Goal: Information Seeking & Learning: Learn about a topic

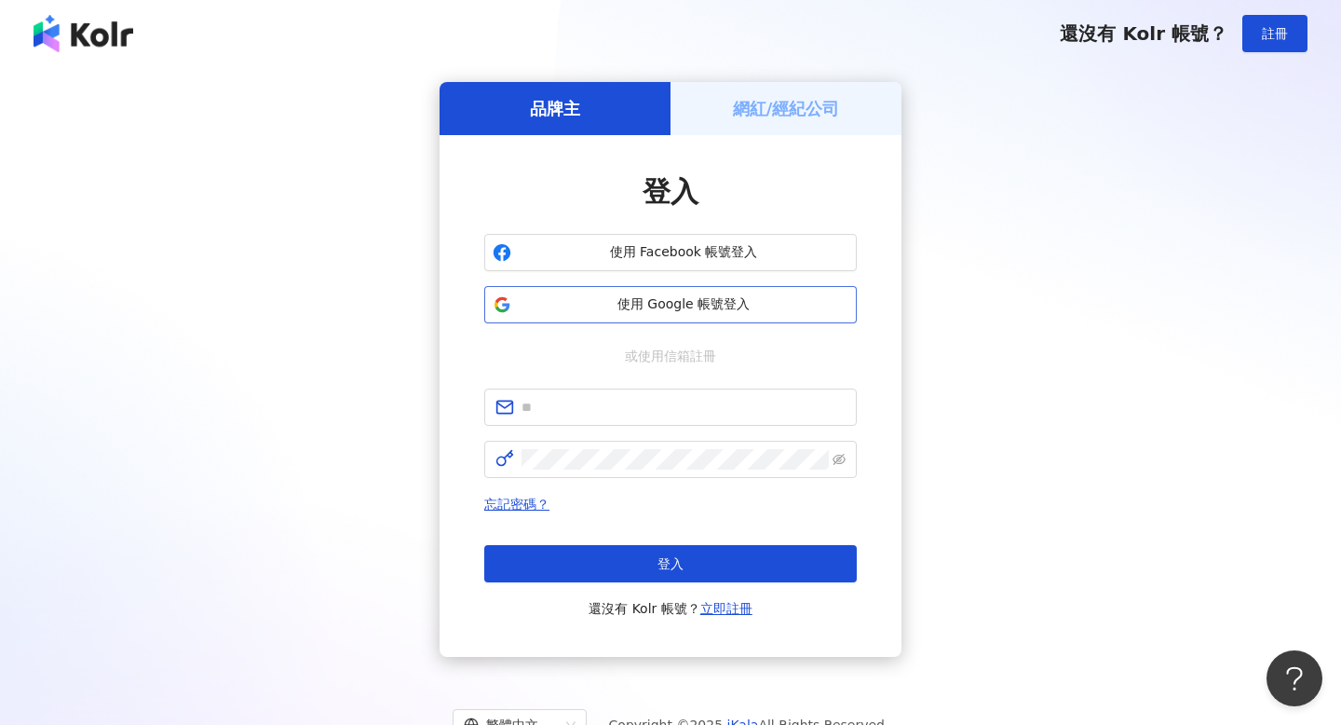
click at [663, 314] on button "使用 Google 帳號登入" at bounding box center [670, 304] width 373 height 37
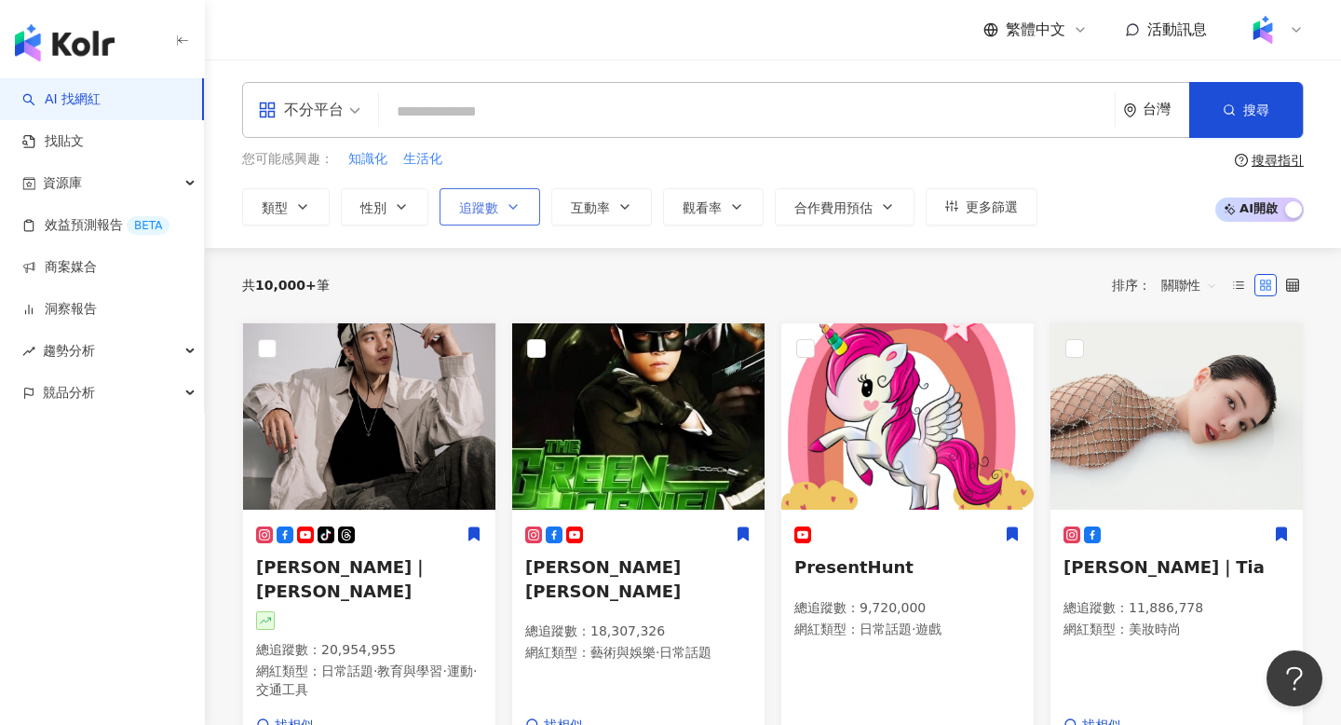
click at [520, 219] on button "追蹤數" at bounding box center [490, 206] width 101 height 37
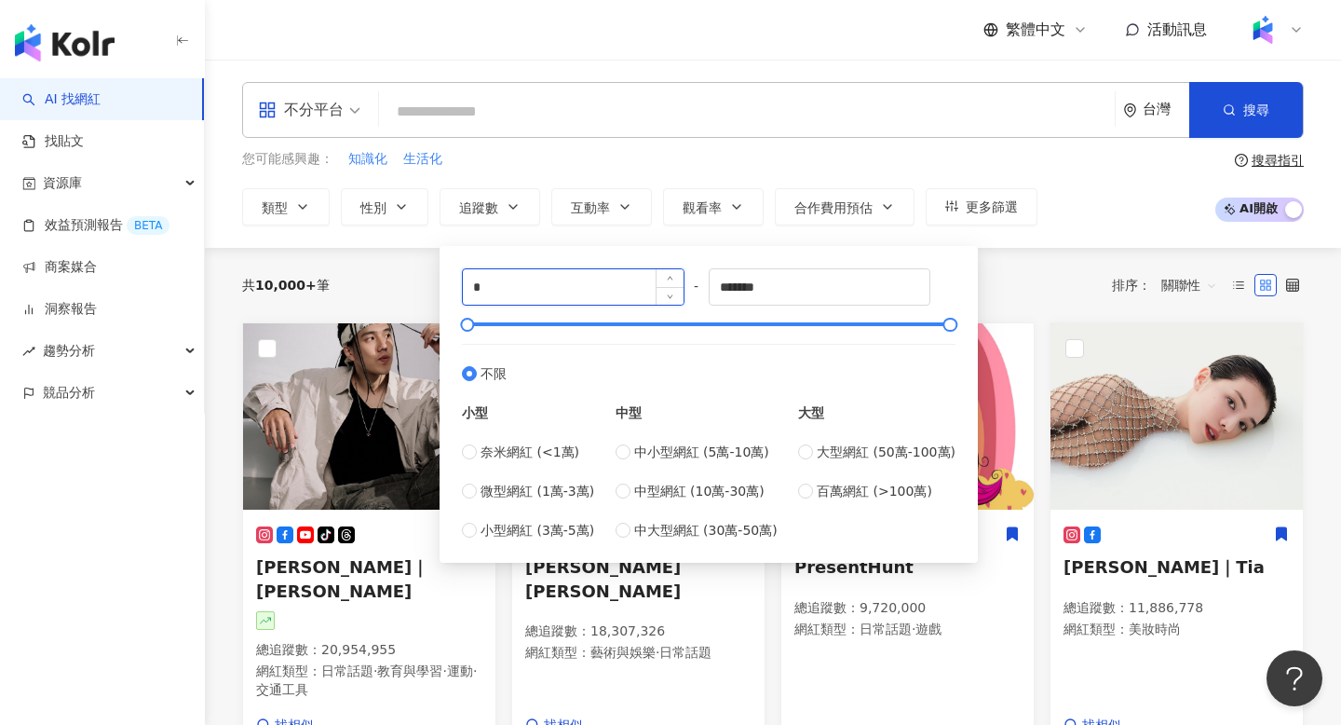
click at [616, 301] on input "*" at bounding box center [573, 286] width 221 height 35
type input "*"
type input "*****"
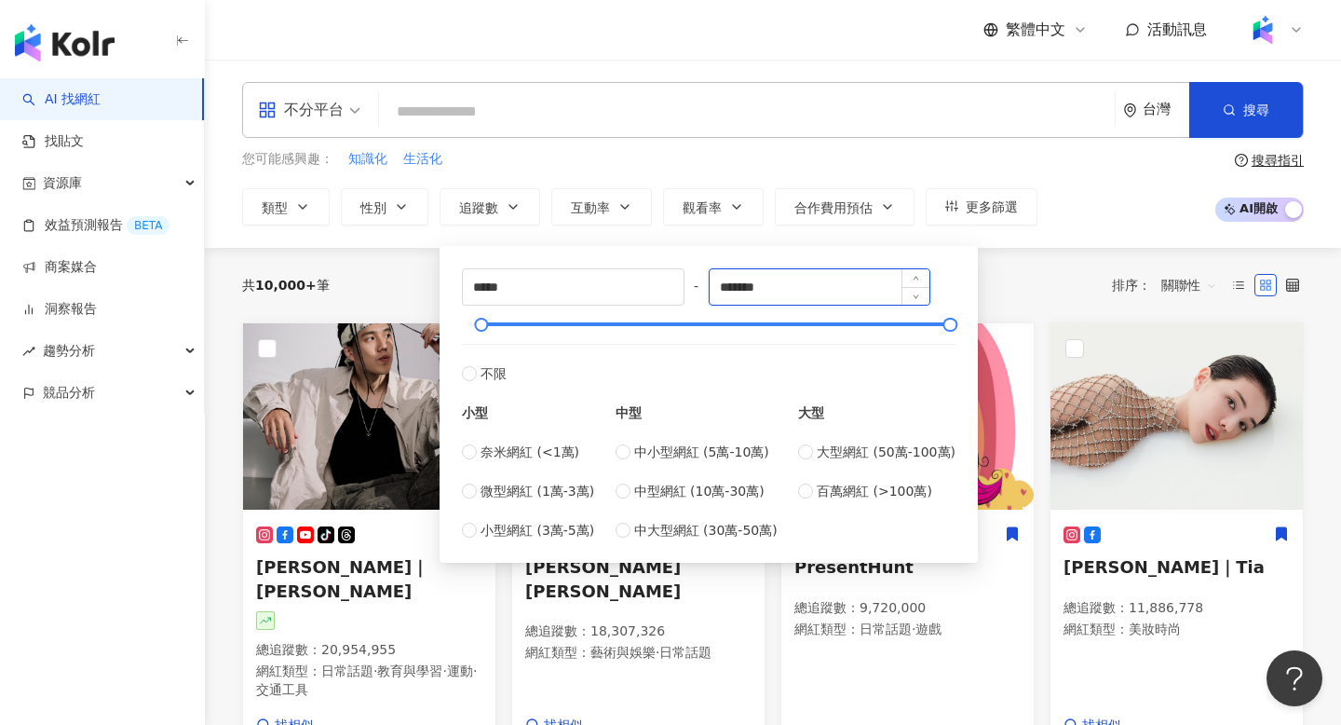
click at [845, 289] on input "*******" at bounding box center [820, 286] width 221 height 35
type input "*****"
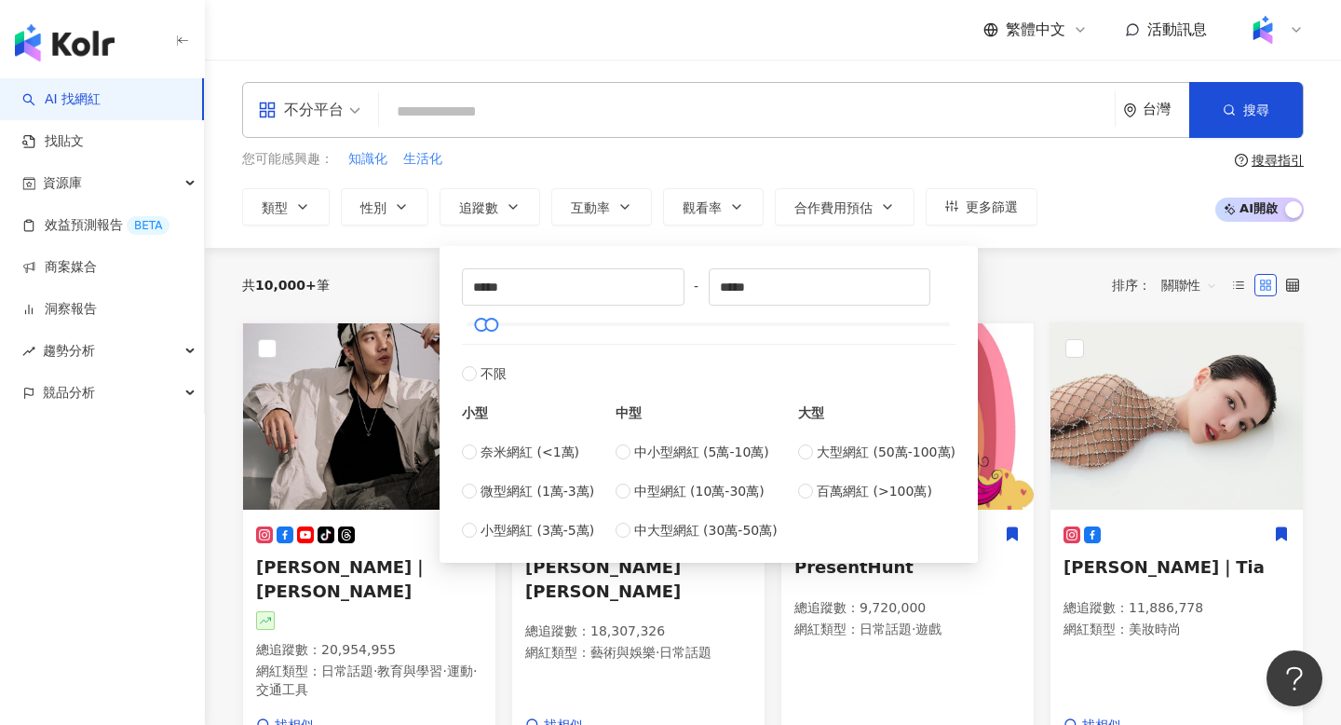
click at [1052, 249] on div "共 10,000+ 筆 排序： 關聯性" at bounding box center [773, 285] width 1062 height 75
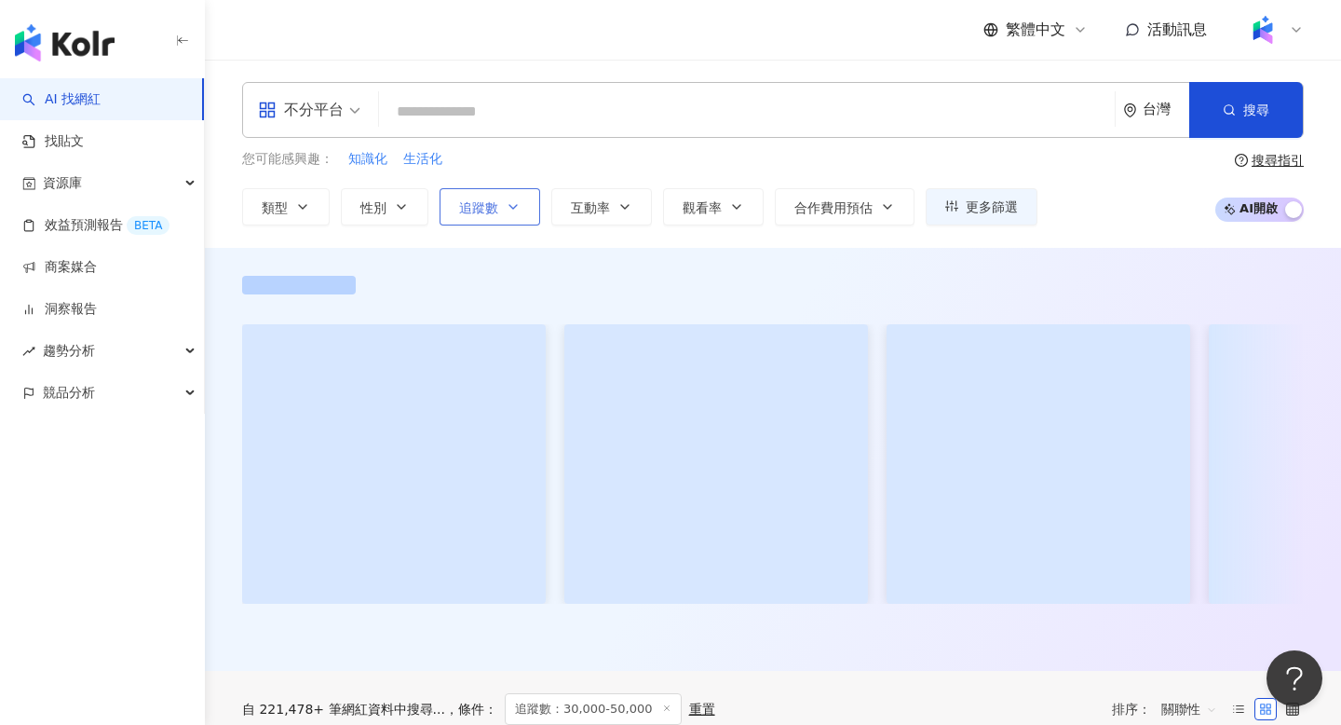
click at [508, 204] on icon "button" at bounding box center [513, 206] width 15 height 15
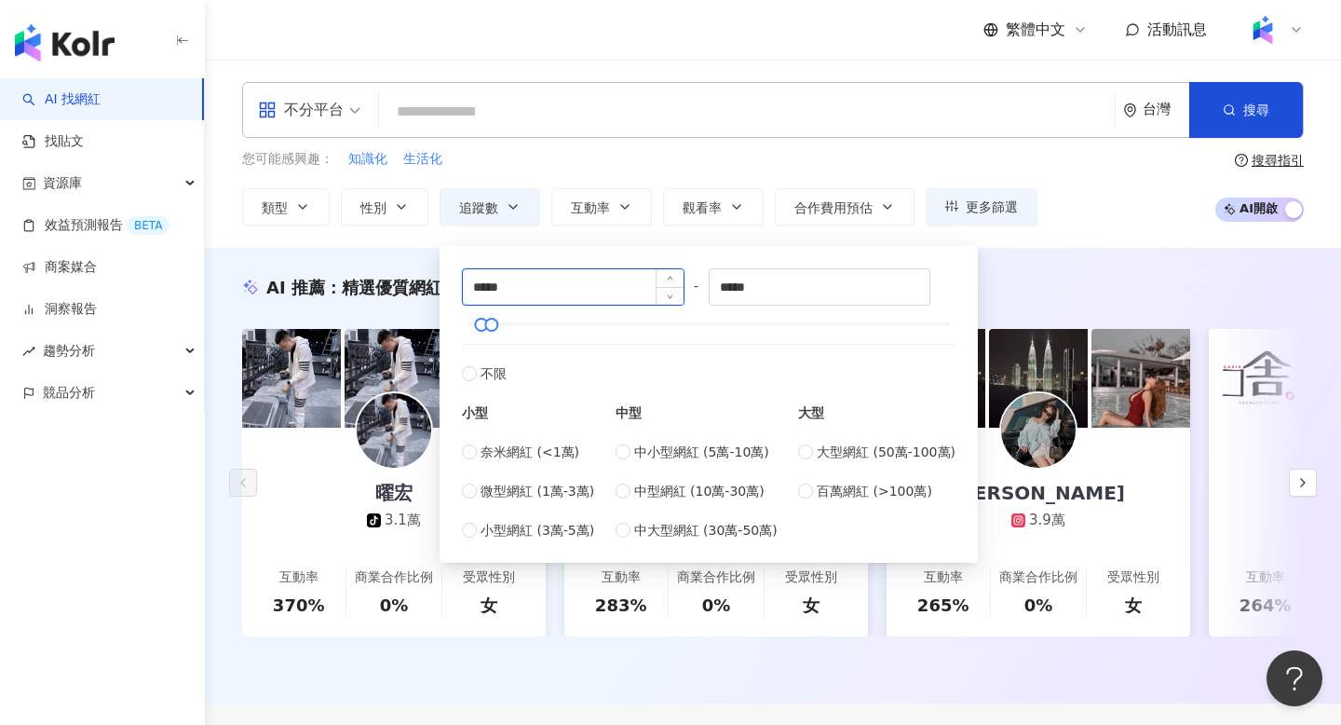
click at [510, 290] on input "*****" at bounding box center [573, 286] width 221 height 35
type input "*****"
click at [1158, 229] on div "不分平台 台灣 搜尋 您可能感興趣： 知識化 生活化 類型 性別 追蹤數 互動率 觀看率 合作費用預估 更多篩選 ***** - ***** 不限 小型 奈米…" at bounding box center [773, 154] width 1136 height 188
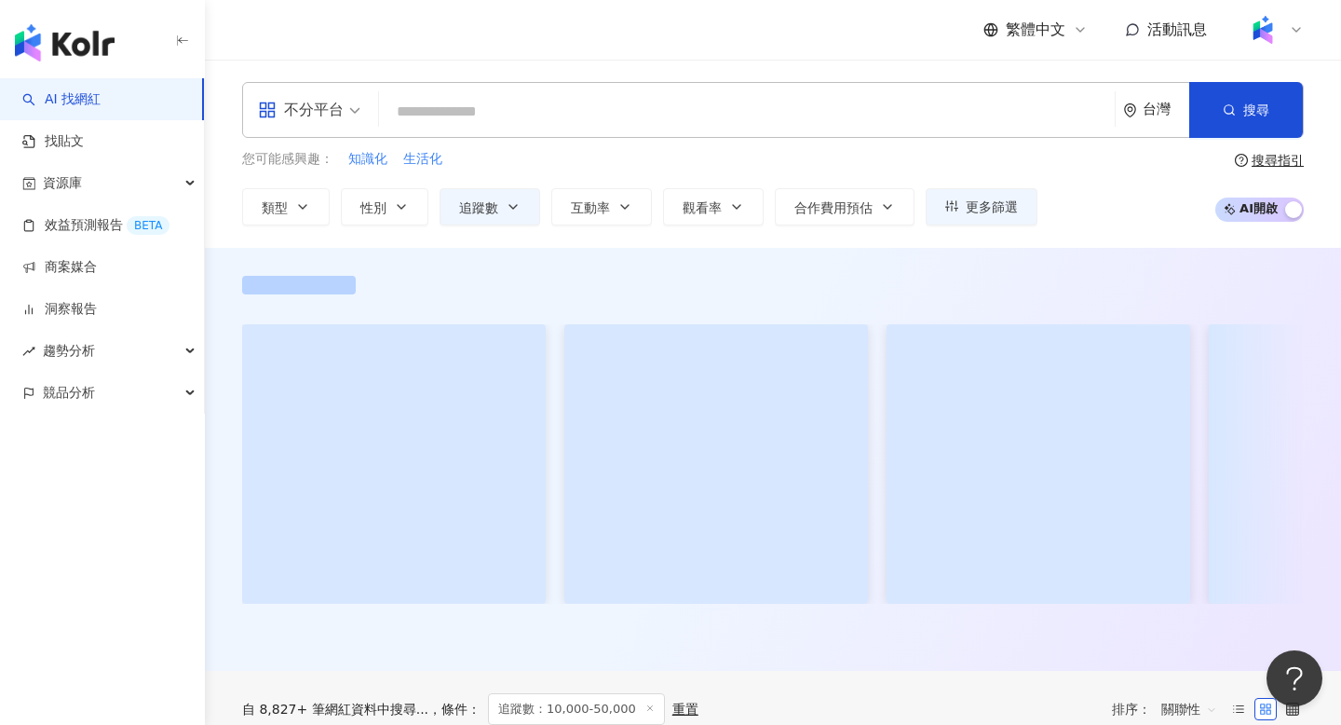
click at [699, 129] on input "search" at bounding box center [747, 111] width 721 height 35
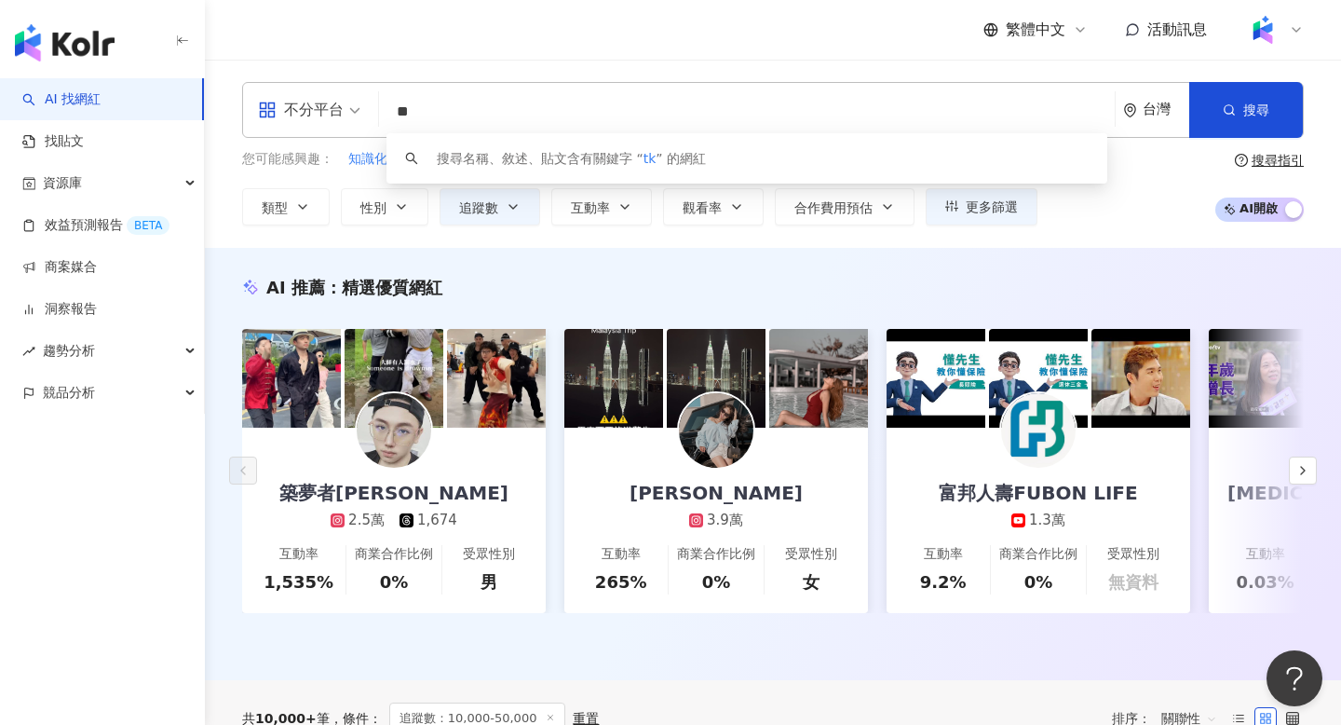
type input "*"
type input "**"
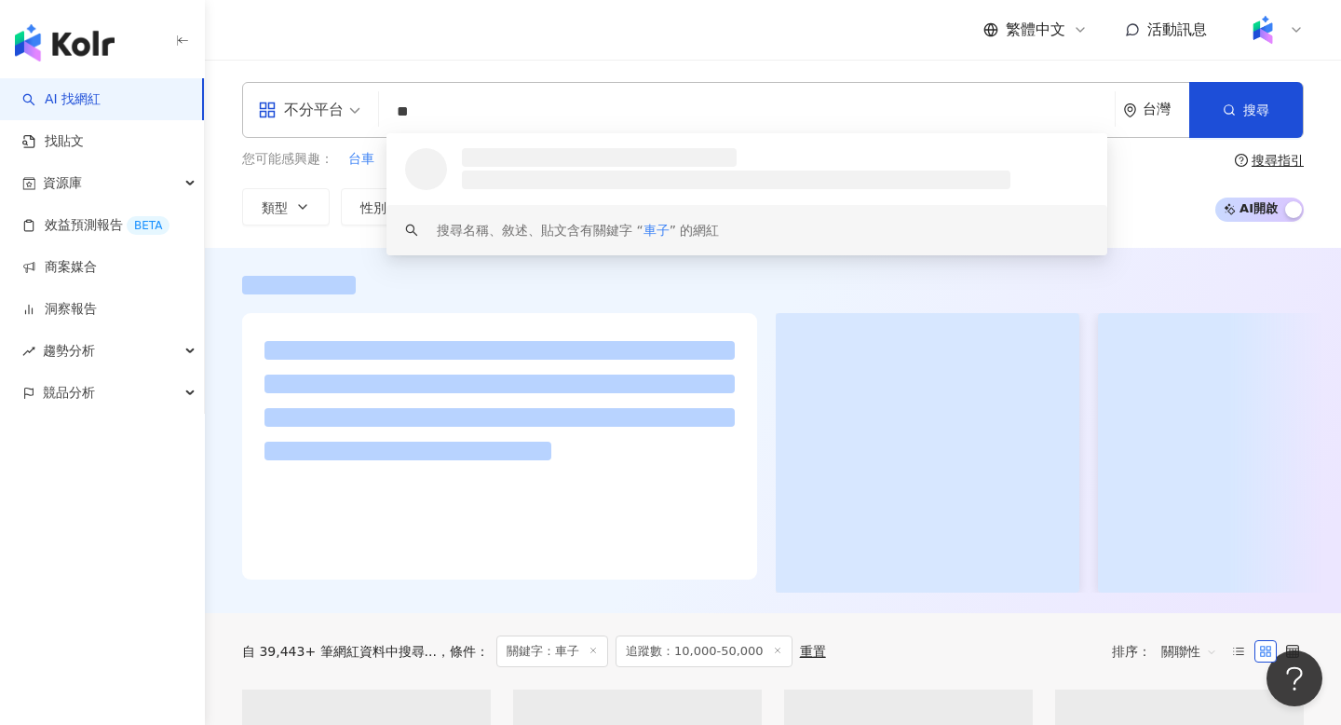
click at [242, 230] on div "不分平台 ** 台灣 搜尋 loading keyword 搜尋名稱、敘述、貼文含有關鍵字 “ 車子 ” 的網紅 您可能感興趣： 台車 牽車 沒車 車庫 不騎…" at bounding box center [773, 154] width 1136 height 188
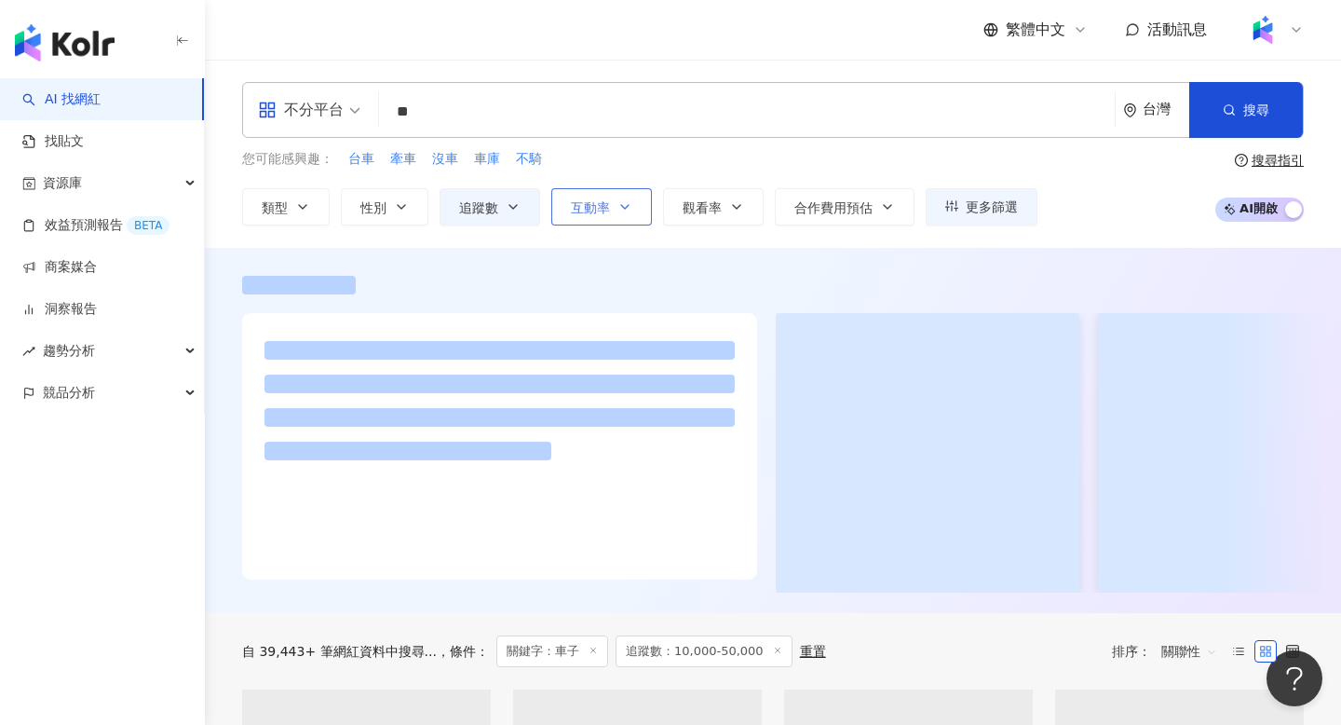
click at [608, 222] on button "互動率" at bounding box center [601, 206] width 101 height 37
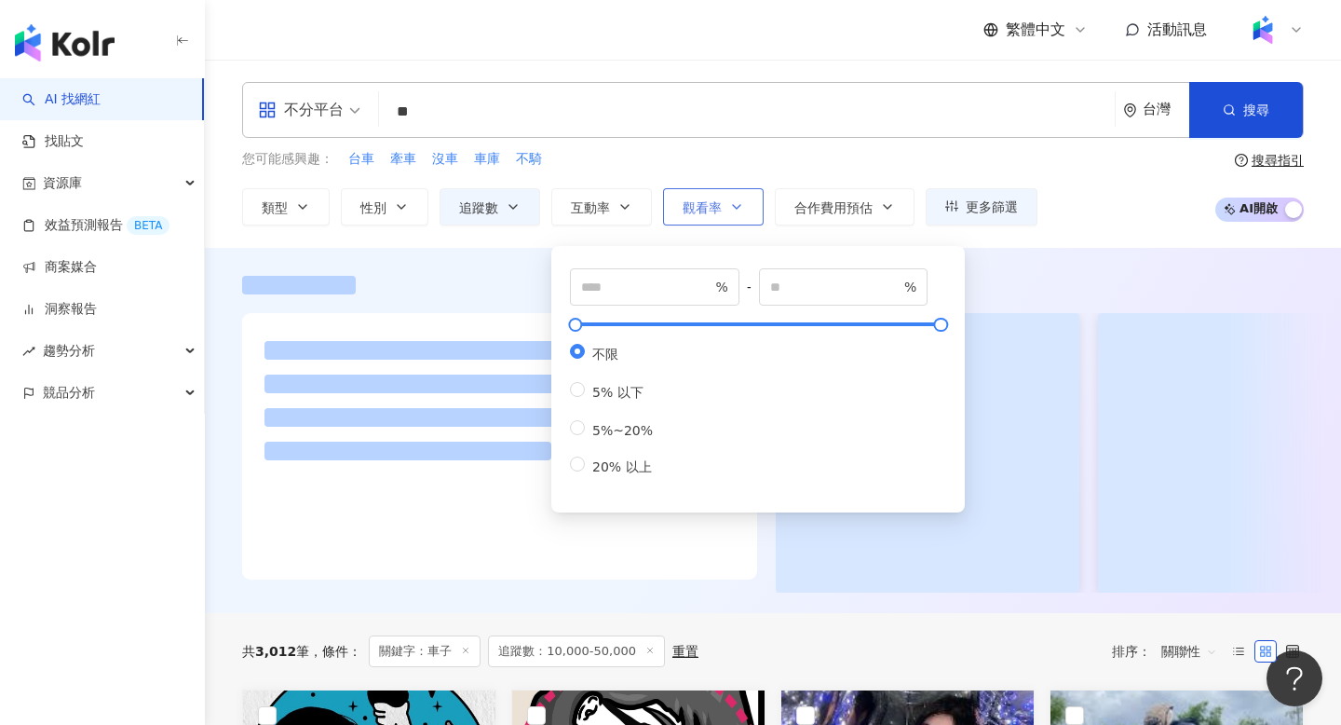
click at [689, 216] on button "觀看率" at bounding box center [713, 206] width 101 height 37
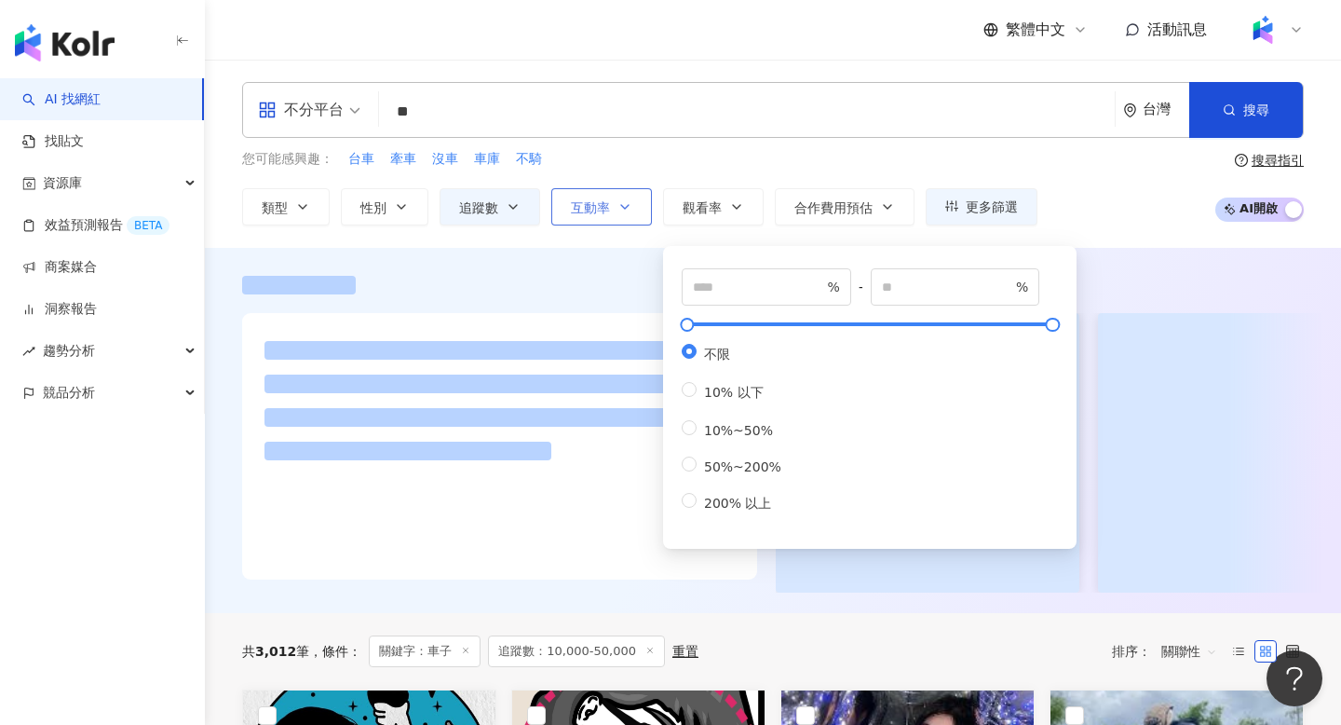
click at [615, 215] on button "互動率" at bounding box center [601, 206] width 101 height 37
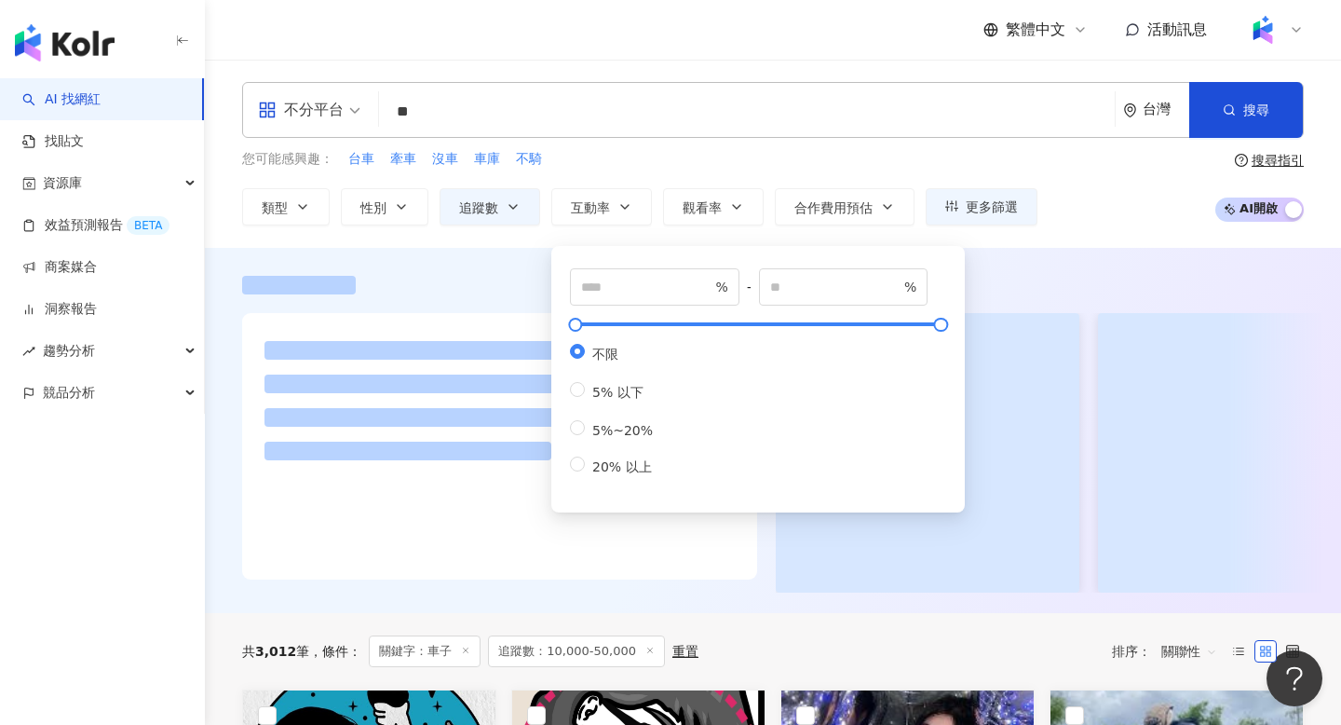
click at [730, 225] on div "不分平台 ** 台灣 搜尋 loading keyword 搜尋名稱、敘述、貼文含有關鍵字 “ 車子 ” 的網紅 您可能感興趣： 台車 牽車 沒車 車庫 不騎…" at bounding box center [773, 154] width 1136 height 188
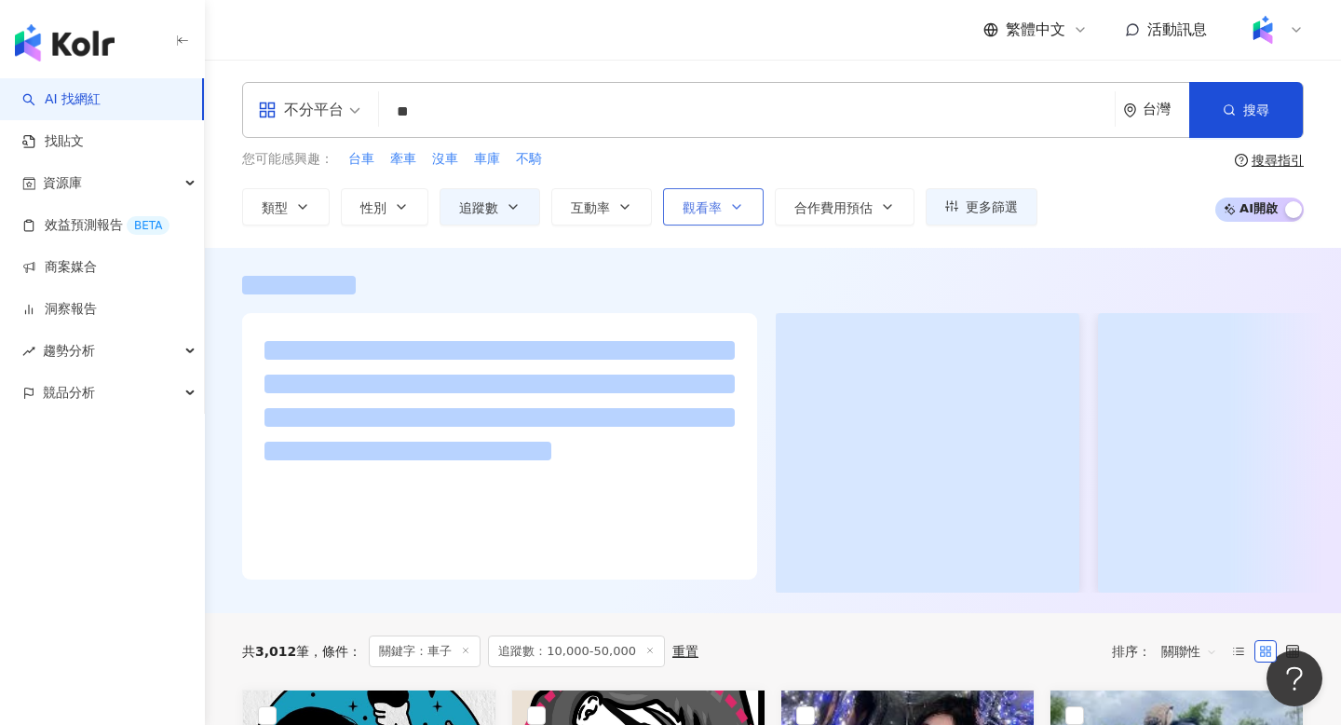
click at [699, 217] on button "觀看率" at bounding box center [713, 206] width 101 height 37
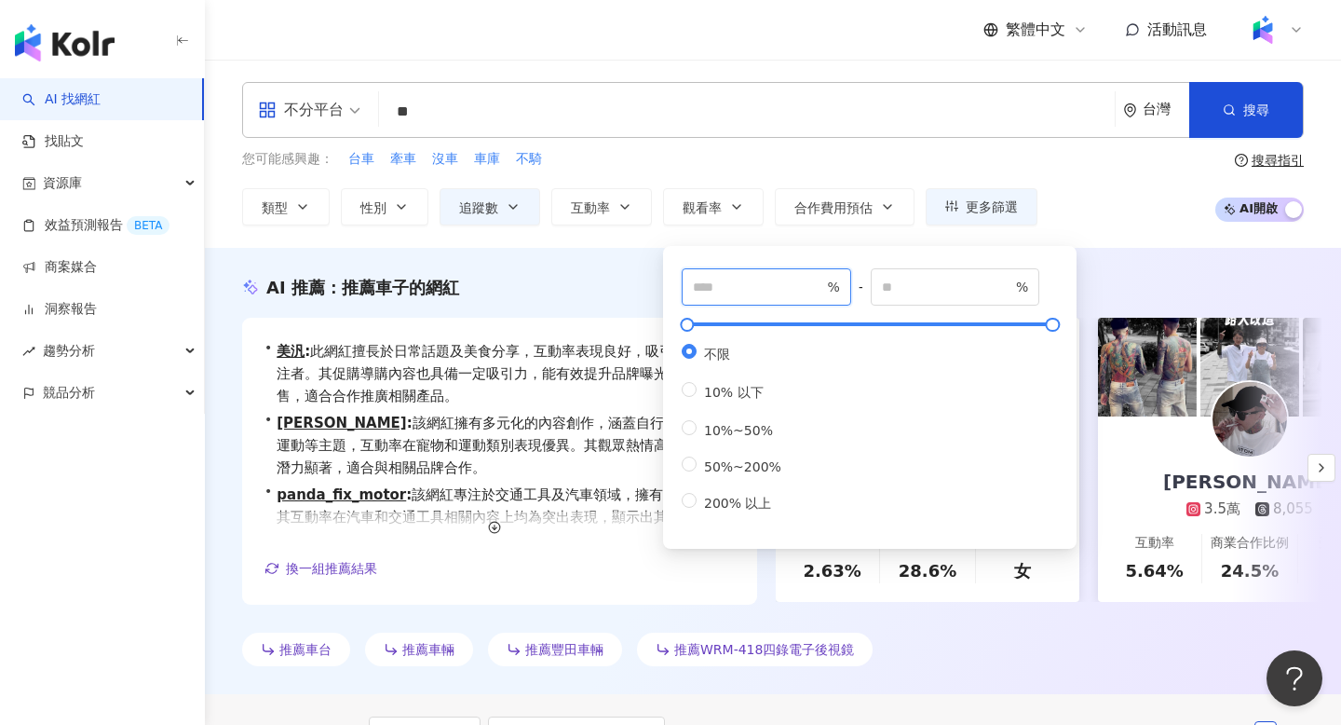
click at [694, 280] on input "number" at bounding box center [758, 287] width 130 height 20
type input "**"
click at [1173, 256] on div "AI 推薦 ： 推薦車子的網紅 • 美汎 : 此網紅擅長於日常話題及美食分享，互動率表現良好，吸引了眾多關注者。其促購導購內容也具備一定吸引力，能有效提升品牌…" at bounding box center [773, 471] width 1136 height 446
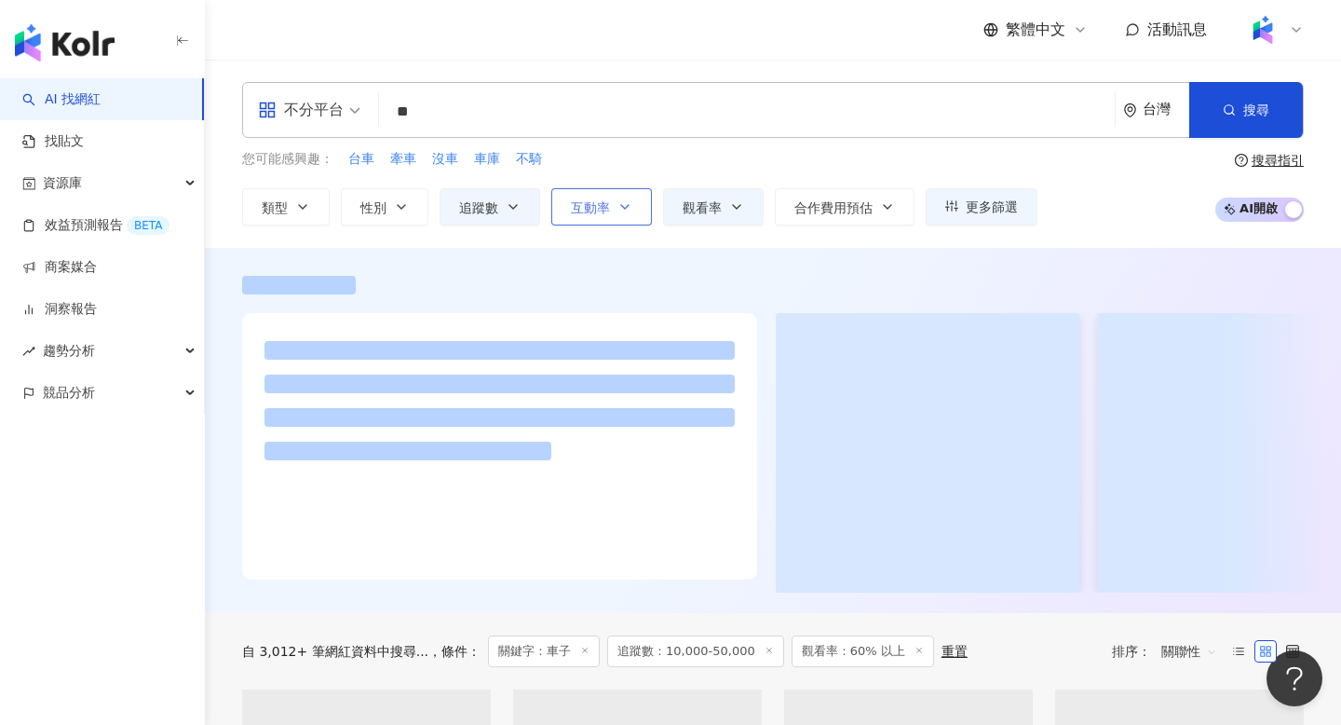
click at [624, 209] on icon "button" at bounding box center [625, 206] width 15 height 15
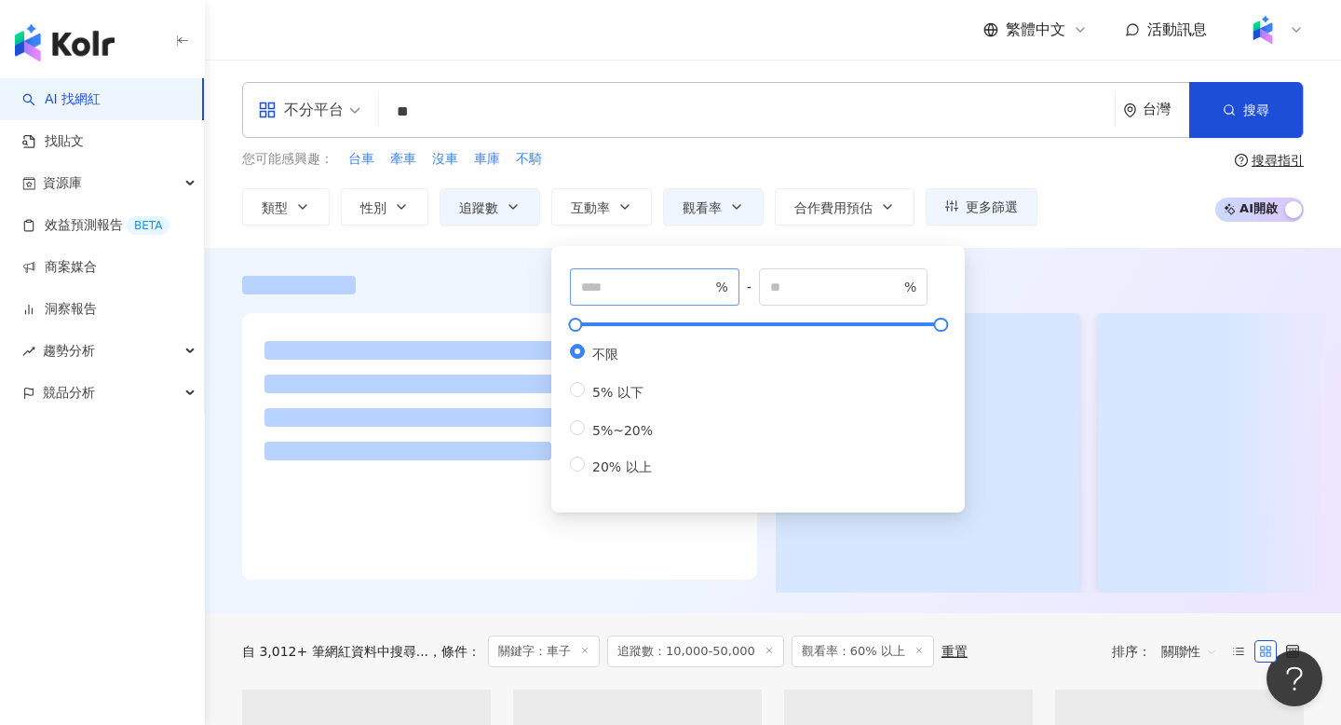
click at [635, 297] on span "%" at bounding box center [655, 286] width 170 height 37
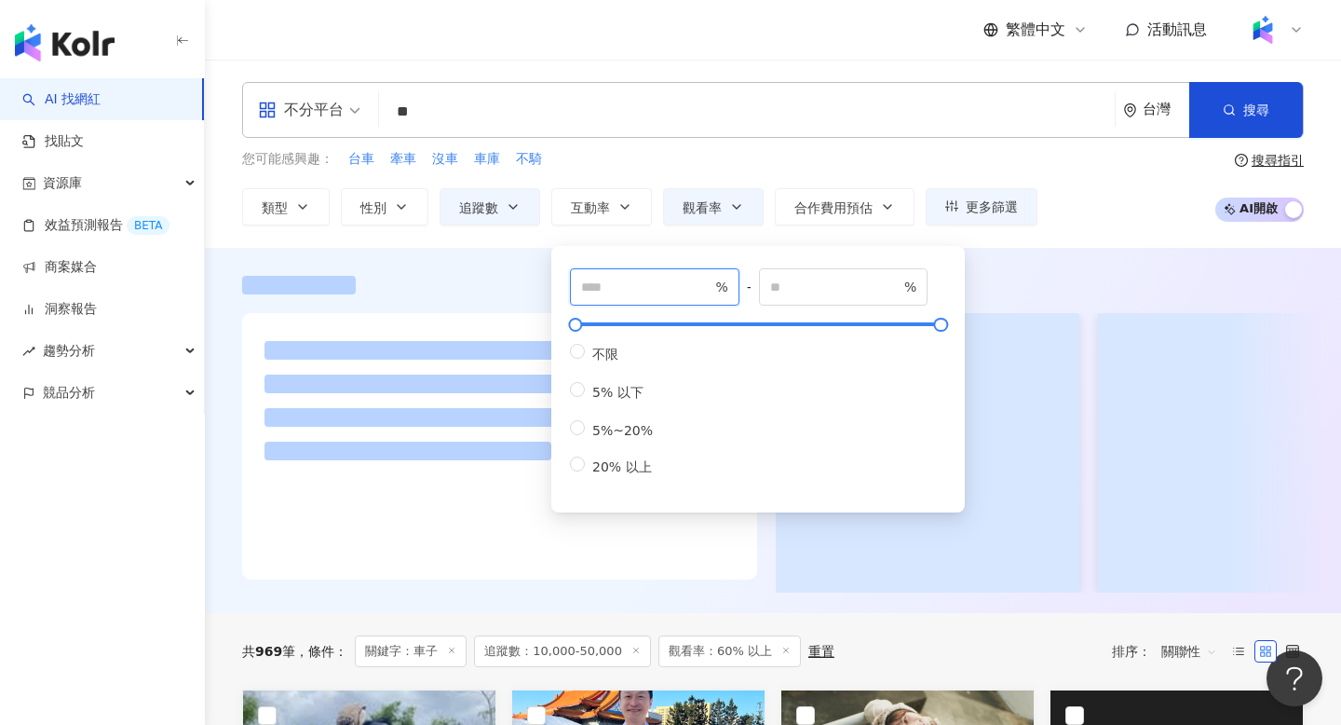
type input "*"
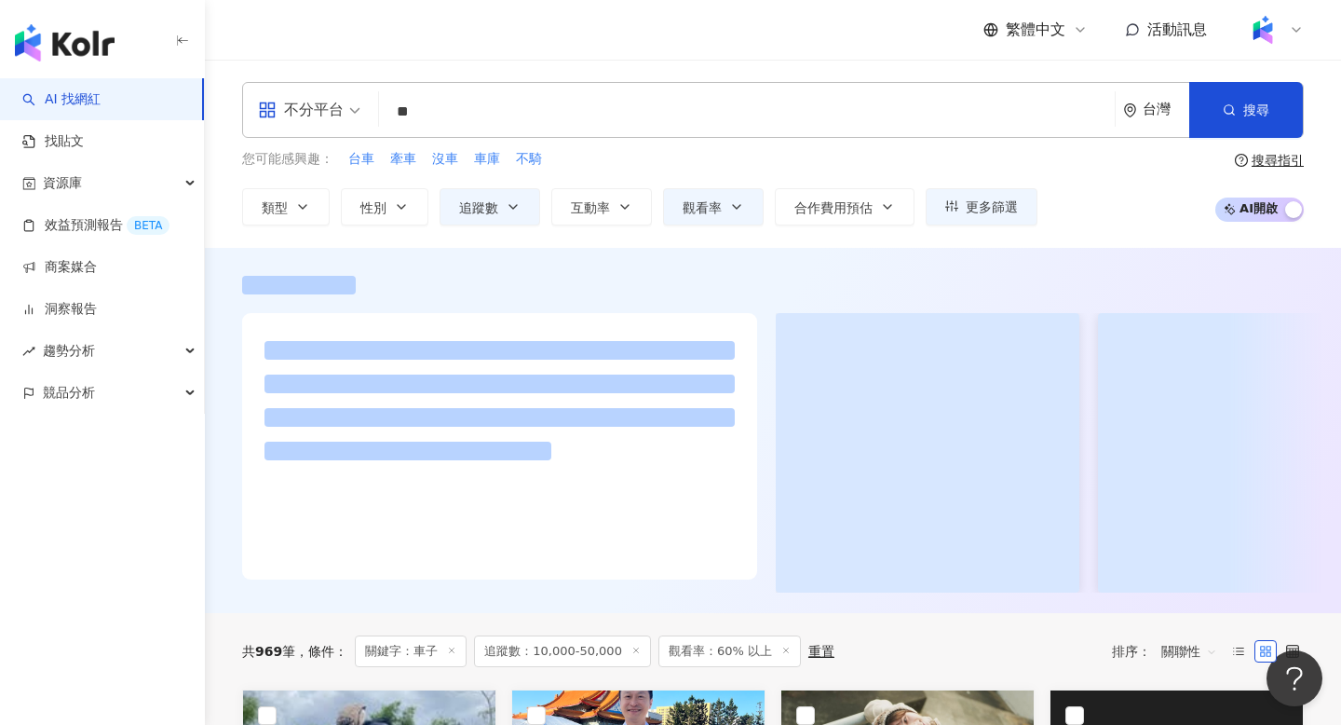
click at [1028, 284] on div at bounding box center [773, 285] width 1062 height 19
click at [332, 87] on input "search" at bounding box center [309, 98] width 102 height 30
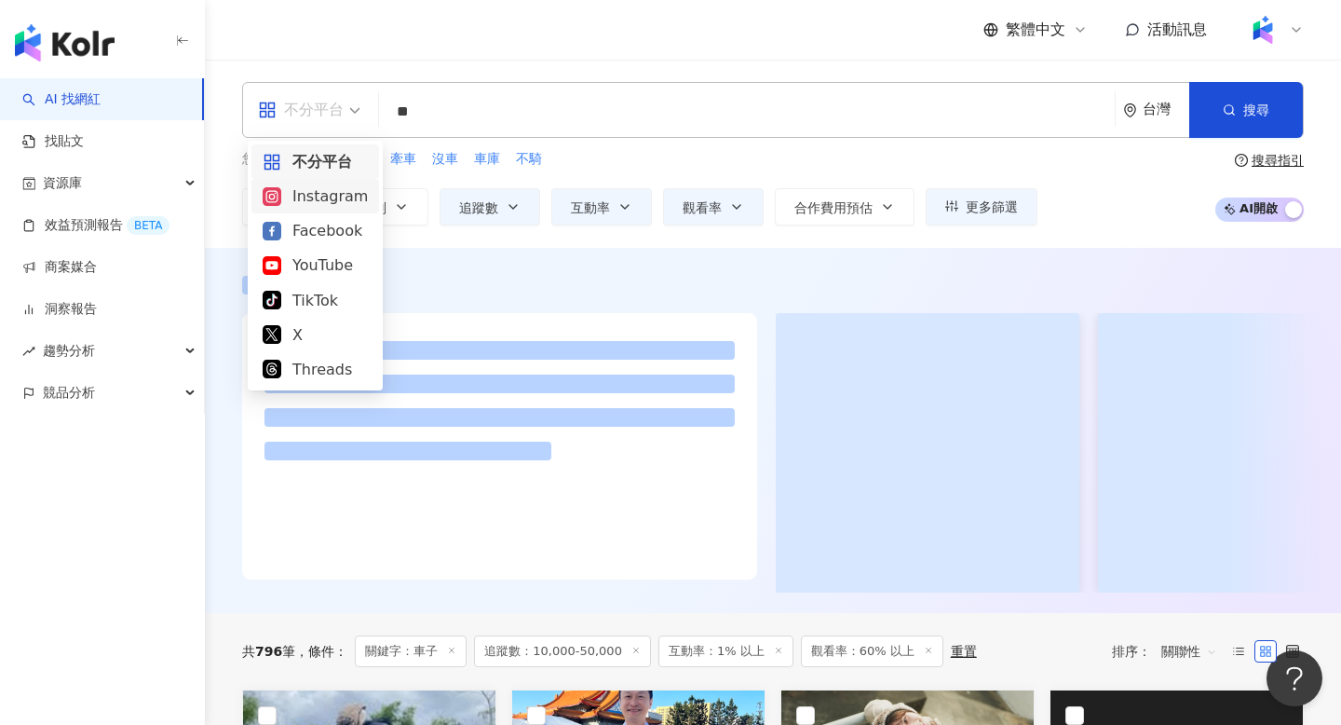
click at [322, 203] on div "Instagram" at bounding box center [315, 195] width 105 height 23
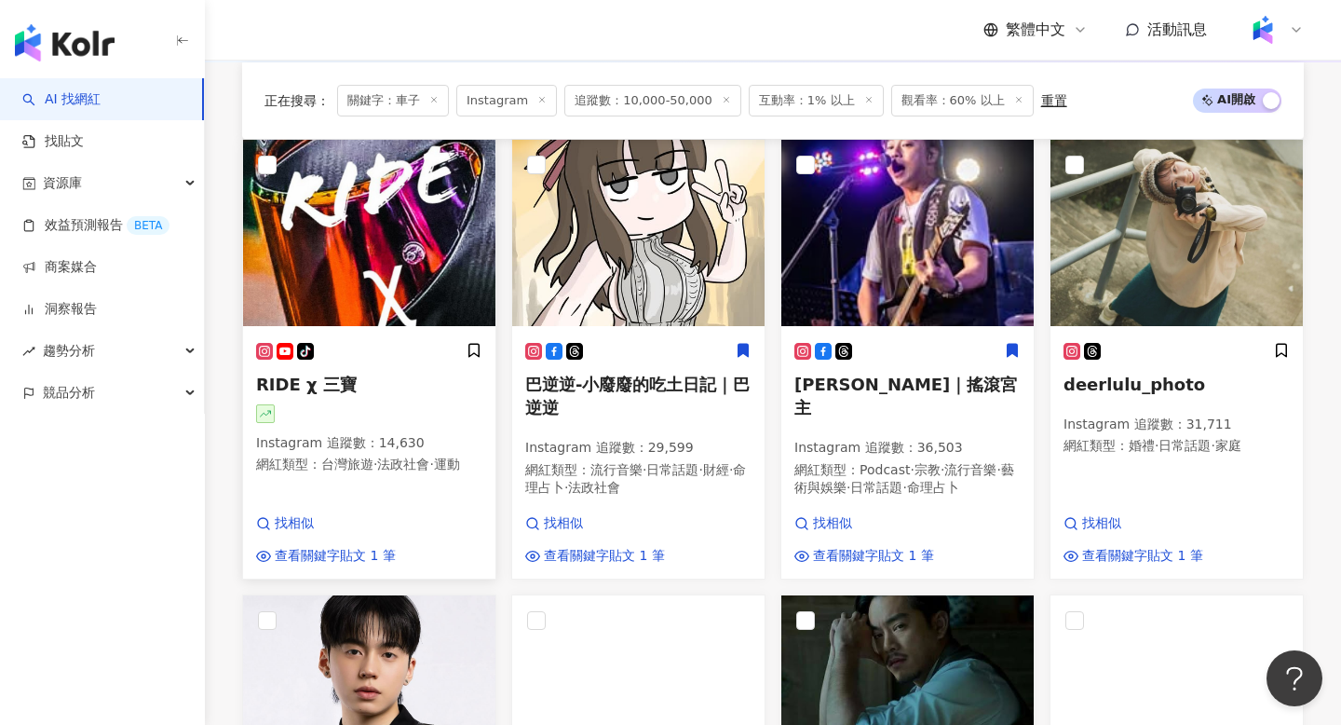
scroll to position [657, 0]
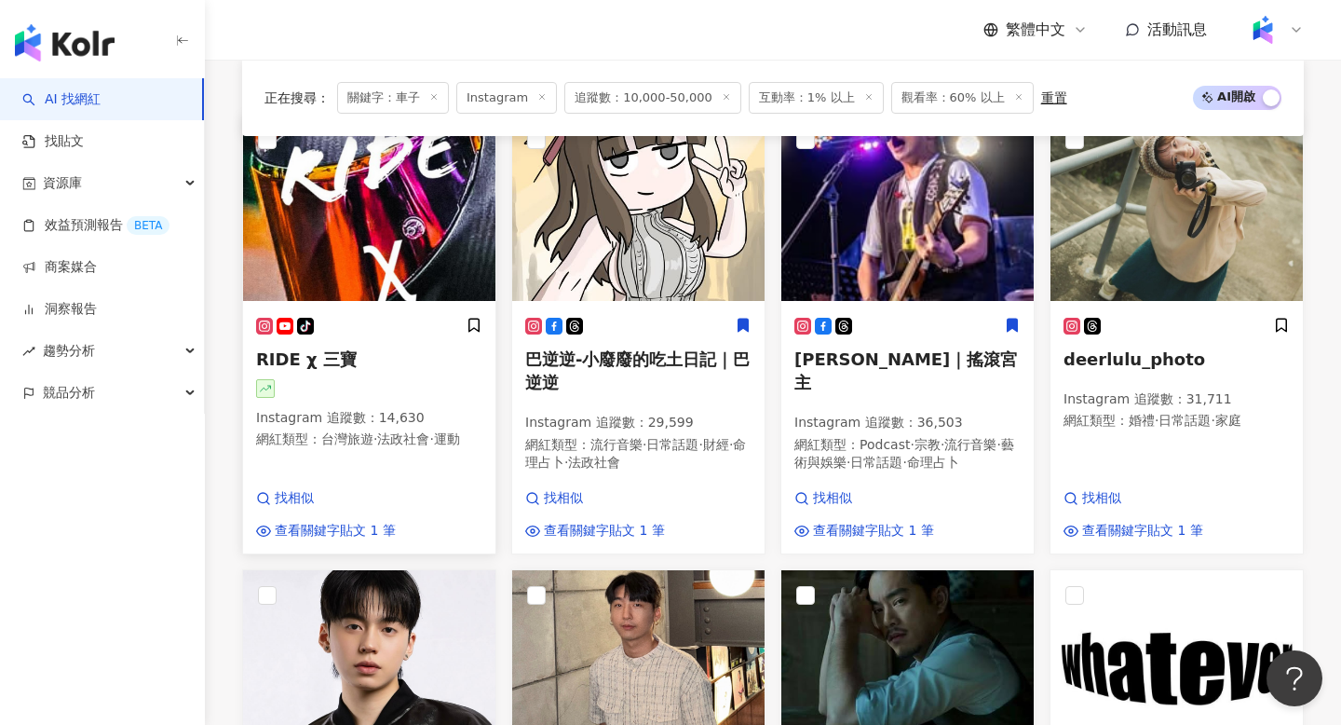
click at [313, 360] on span "RIDE χ 三寶" at bounding box center [306, 359] width 101 height 20
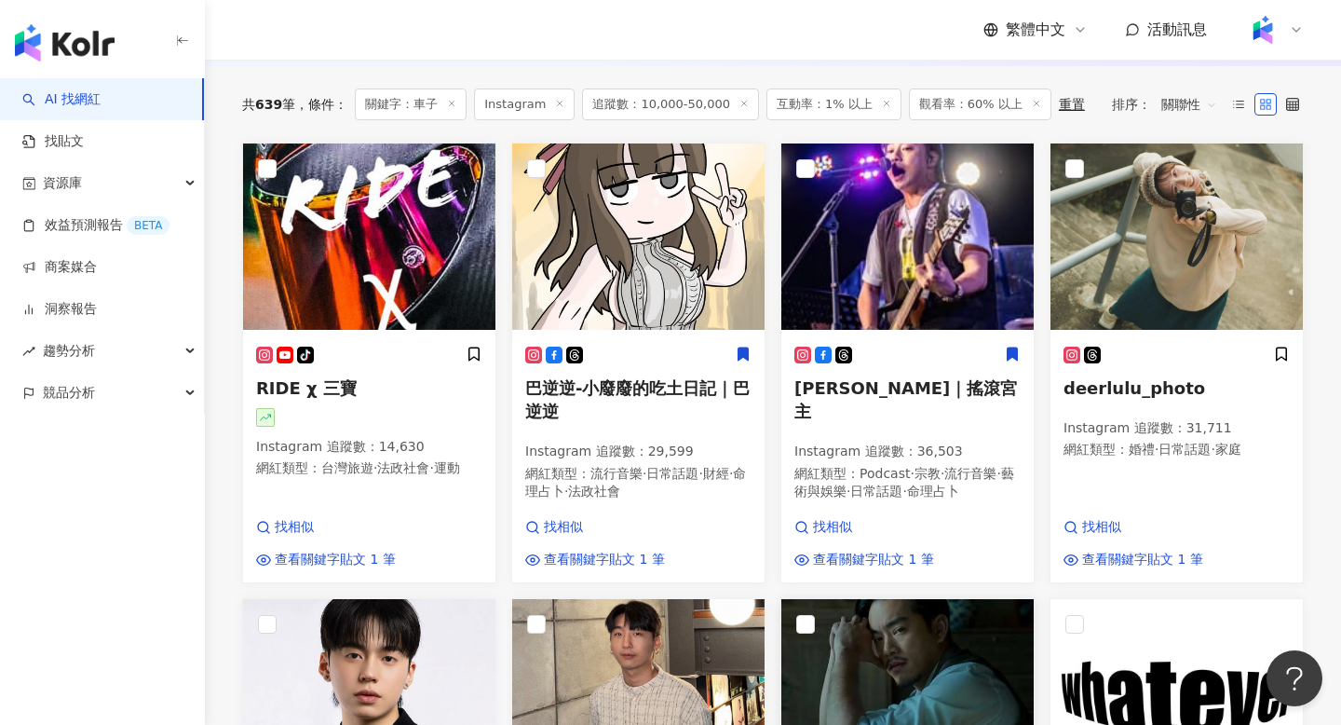
scroll to position [367, 0]
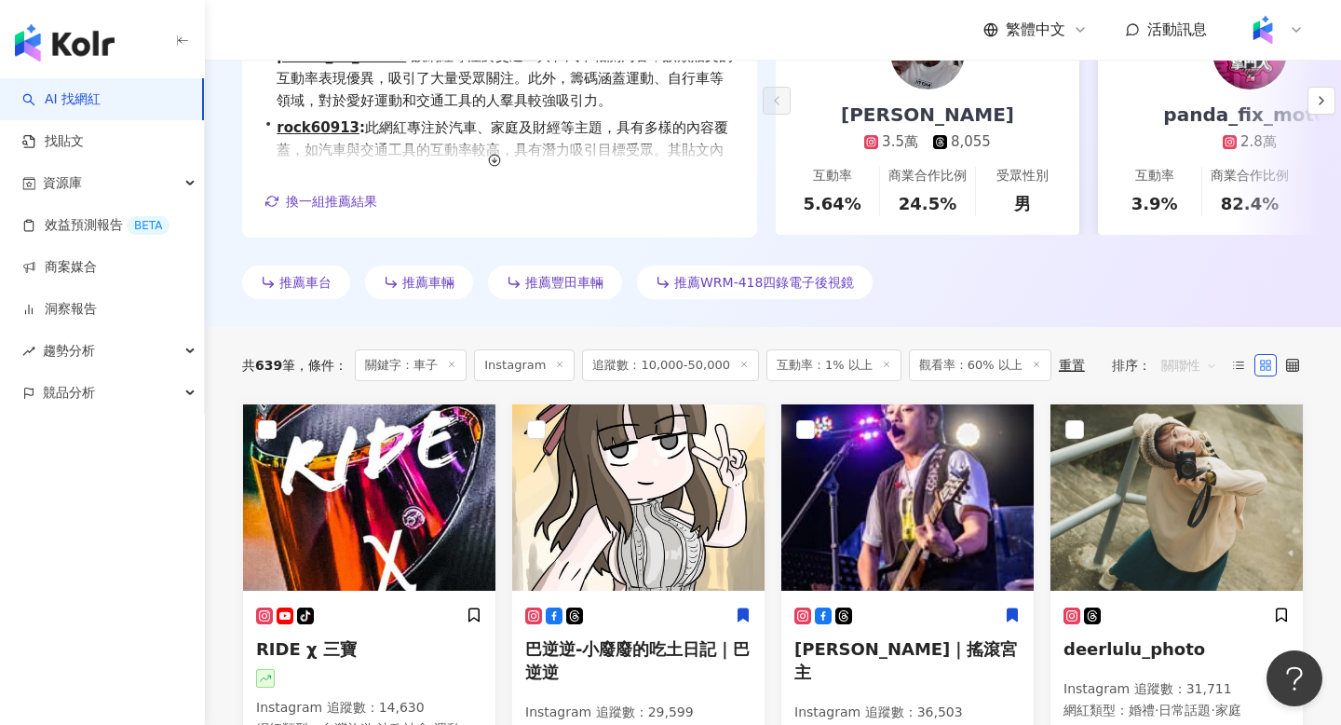
click at [1200, 370] on span "關聯性" at bounding box center [1189, 365] width 56 height 30
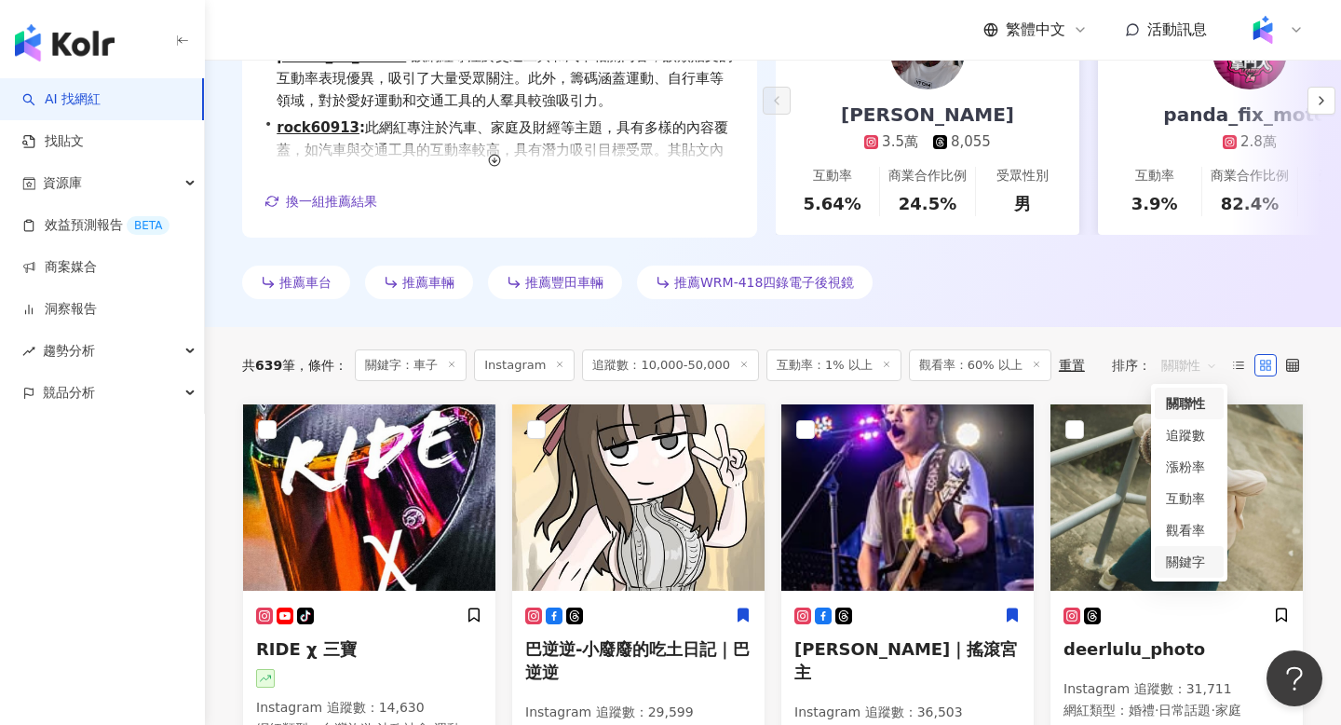
click at [1174, 565] on div "關鍵字" at bounding box center [1189, 561] width 47 height 20
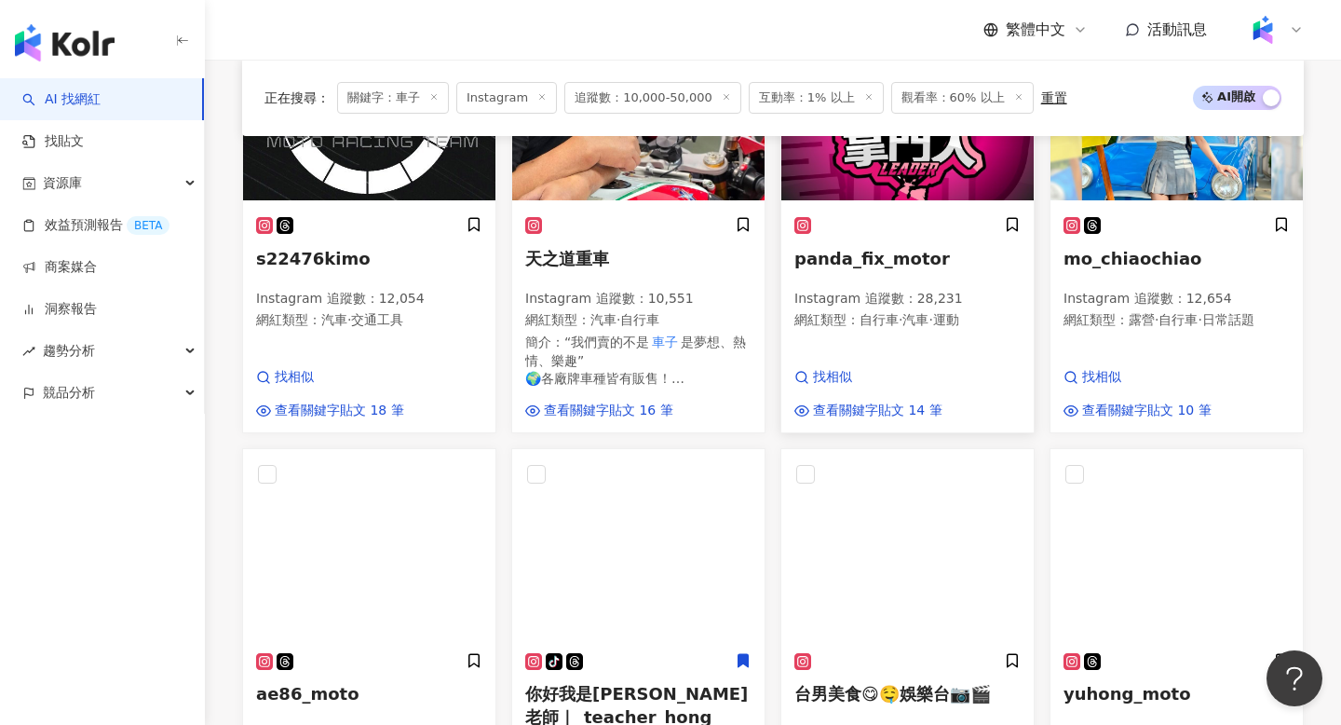
scroll to position [779, 0]
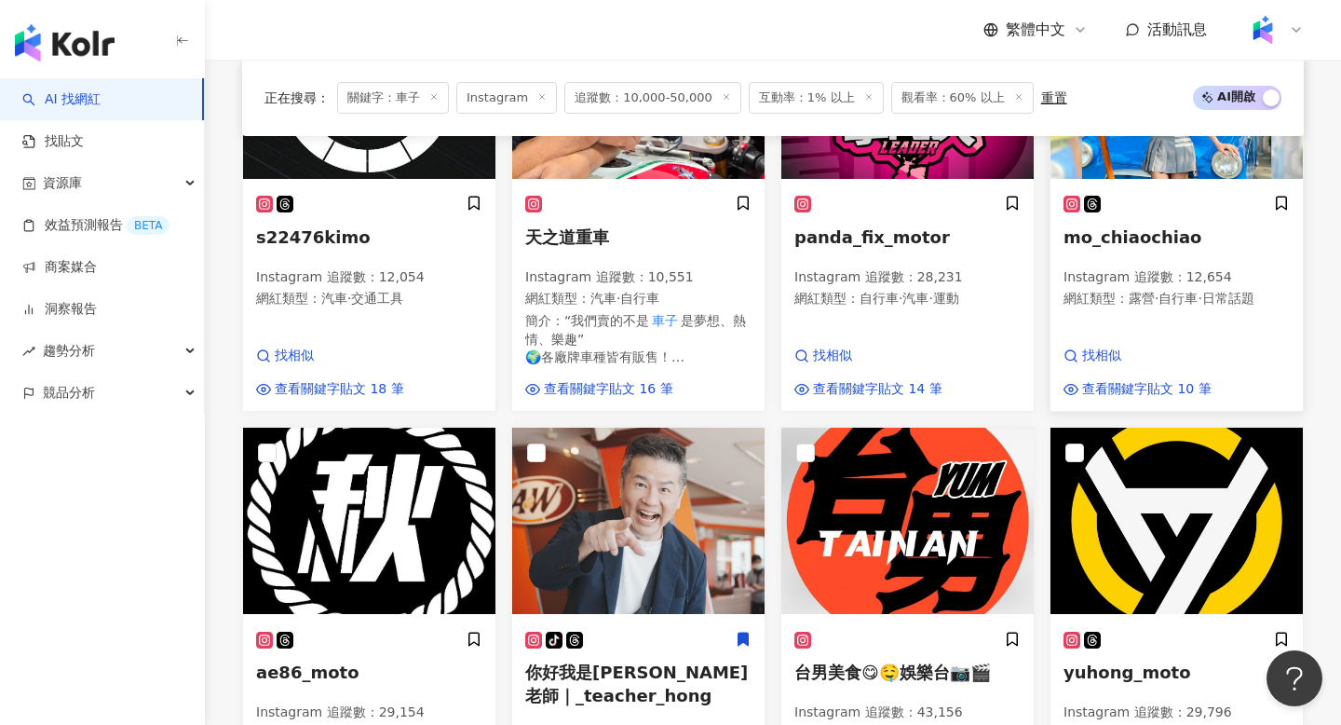
click at [1142, 239] on span "mo_chiaochiao" at bounding box center [1133, 237] width 138 height 20
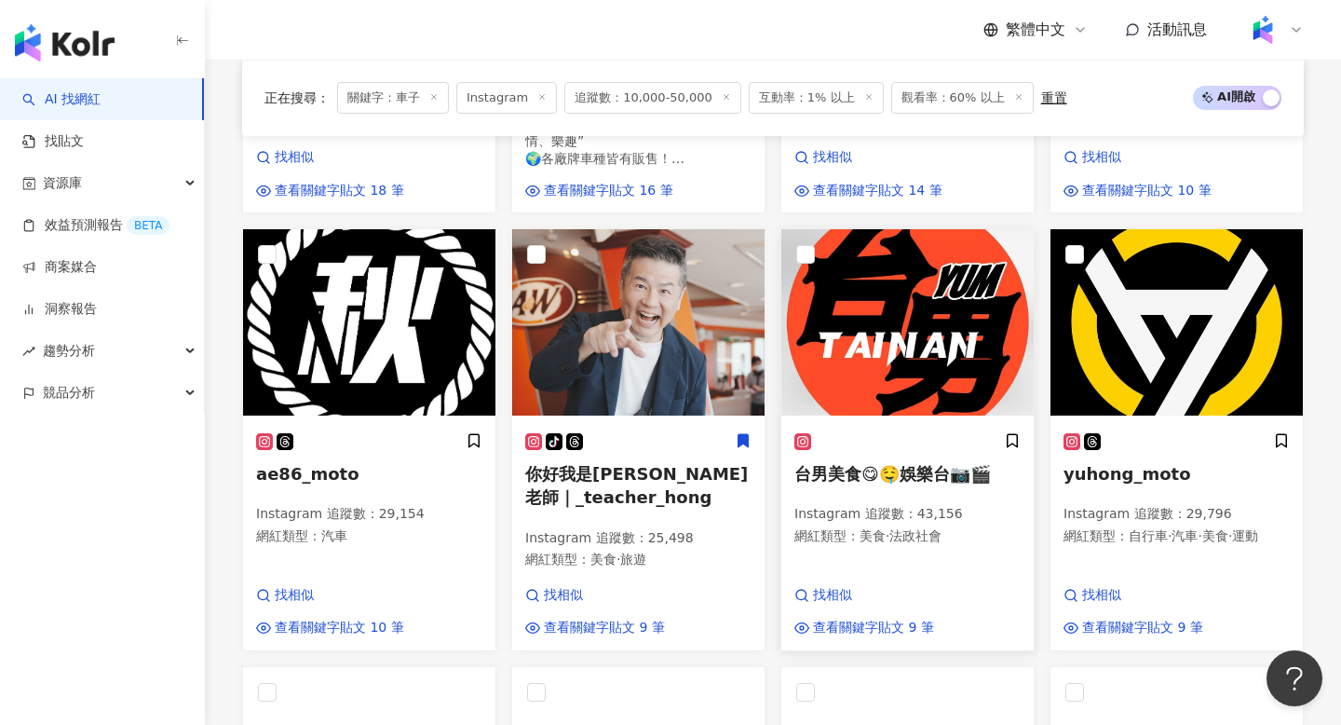
scroll to position [1204, 0]
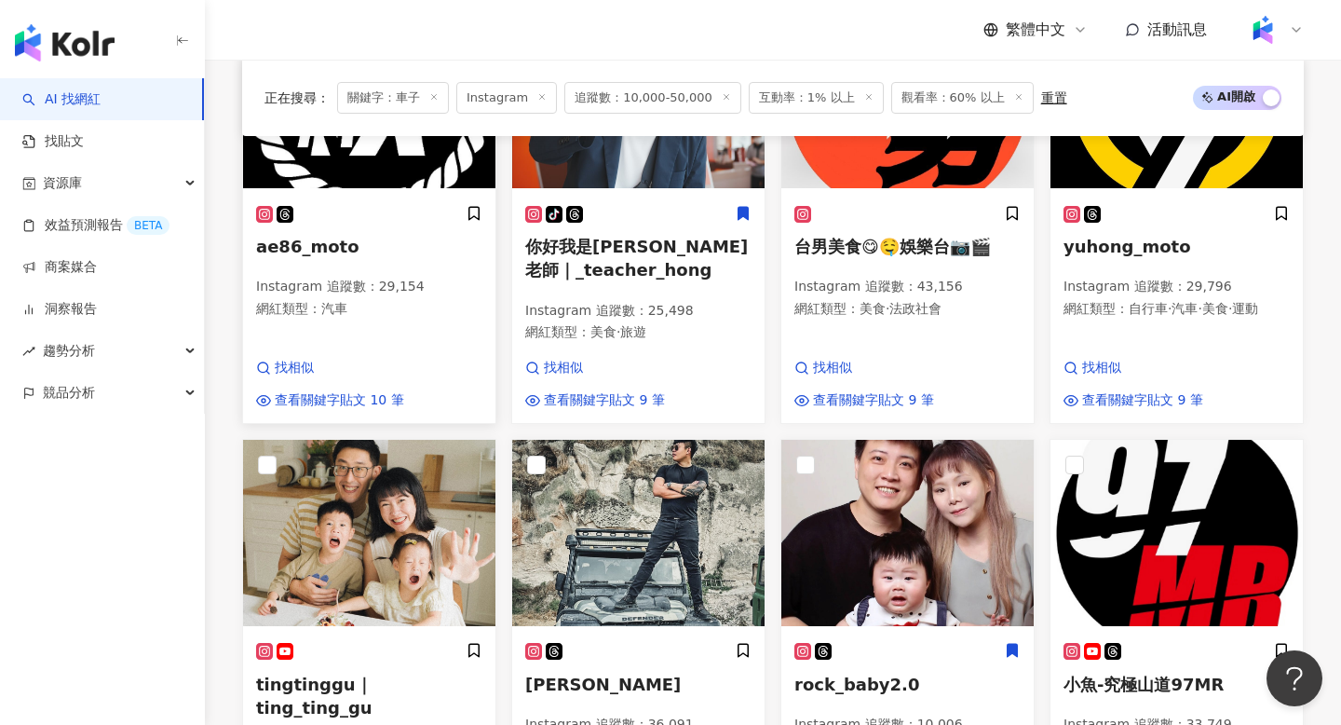
click at [330, 251] on span "ae86_moto" at bounding box center [307, 247] width 103 height 20
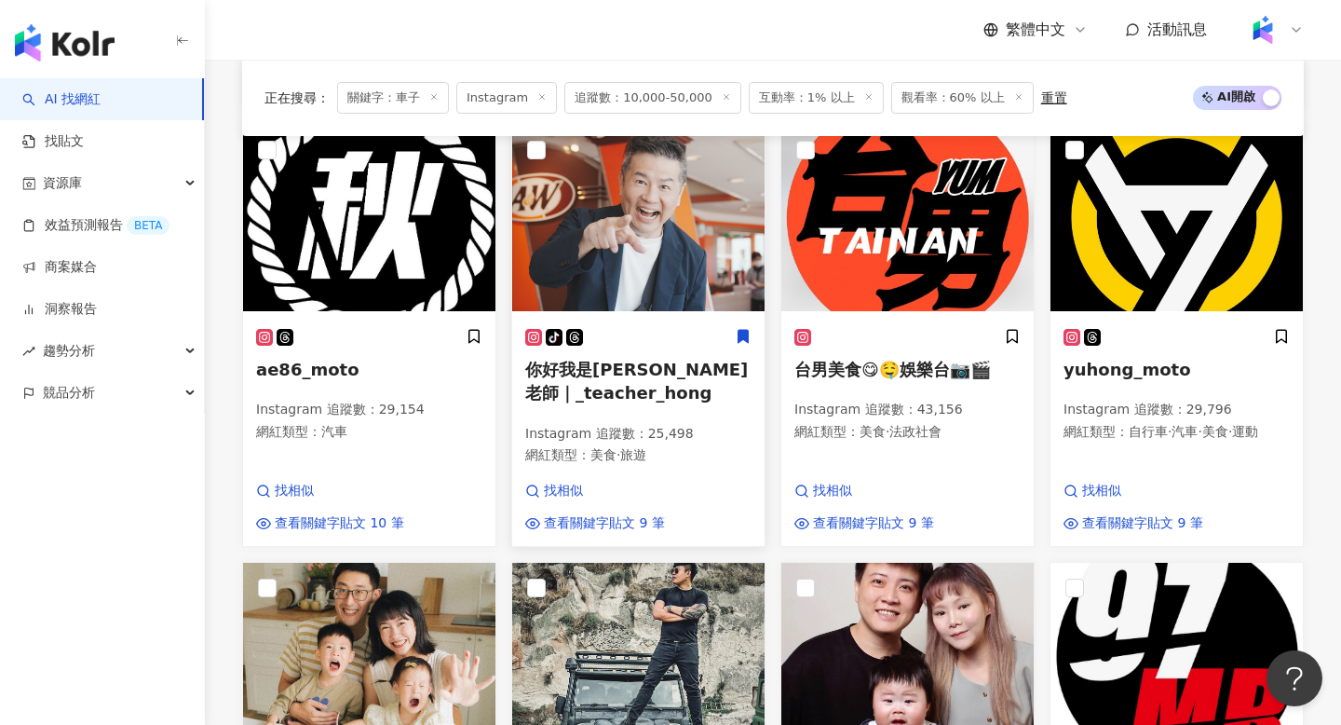
scroll to position [1065, 0]
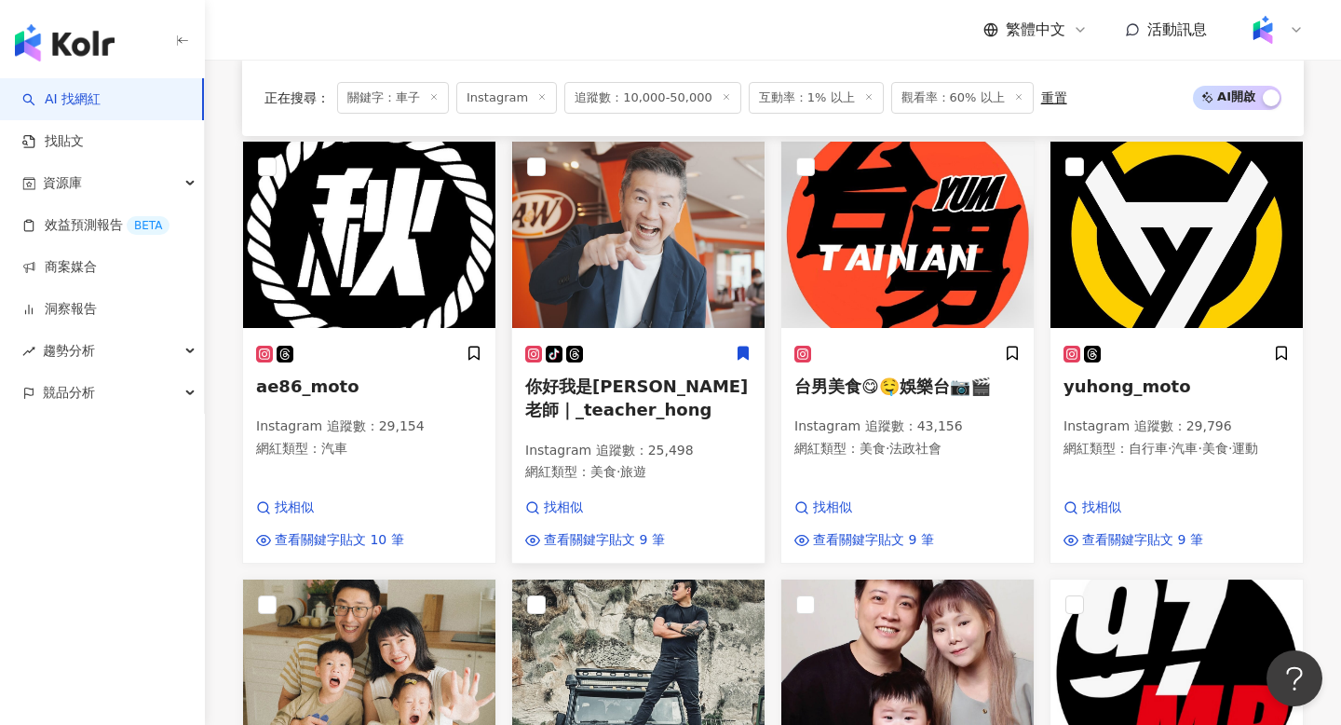
click at [591, 387] on span "你好我是洪老師｜_teacher_hong" at bounding box center [636, 397] width 223 height 43
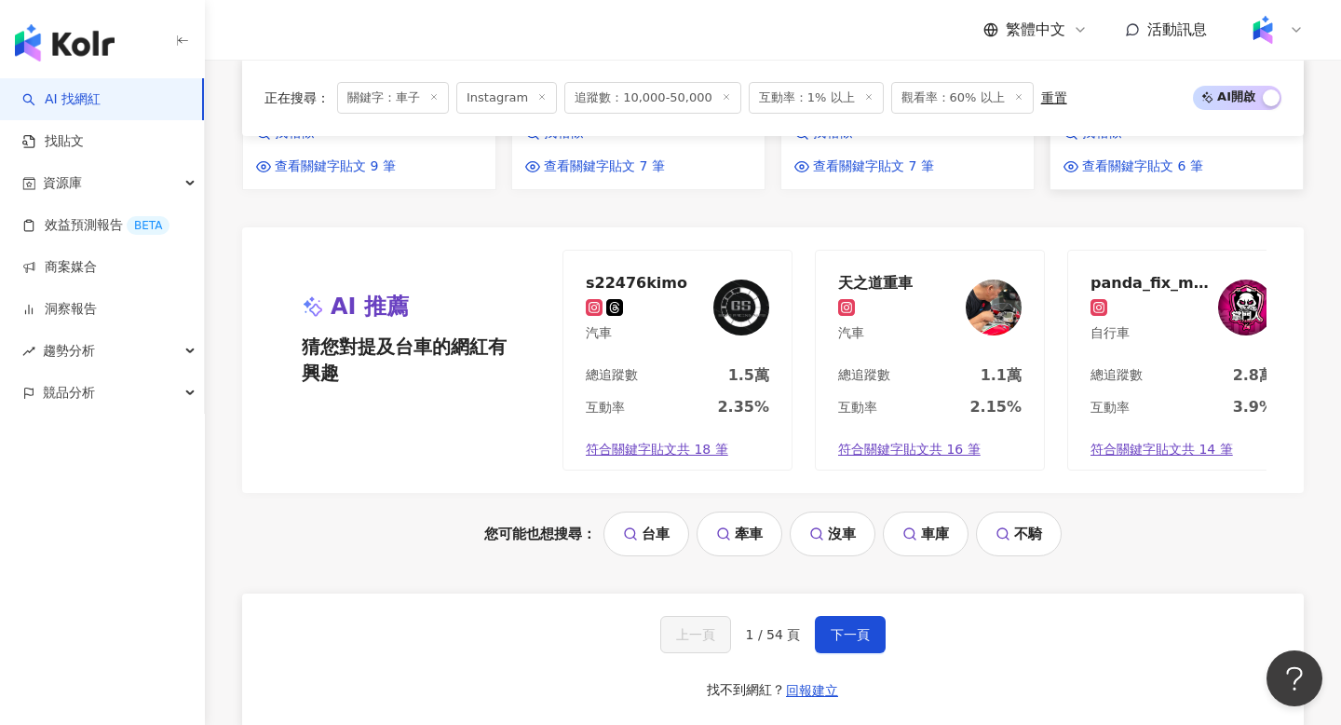
scroll to position [1908, 0]
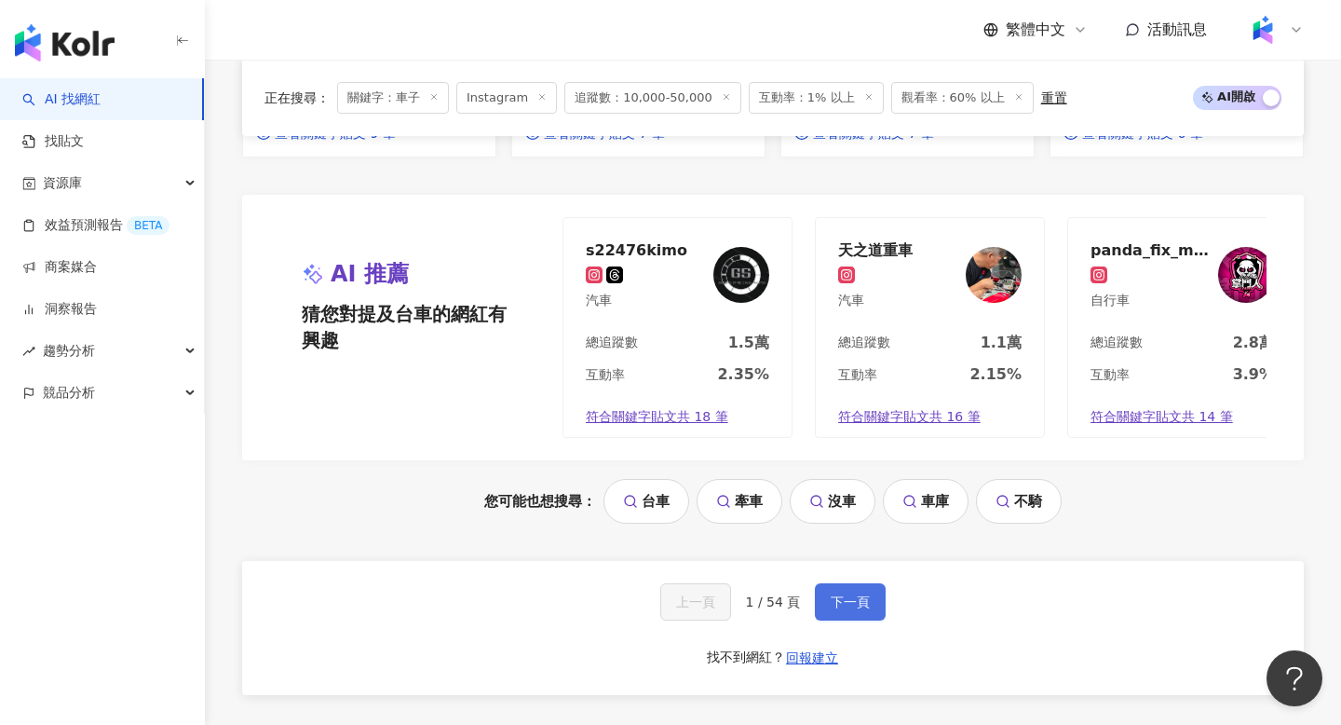
click at [857, 585] on button "下一頁" at bounding box center [850, 601] width 71 height 37
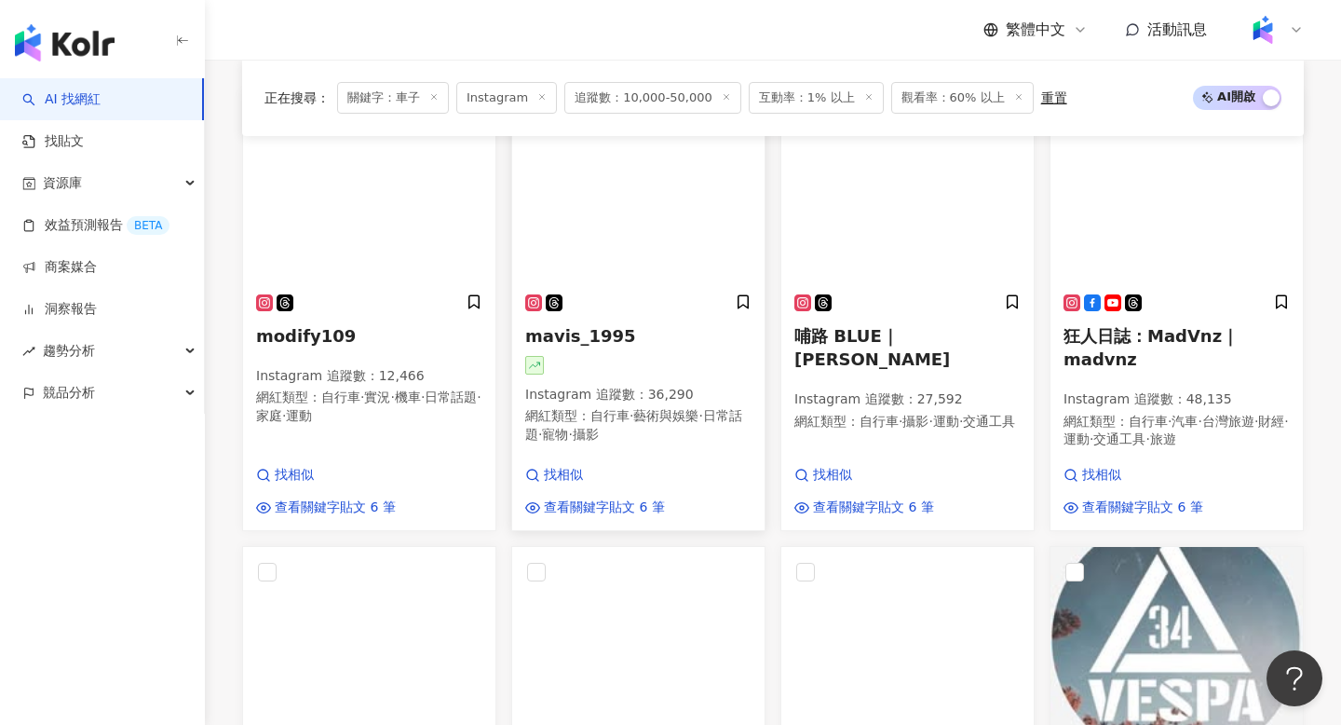
scroll to position [708, 0]
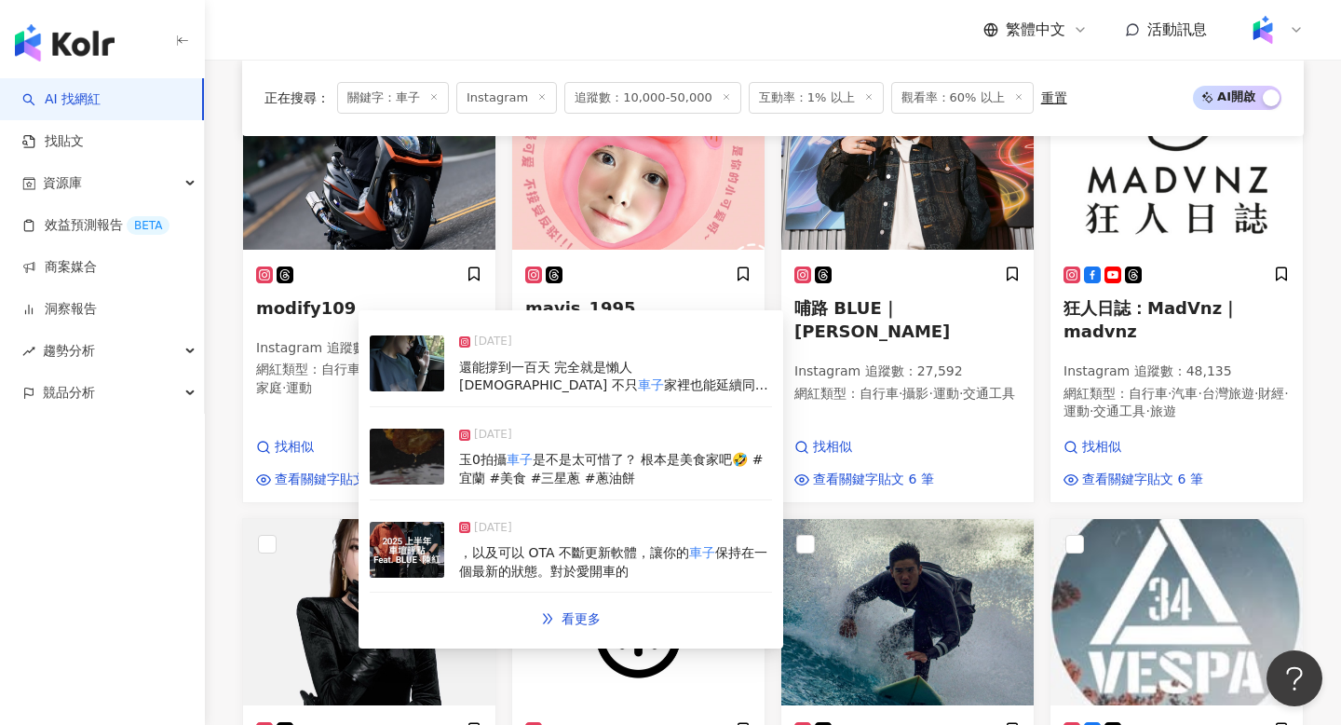
click at [438, 553] on img at bounding box center [407, 550] width 75 height 56
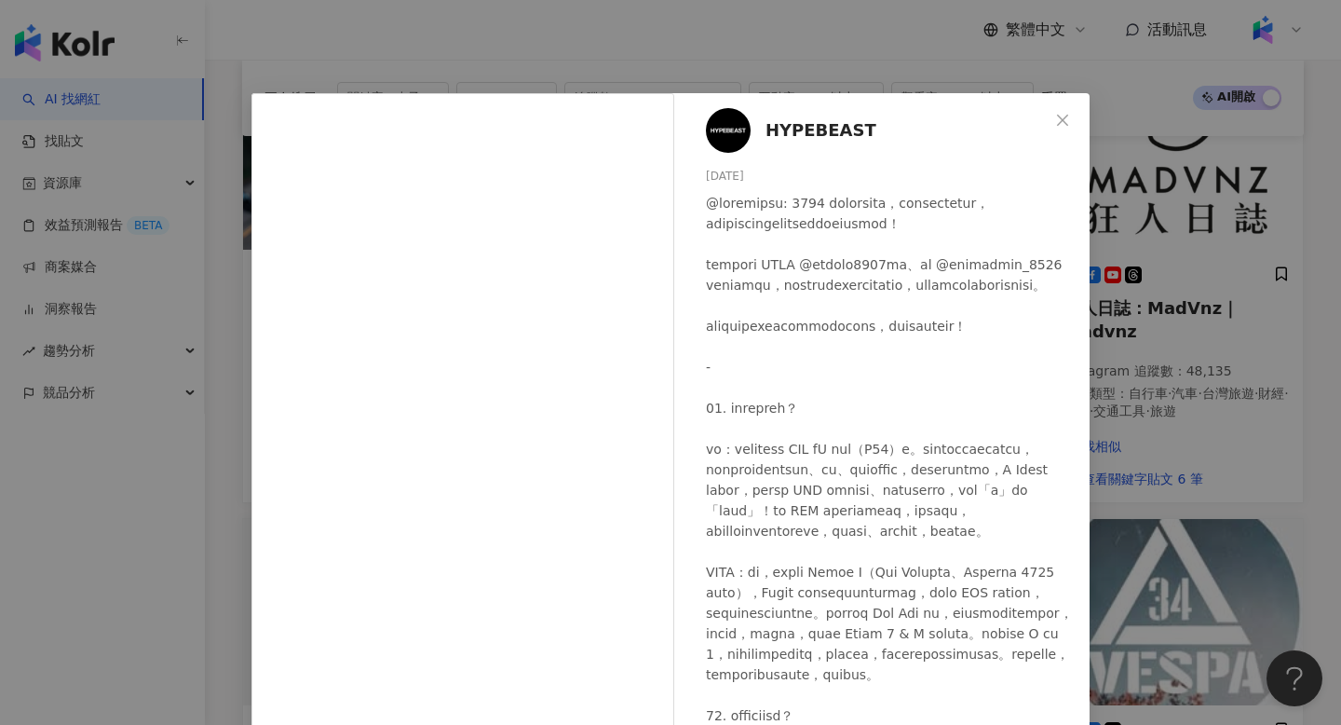
click at [1079, 439] on div "HYPEBEAST 2025/7/15 2,211 7" at bounding box center [887, 444] width 406 height 702
click at [1162, 400] on div "HYPEBEAST 2025/7/15 2,211 7 查看原始貼文" at bounding box center [670, 362] width 1341 height 725
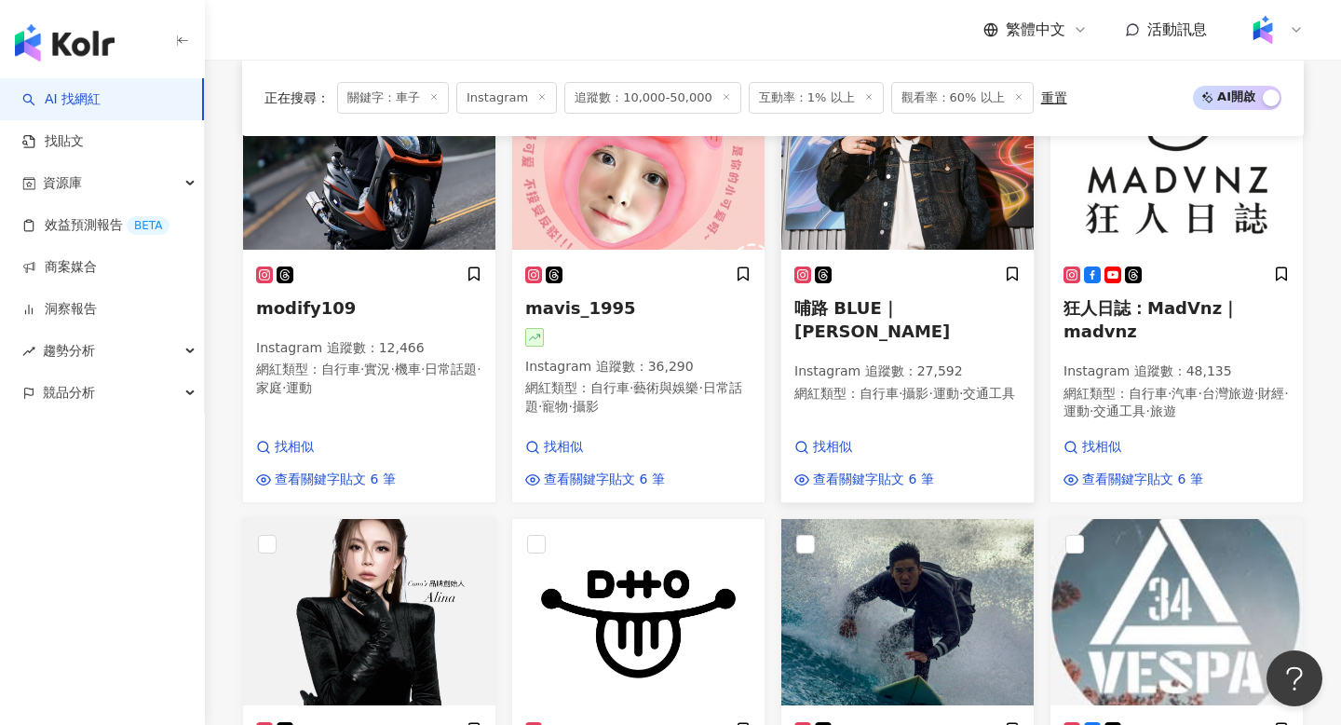
click at [865, 304] on span "哺路 BLUE｜陳藍" at bounding box center [872, 319] width 156 height 43
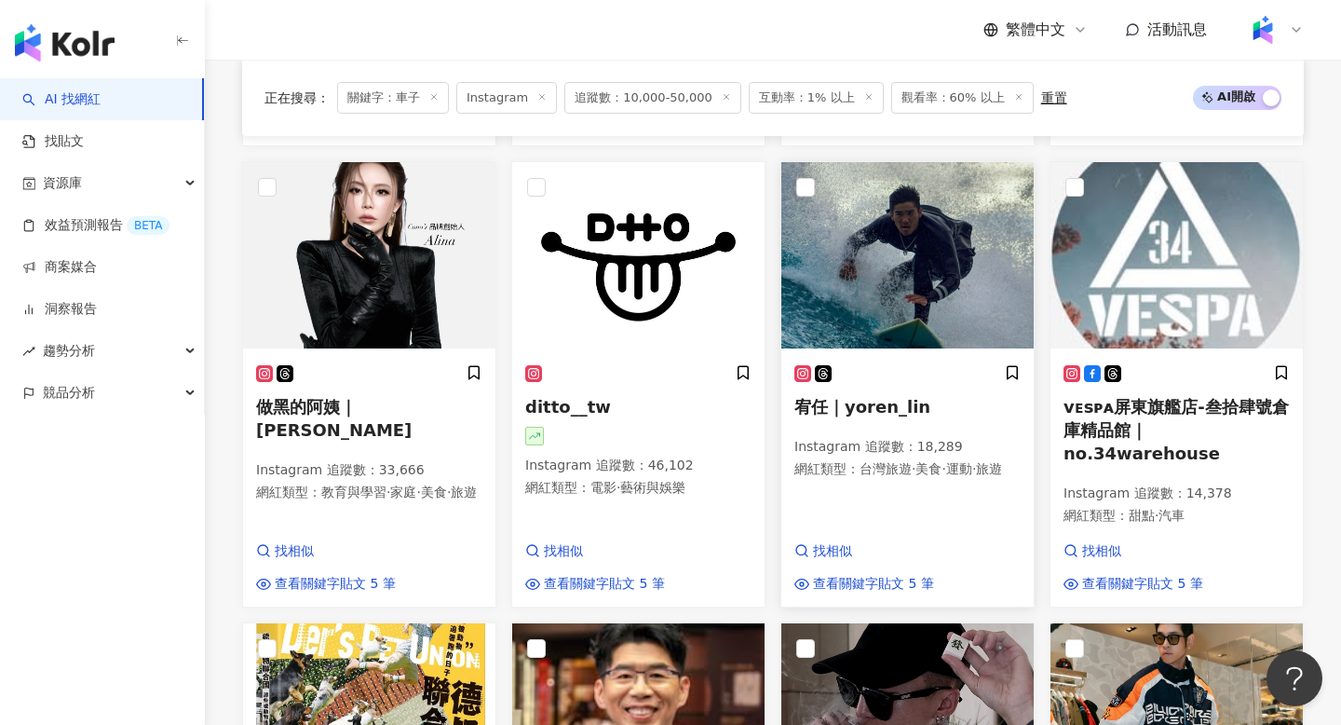
scroll to position [1075, 0]
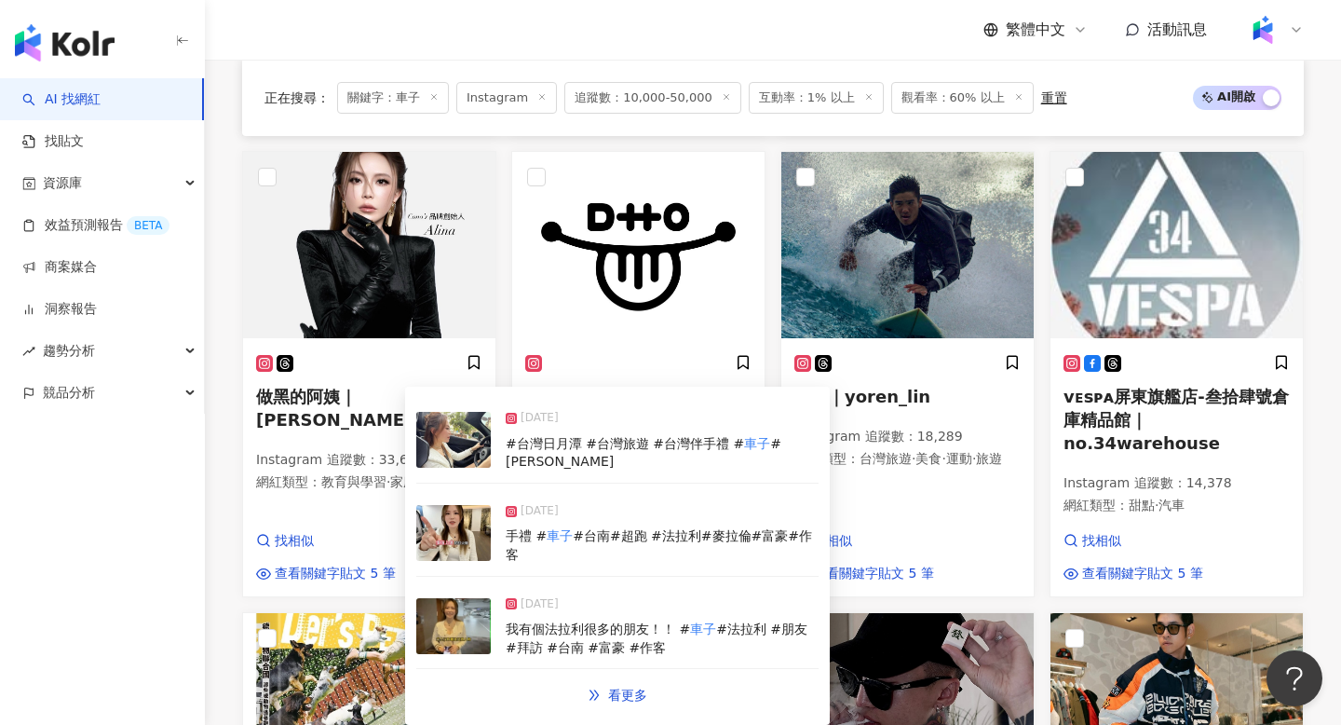
click at [452, 603] on img at bounding box center [453, 626] width 75 height 56
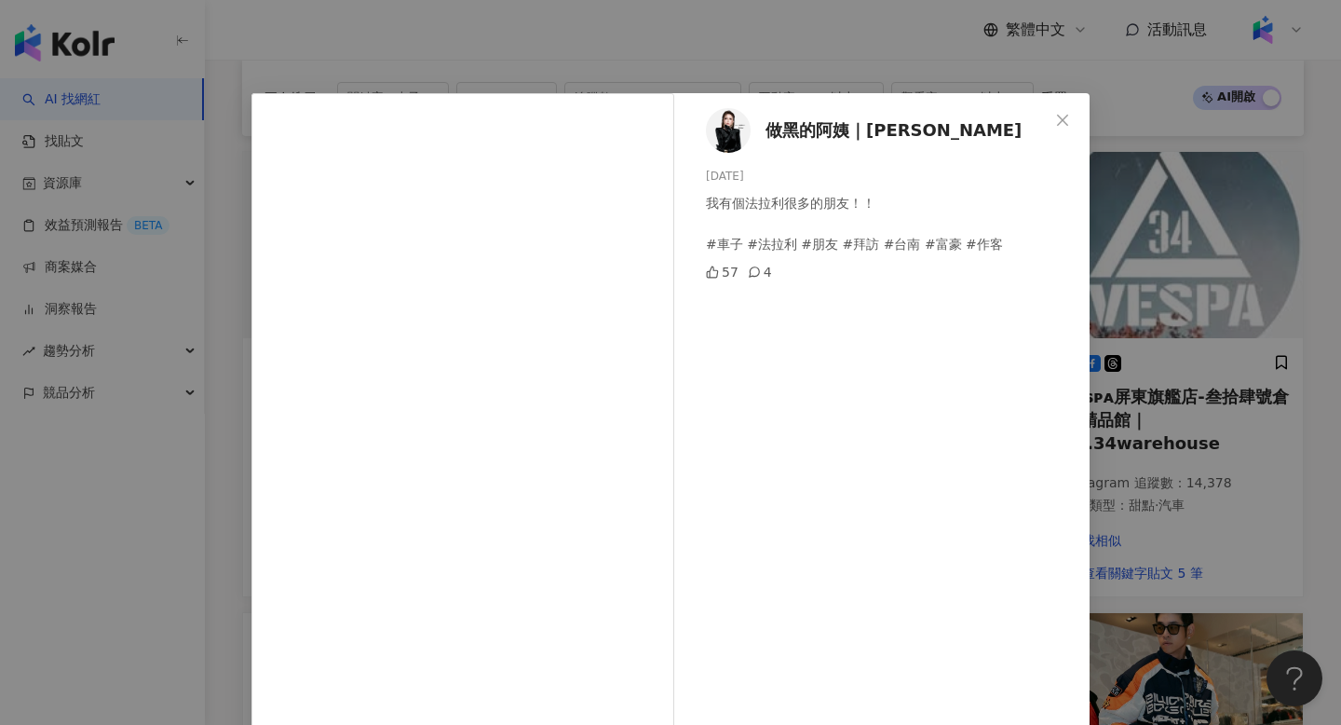
scroll to position [93, 0]
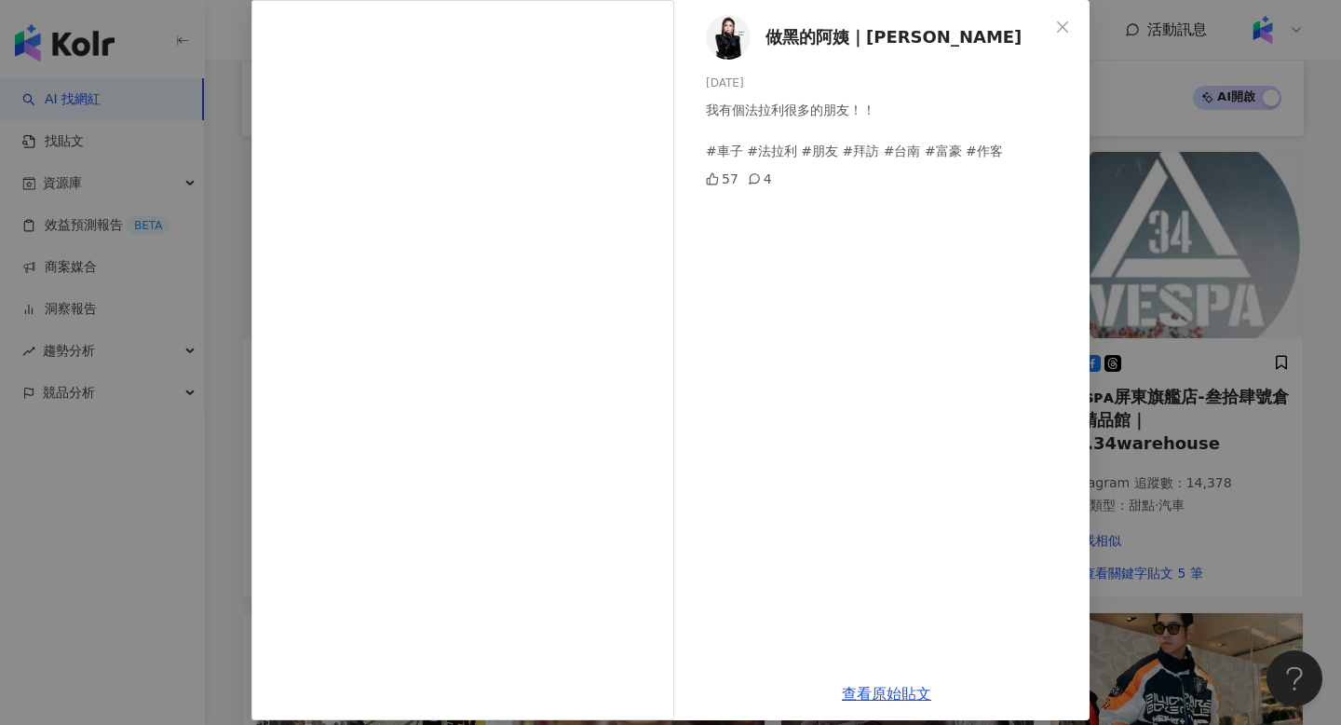
click at [1136, 495] on div "做黑的阿姨｜張承惠 2024/10/19 我有個法拉利很多的朋友！！ #車子 #法拉利 #朋友 #拜訪 #台南 #富豪 #作客 57 4 查看原始貼文" at bounding box center [670, 362] width 1341 height 725
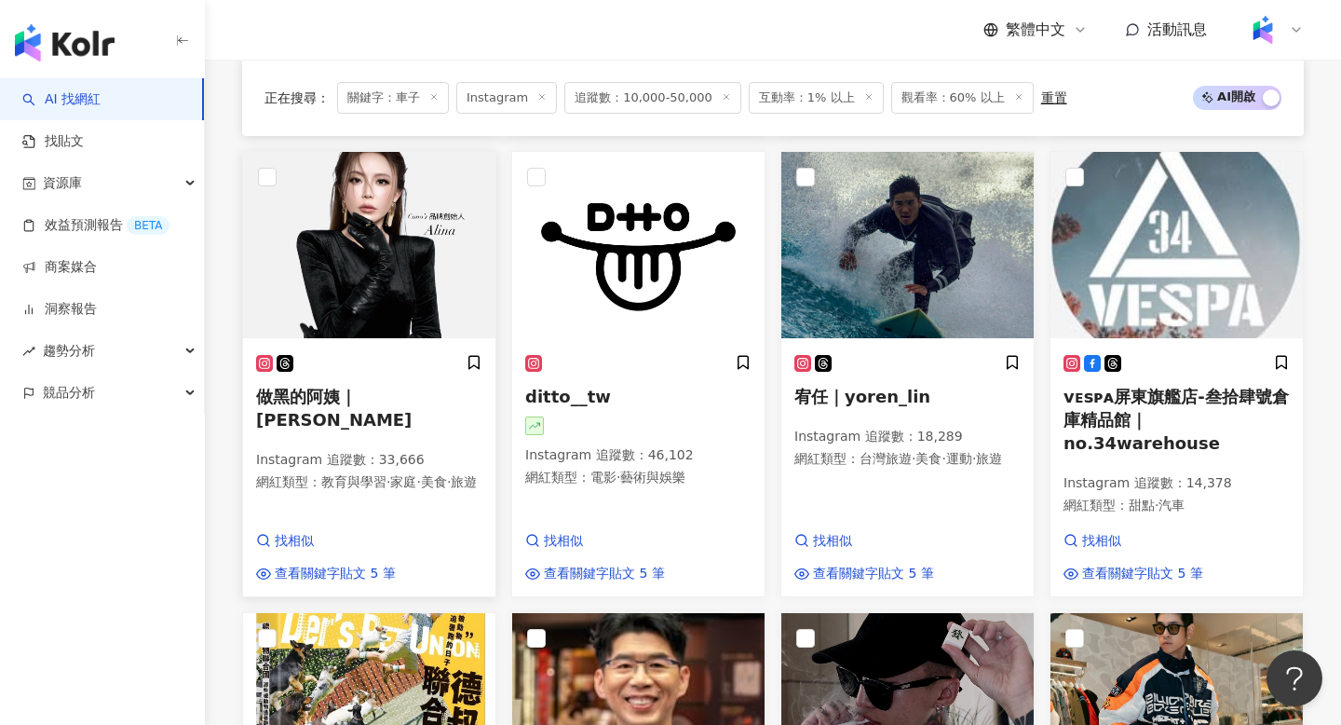
click at [367, 394] on span "做黑的阿姨｜張承惠" at bounding box center [334, 408] width 156 height 43
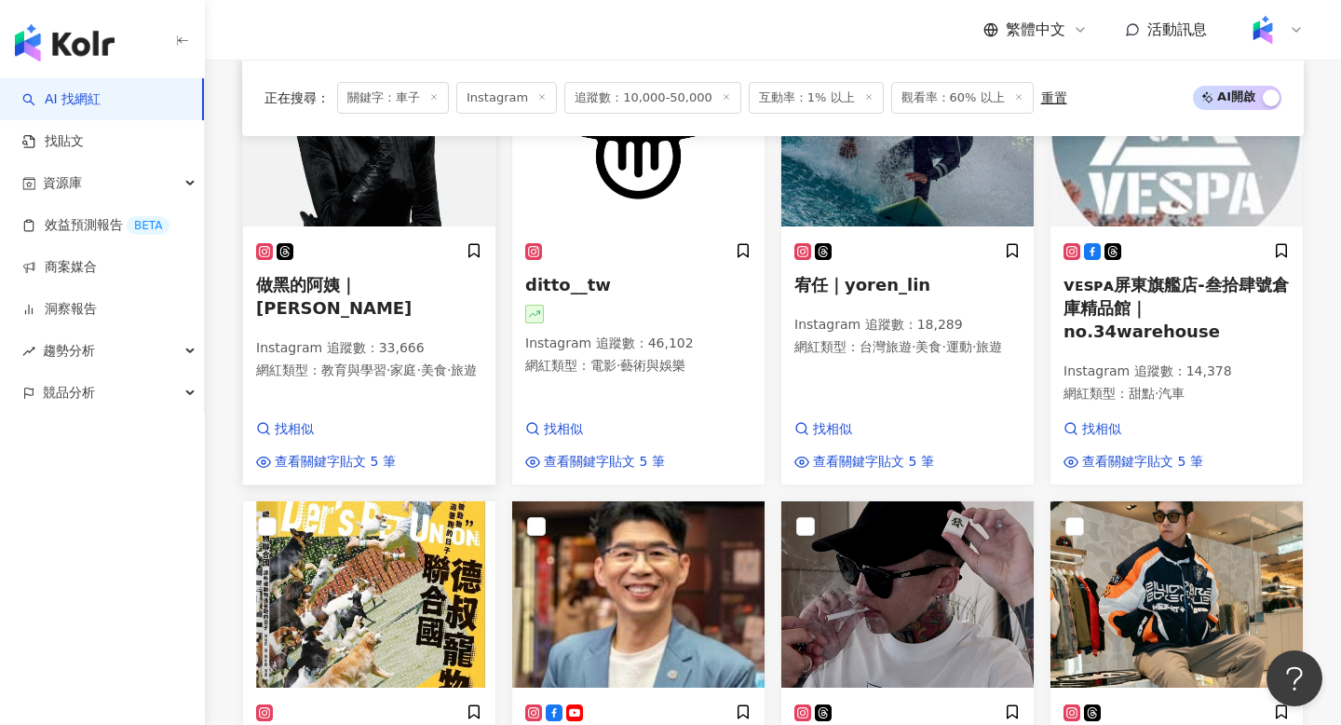
scroll to position [1232, 0]
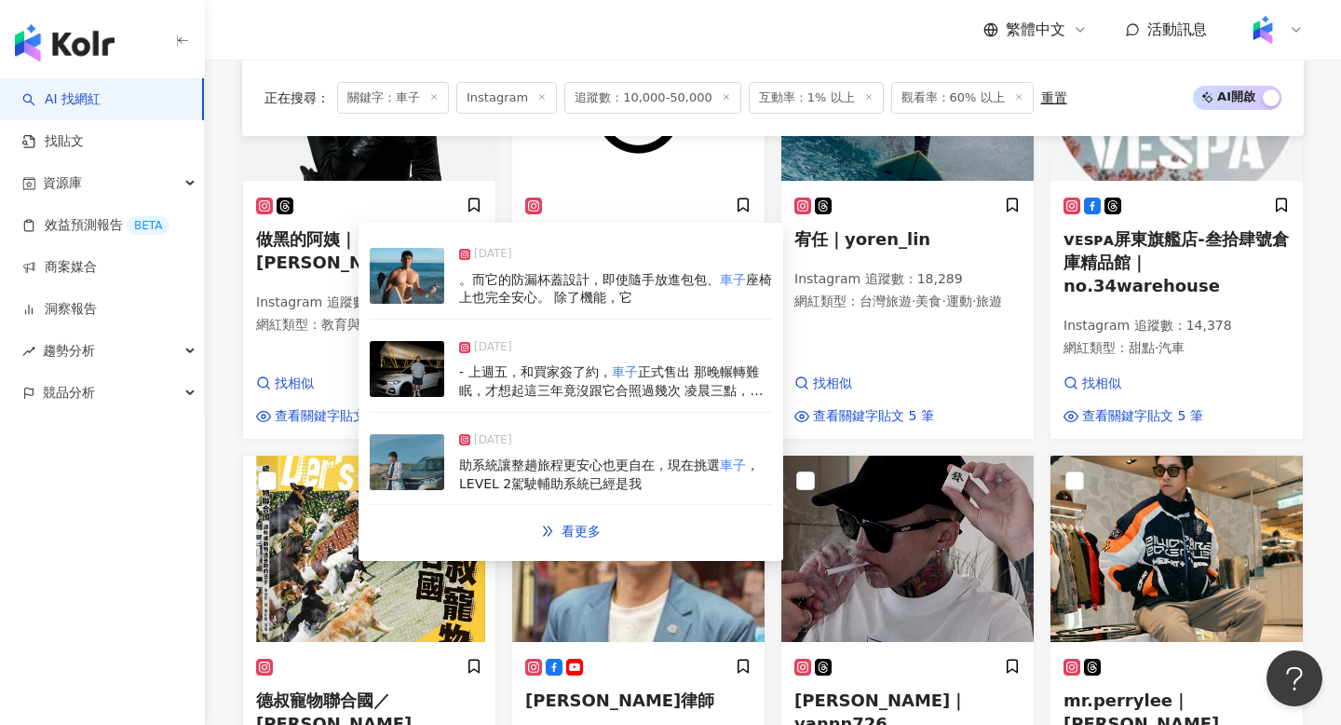
click at [671, 456] on div "助系統讓整趟旅程更安心也更自在，現在挑選 車子 ，LEVEL 2駕駛輔助系統已經是我" at bounding box center [615, 474] width 313 height 36
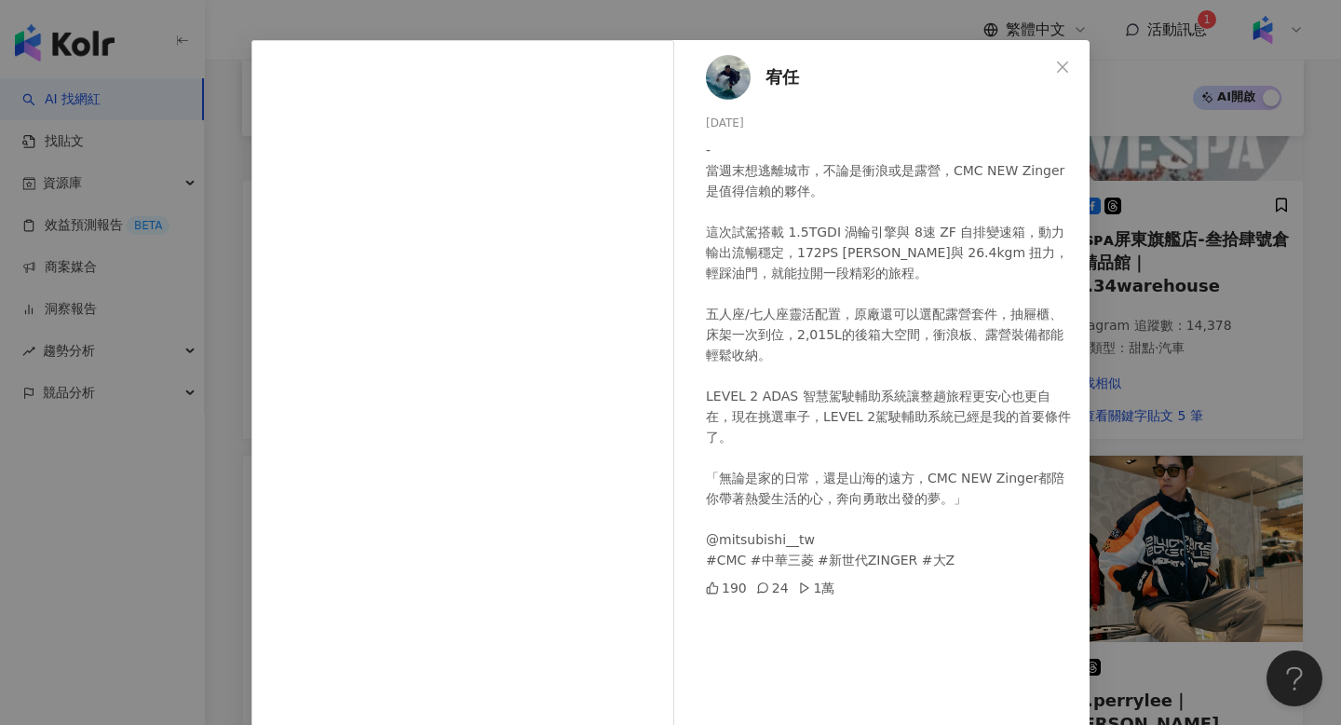
scroll to position [111, 0]
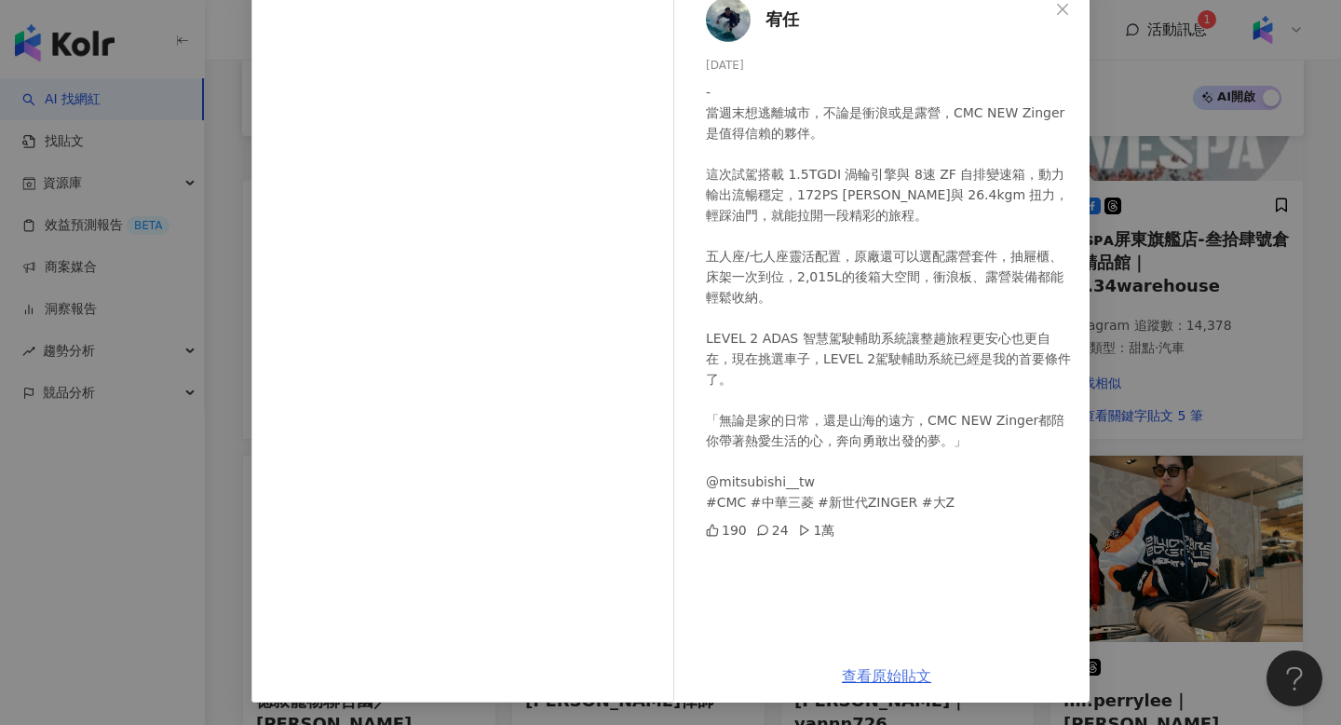
click at [916, 673] on link "查看原始貼文" at bounding box center [886, 676] width 89 height 18
click at [1167, 346] on div "宥任 2025/5/5 - 當週末想逃離城市，不論是衝浪或是露營，CMC NEW Zinger 是值得信賴的夥伴。 這次試駕搭載 1.5TGDI 渦輪引擎與 …" at bounding box center [670, 362] width 1341 height 725
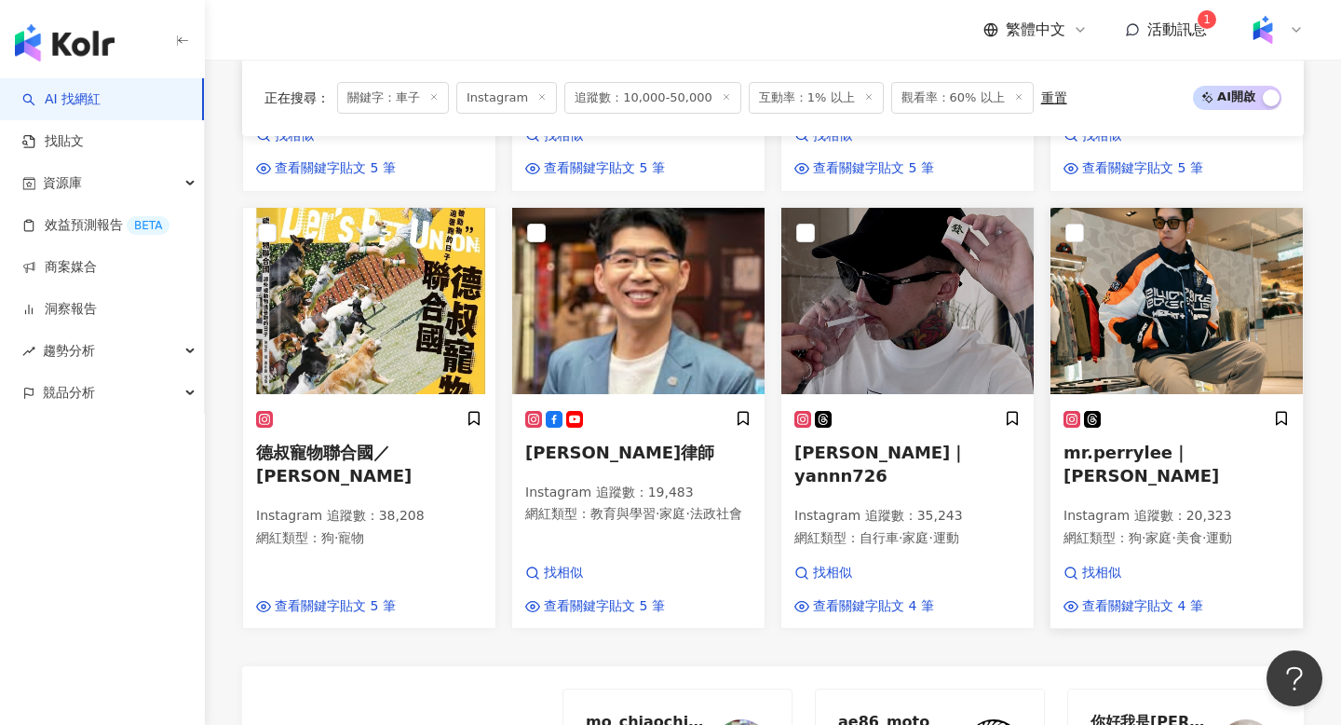
scroll to position [1553, 0]
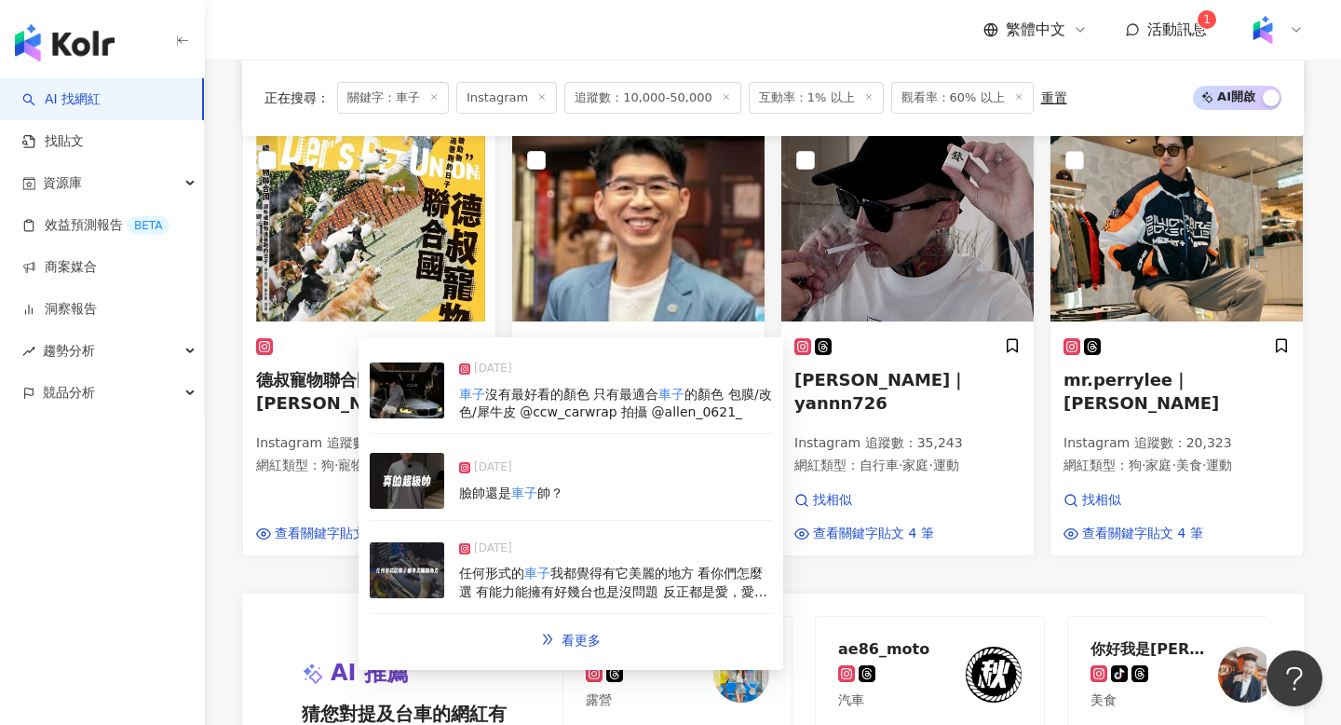
click at [414, 410] on img at bounding box center [407, 390] width 75 height 56
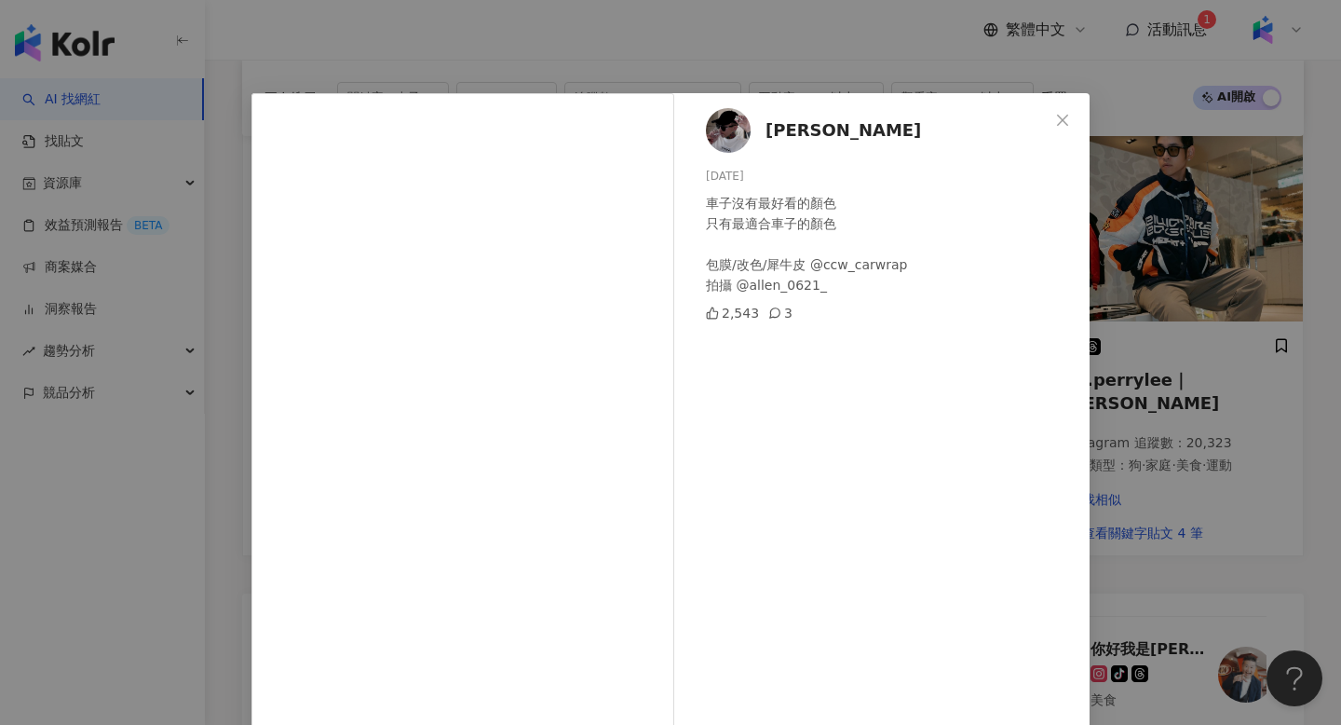
click at [1265, 347] on div "閻佳鴻 2025/8/12 車子沒有最好看的顏色 只有最適合車子的顏色 包膜/改色/犀牛皮 @ccw_carwrap 拍攝 @allen_0621_ 2,54…" at bounding box center [670, 362] width 1341 height 725
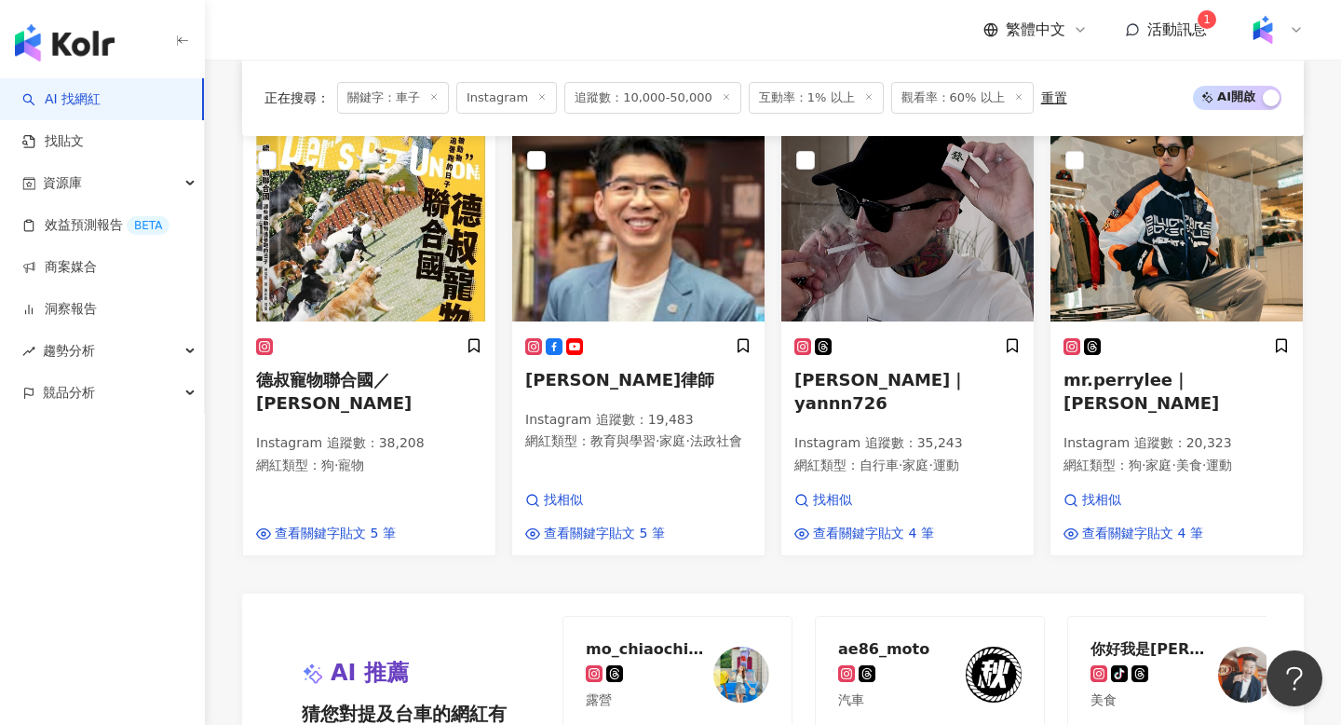
scroll to position [1579, 0]
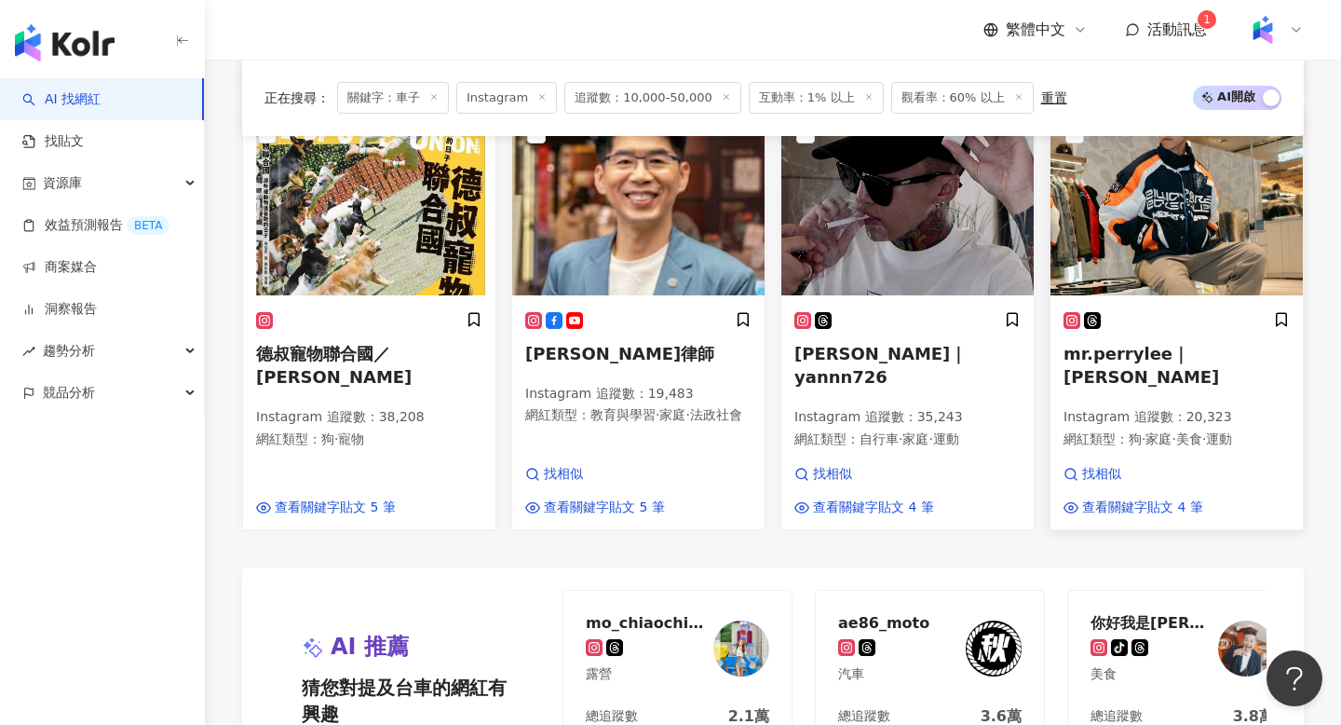
click at [1153, 344] on span "mr.perrylee｜Perry" at bounding box center [1142, 365] width 156 height 43
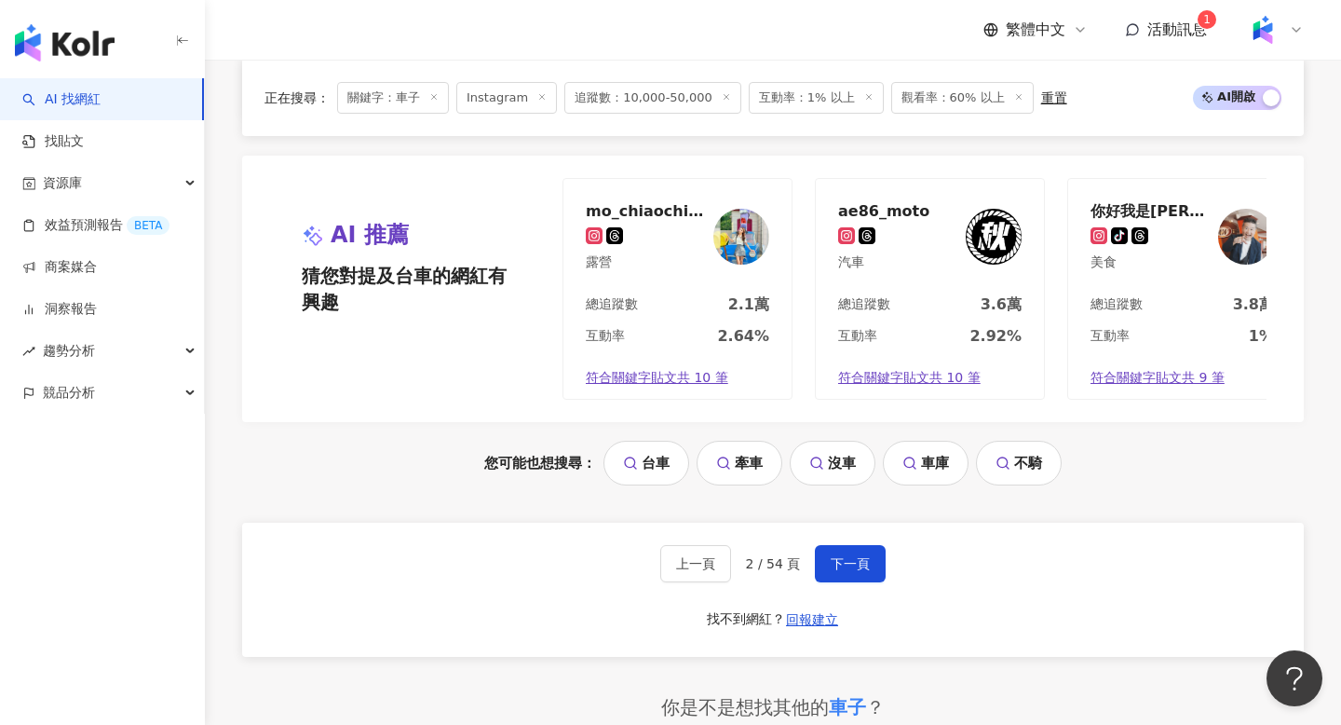
scroll to position [2377, 0]
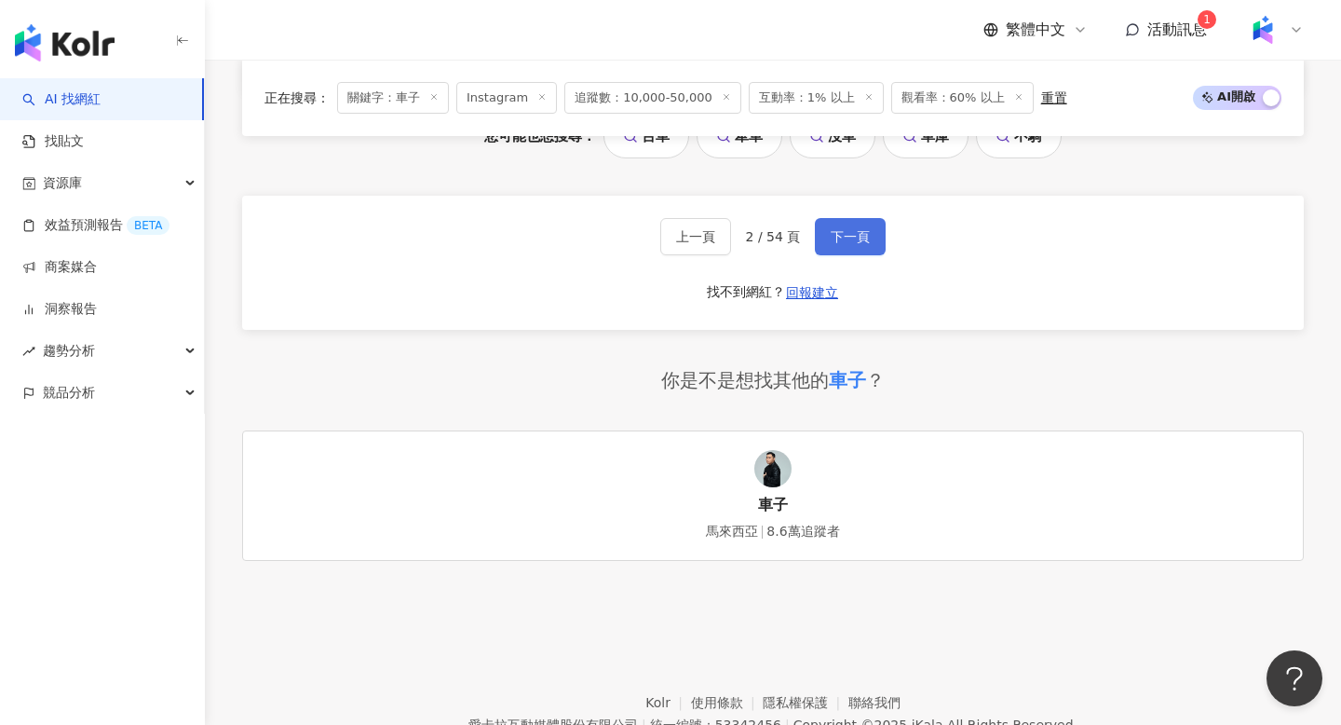
click at [843, 229] on span "下一頁" at bounding box center [850, 236] width 39 height 15
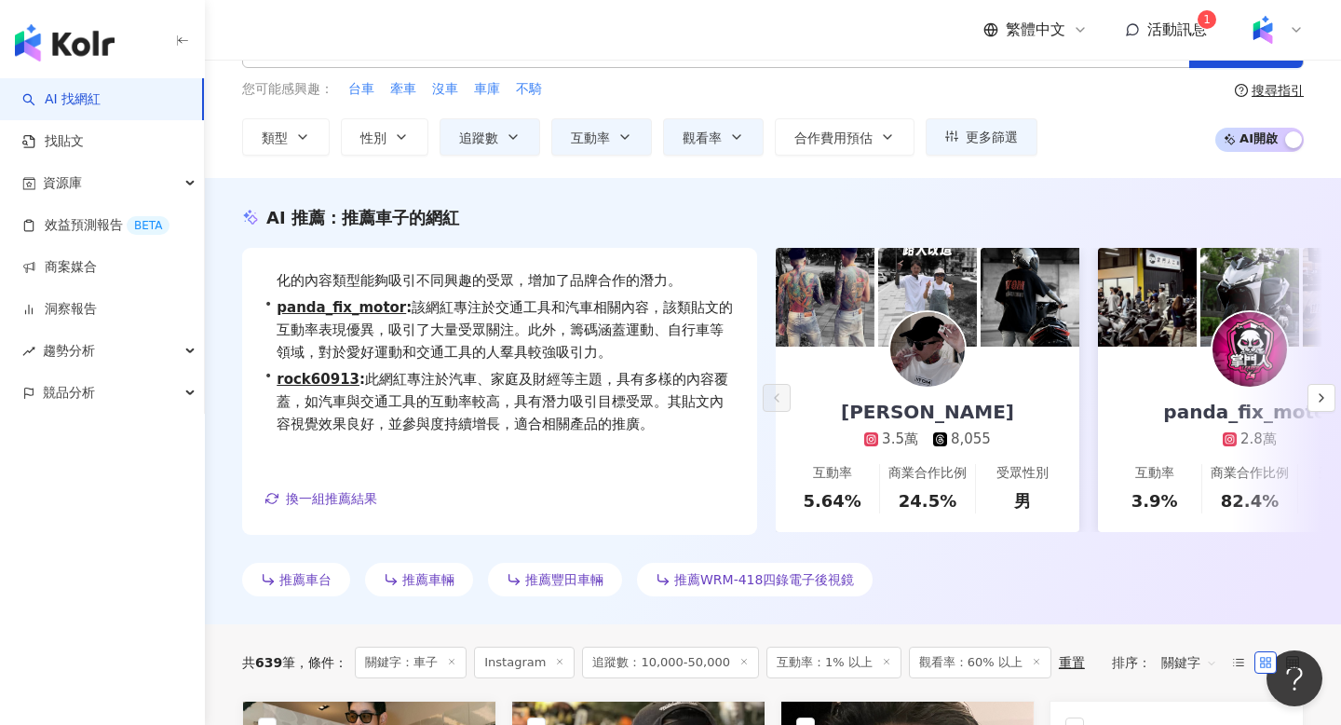
scroll to position [0, 0]
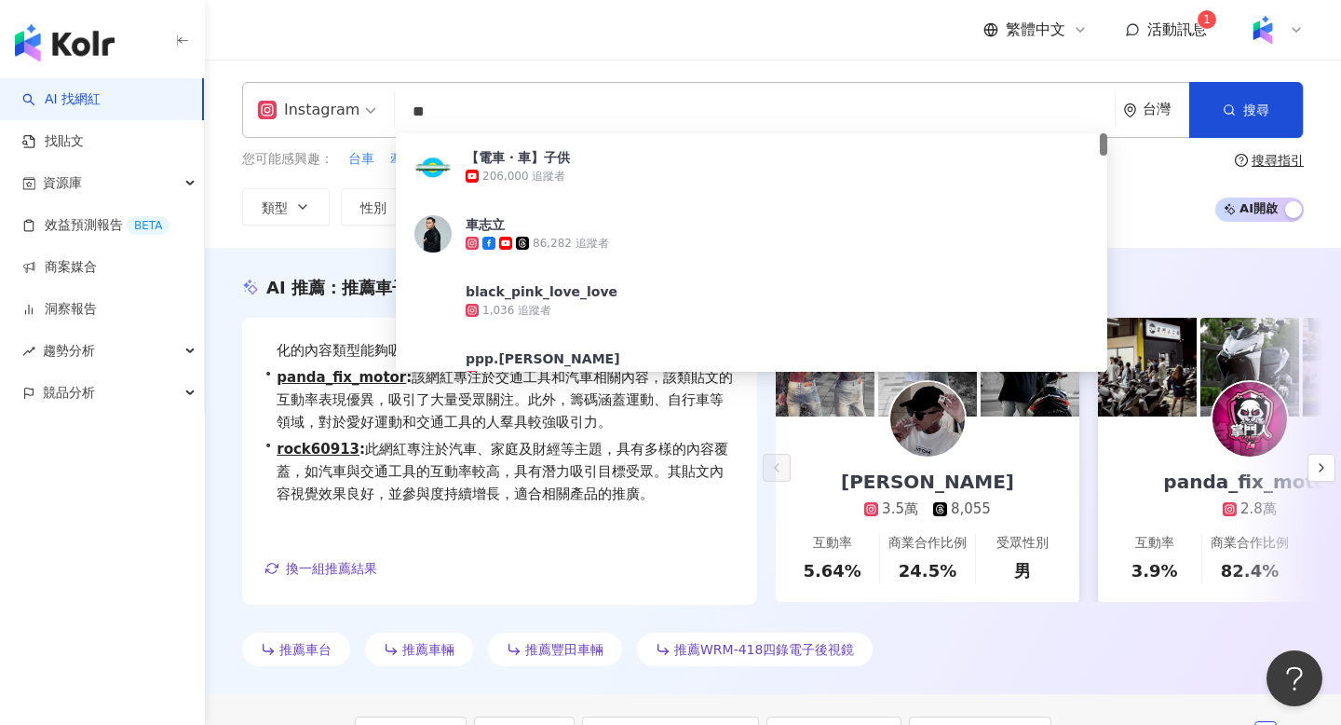
drag, startPoint x: 445, startPoint y: 115, endPoint x: 333, endPoint y: 115, distance: 112.7
click at [333, 115] on div "Instagram ** 台灣 搜尋 d2ed9f13-e2f9-40d8-84fd-91998ead720d 【電車・車】子供 206,000 追蹤者 車志…" at bounding box center [773, 110] width 1062 height 56
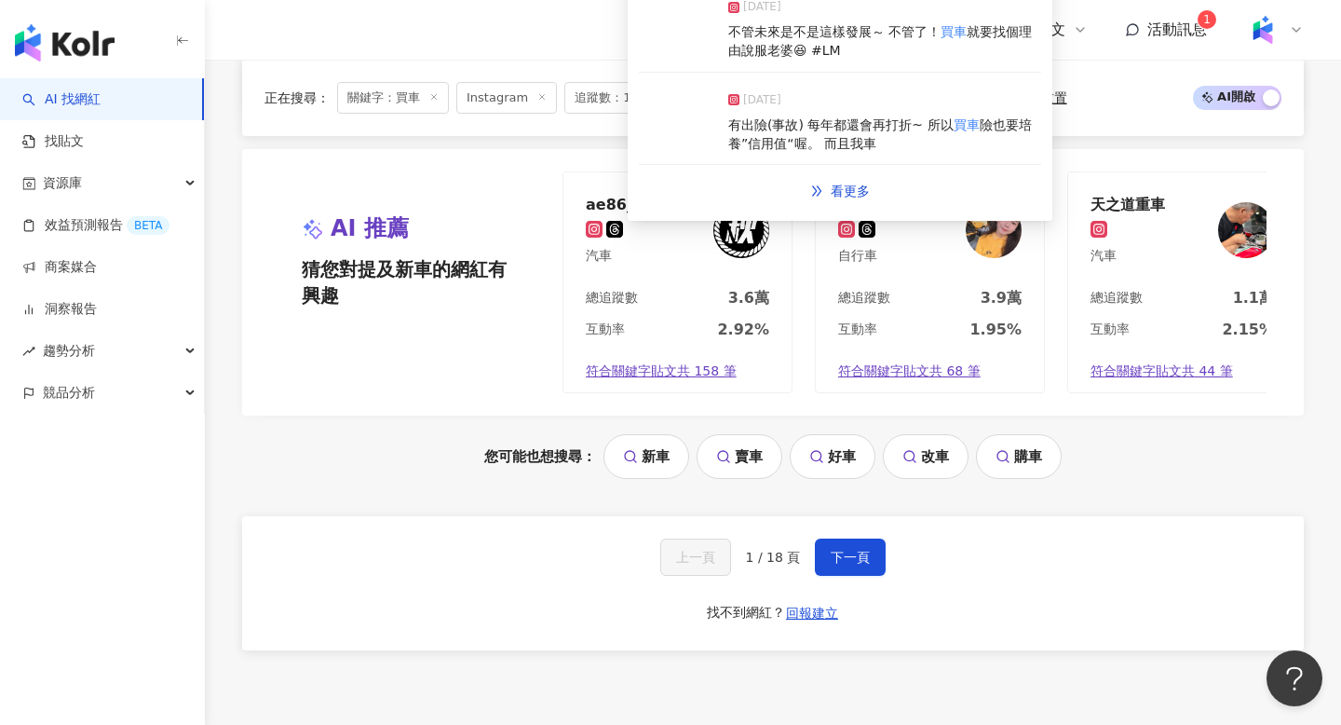
scroll to position [2136, 0]
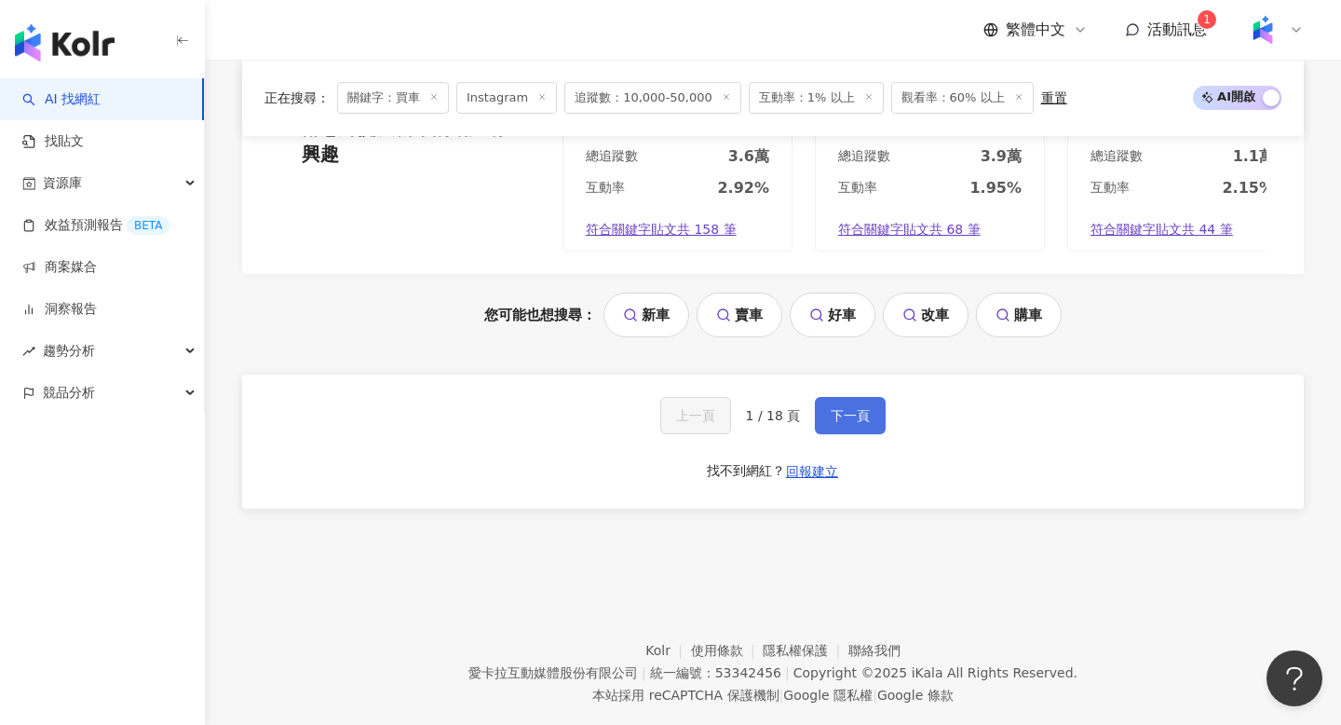
type input "**"
click at [838, 408] on span "下一頁" at bounding box center [850, 415] width 39 height 15
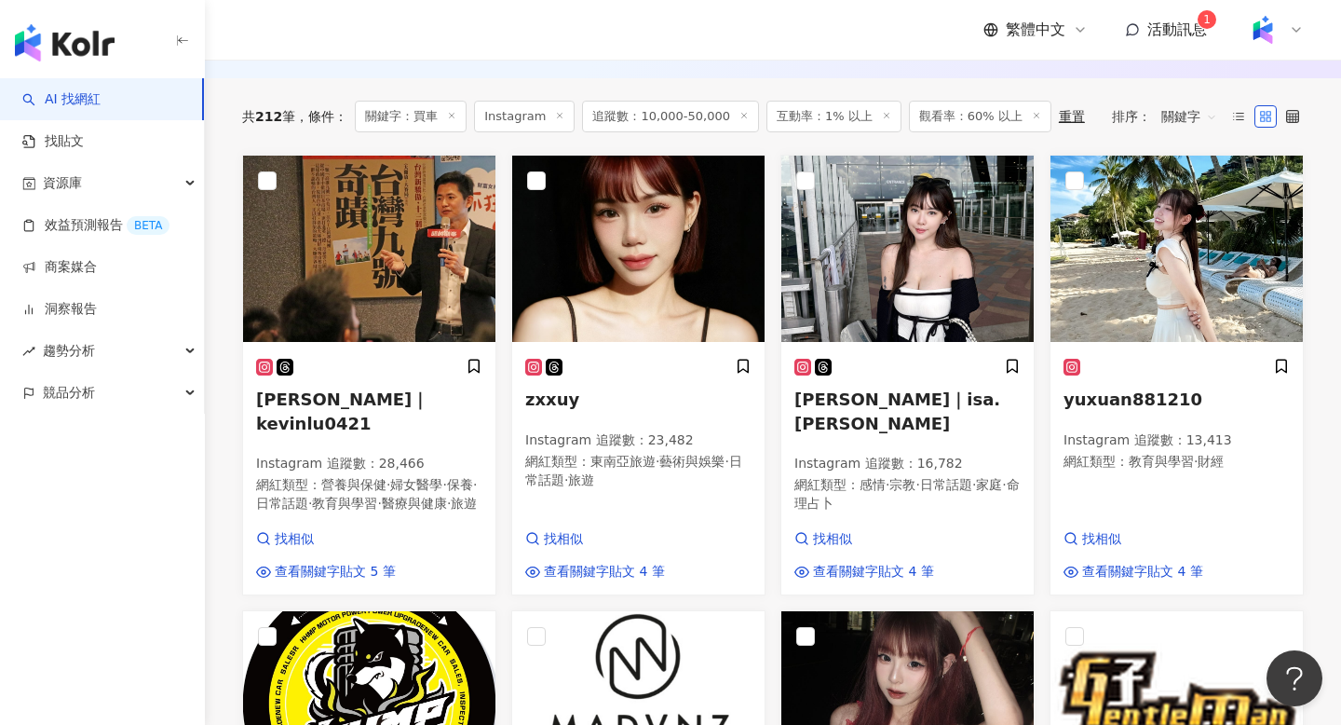
scroll to position [552, 0]
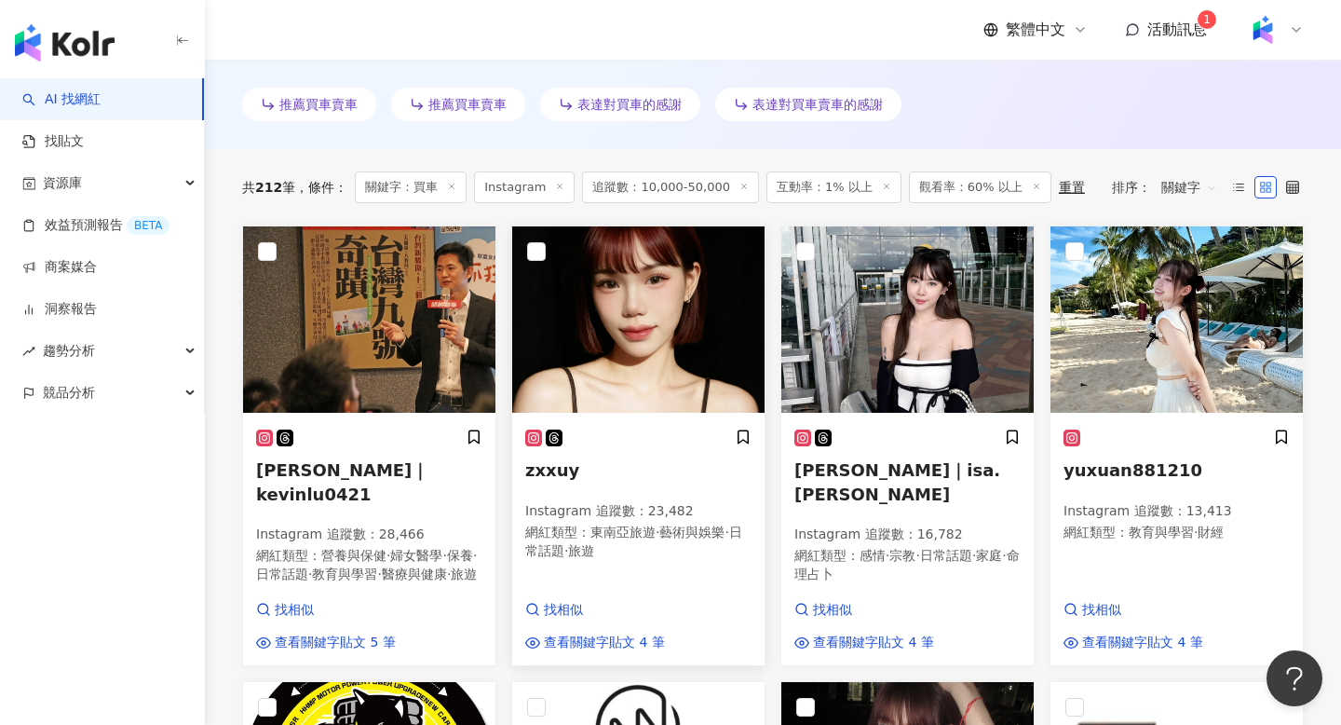
click at [556, 458] on h5 "zxxuy" at bounding box center [638, 469] width 226 height 23
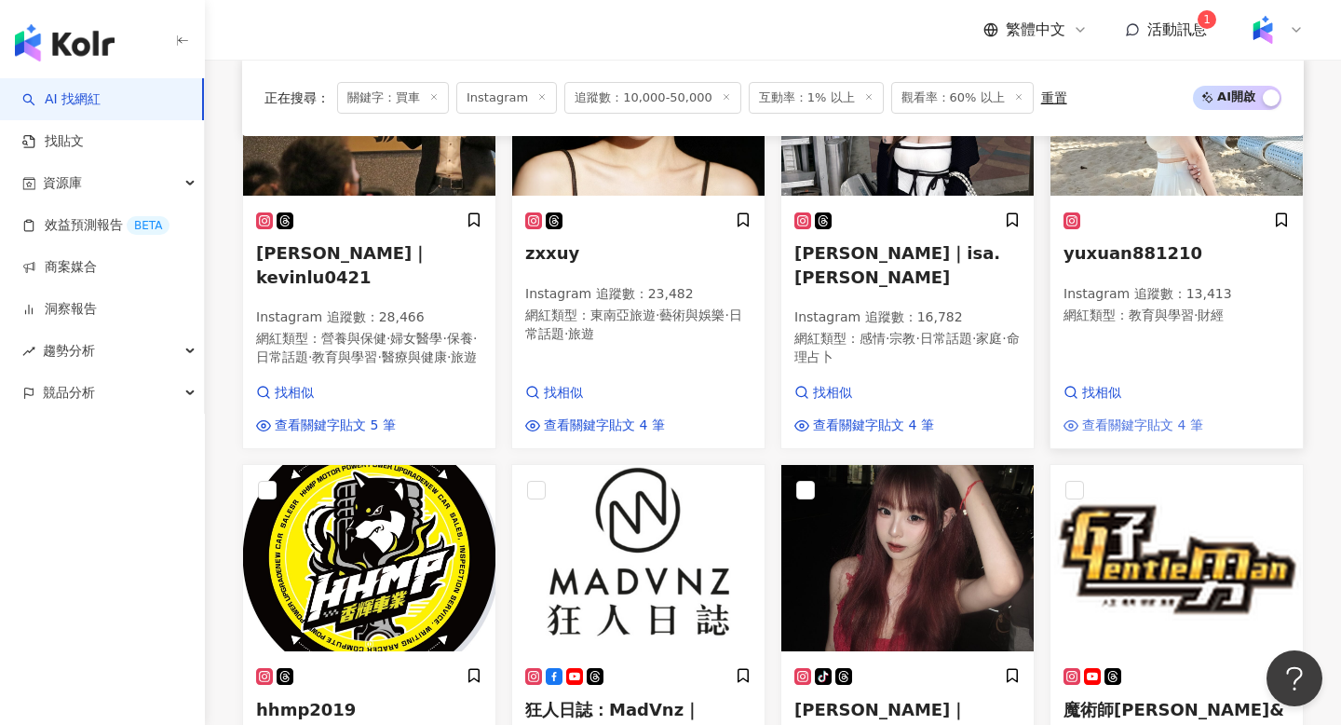
scroll to position [767, 0]
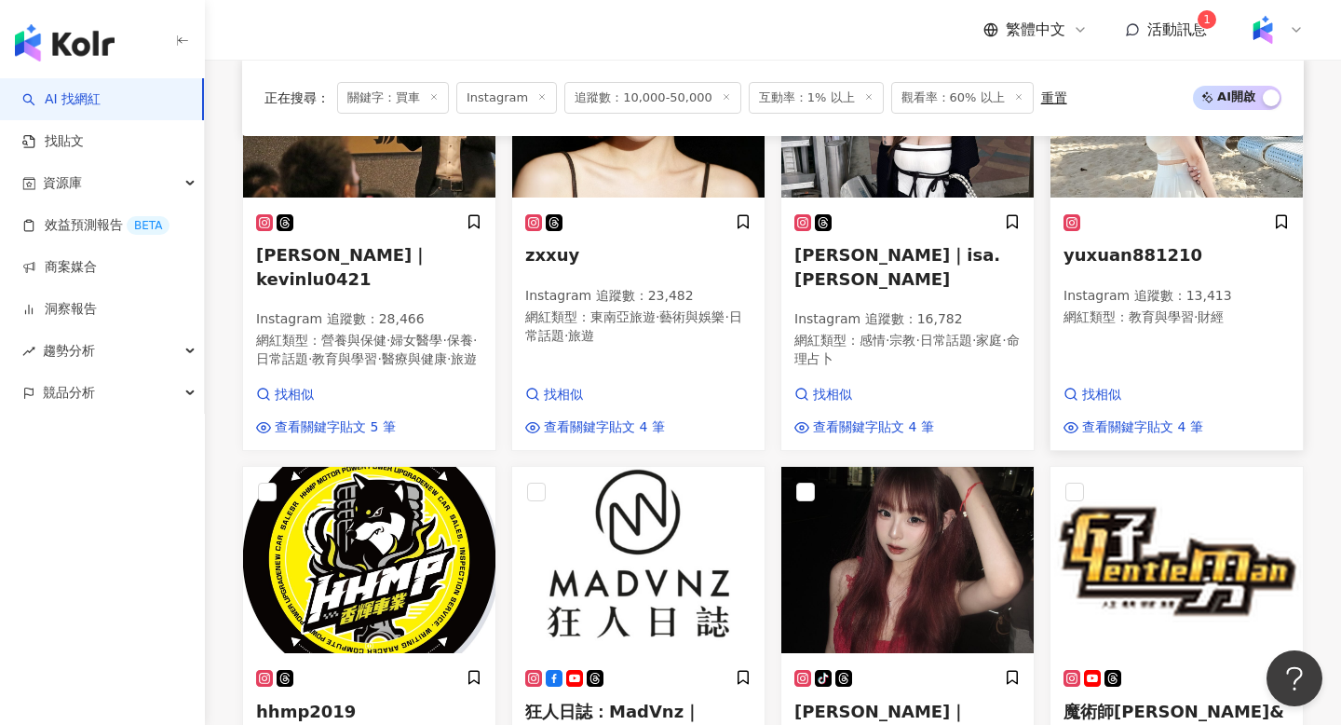
click at [1132, 245] on span "yuxuan881210" at bounding box center [1133, 255] width 139 height 20
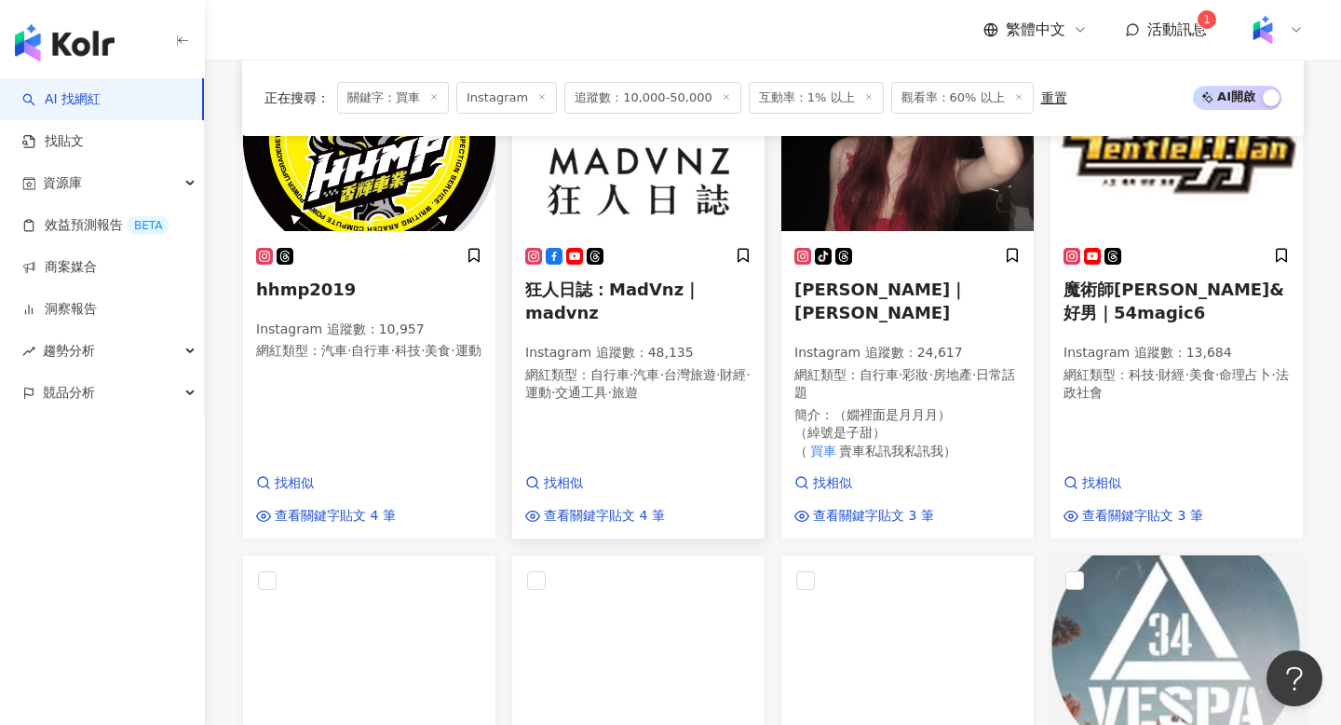
scroll to position [1187, 0]
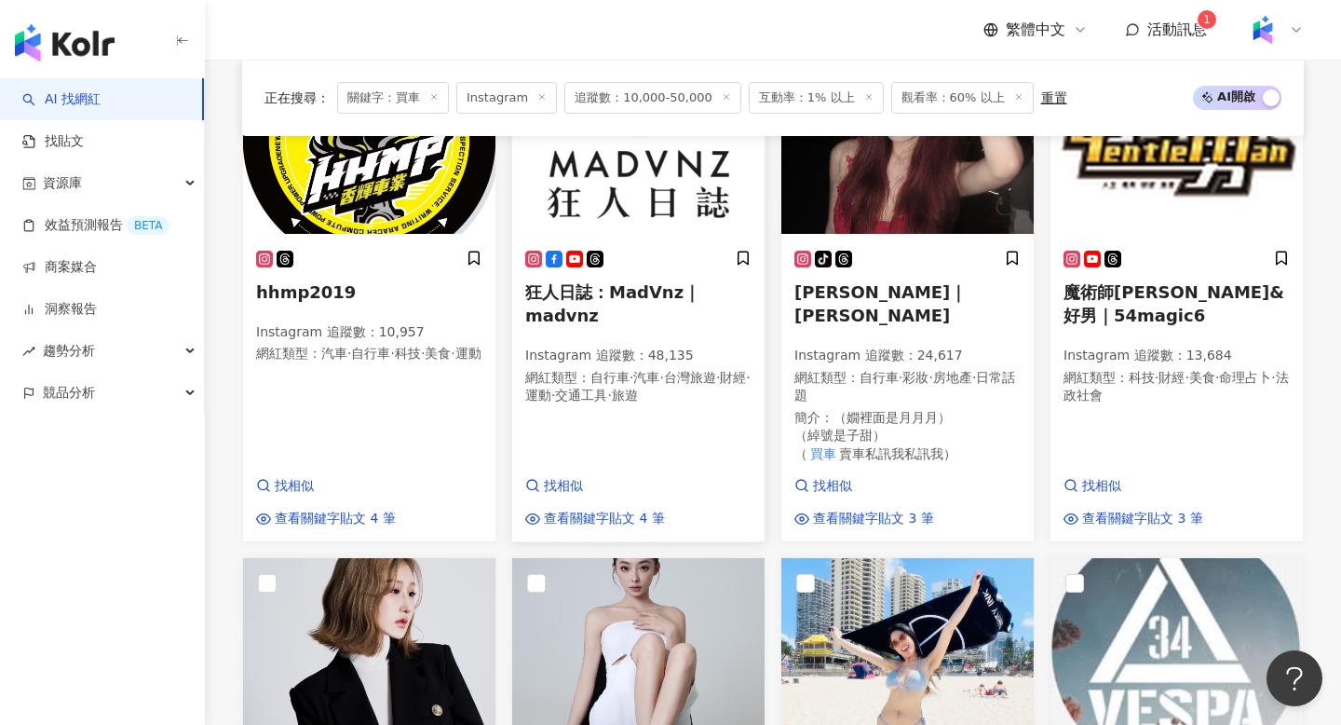
click at [580, 282] on span "狂人日誌：MadVnz｜madvnz" at bounding box center [612, 303] width 175 height 43
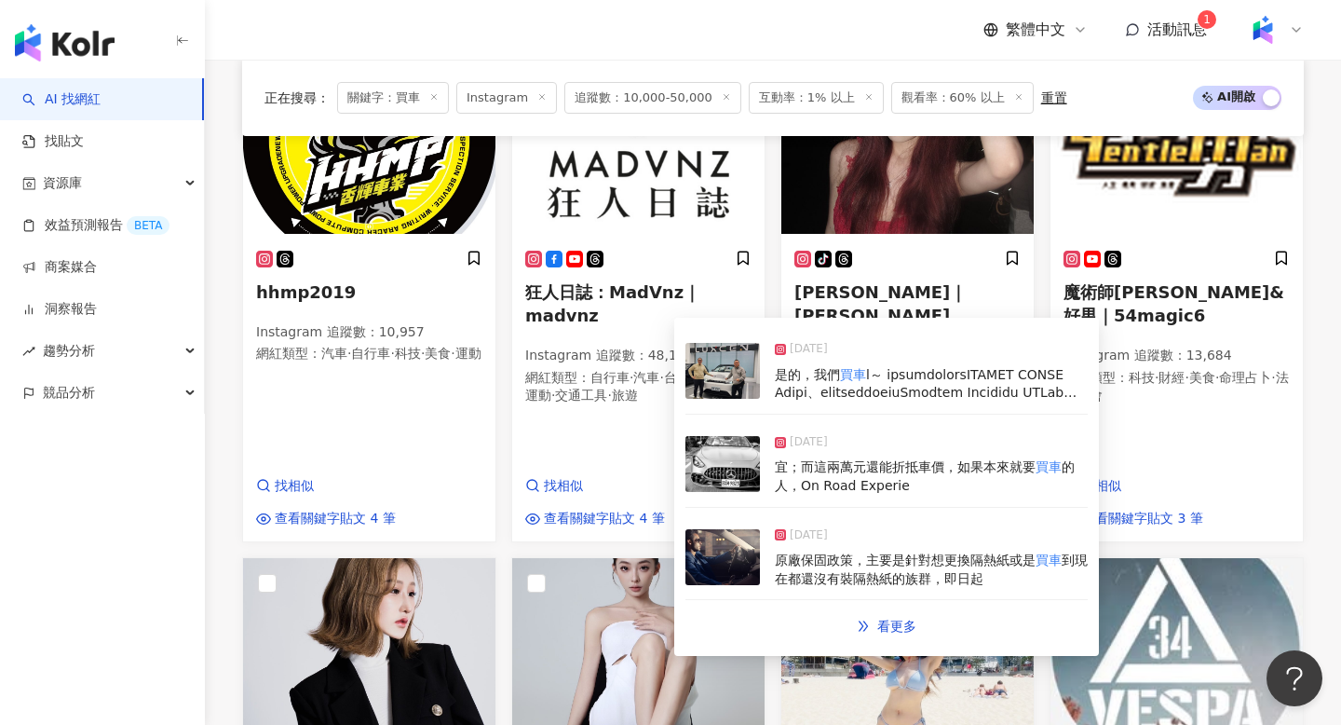
click at [728, 385] on img at bounding box center [723, 371] width 75 height 56
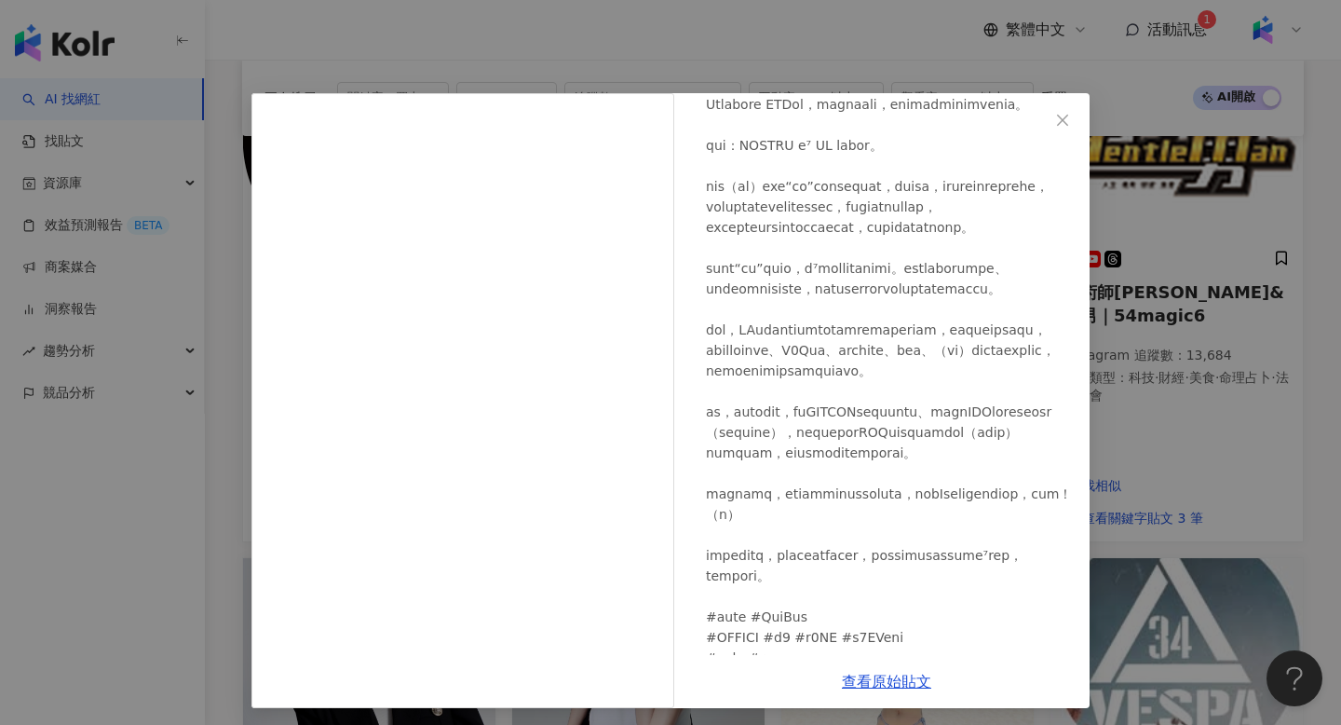
scroll to position [324, 0]
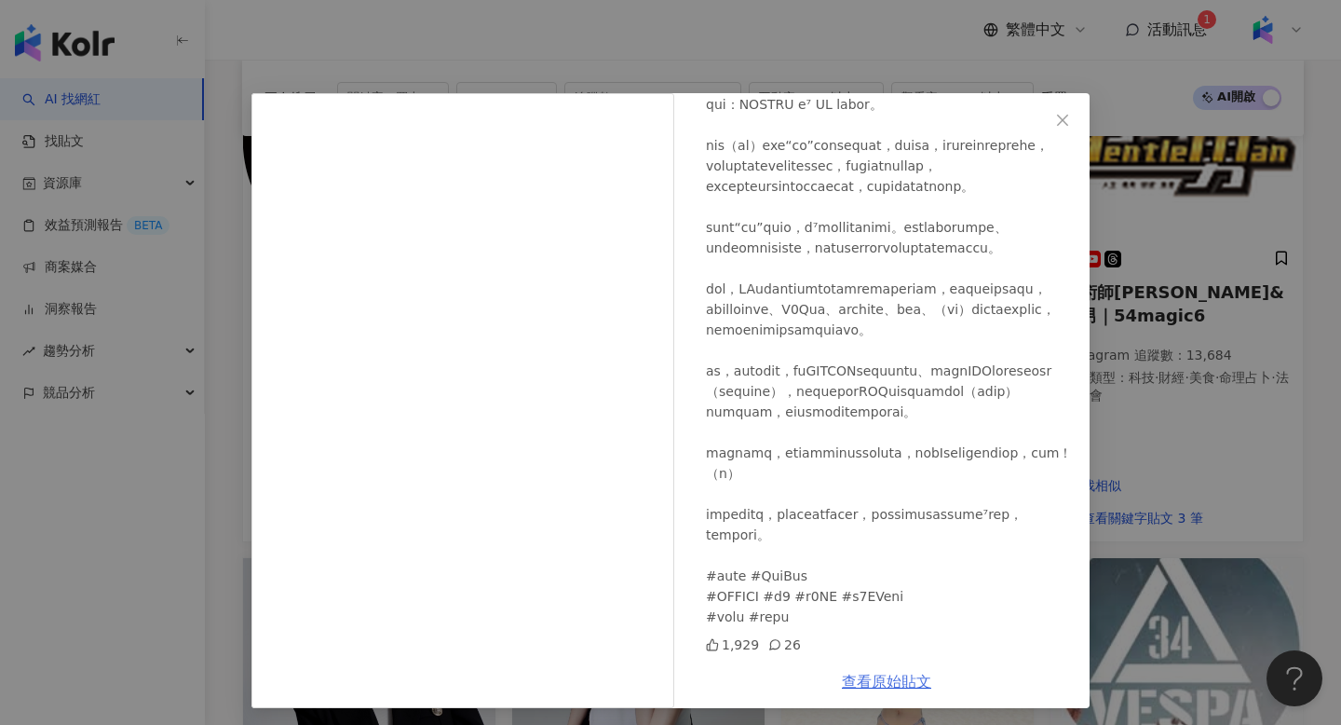
click at [884, 677] on link "查看原始貼文" at bounding box center [886, 681] width 89 height 18
click at [491, 29] on div "狂人日誌：MadVnz 2025/3/13 1,929 26 查看原始貼文" at bounding box center [670, 362] width 1341 height 725
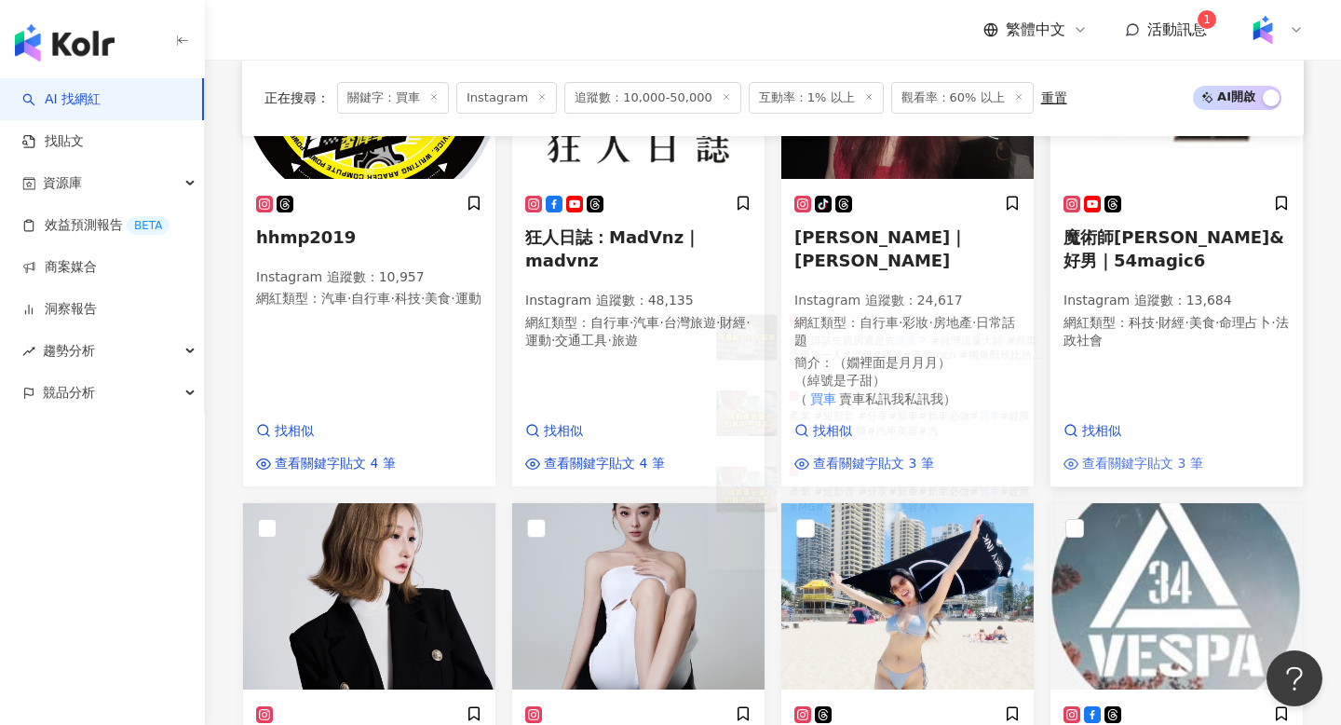
scroll to position [1227, 0]
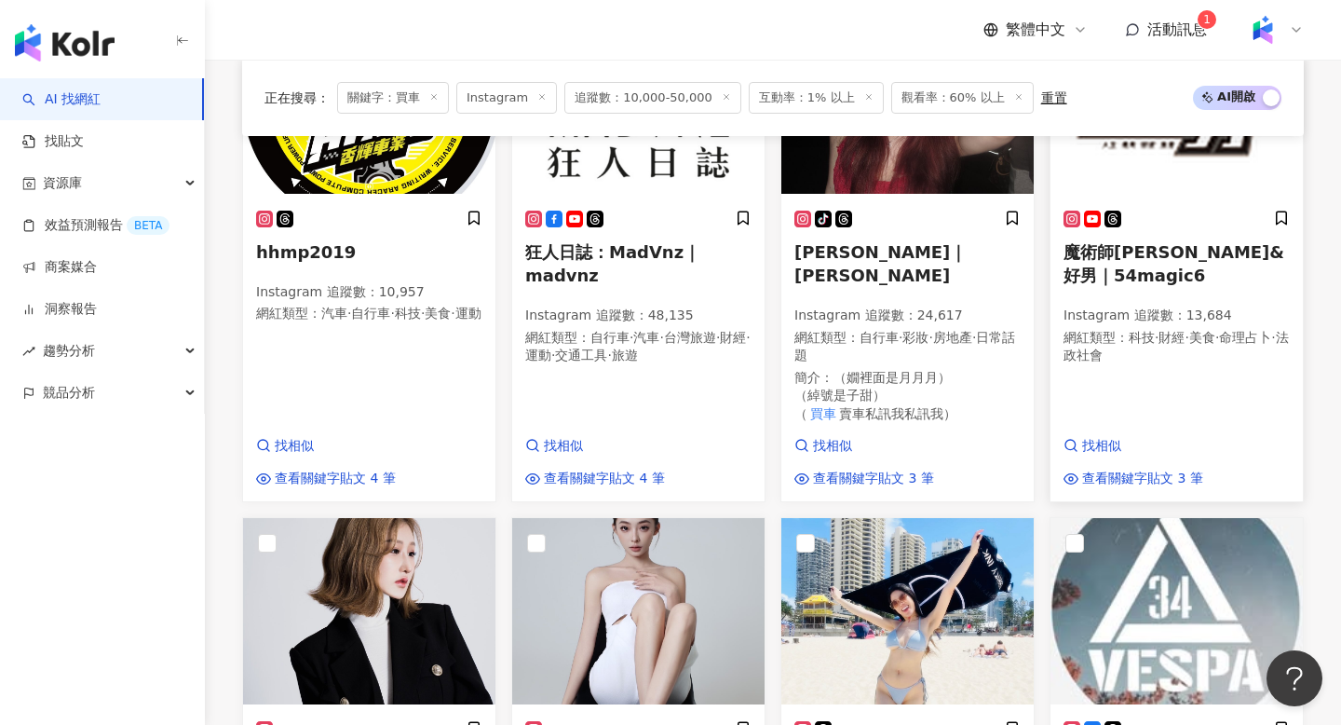
click at [1130, 254] on h5 "魔術師法拉利&好男｜54magic6" at bounding box center [1177, 263] width 226 height 47
click at [568, 250] on span "狂人日誌：MadVnz｜madvnz" at bounding box center [612, 263] width 175 height 43
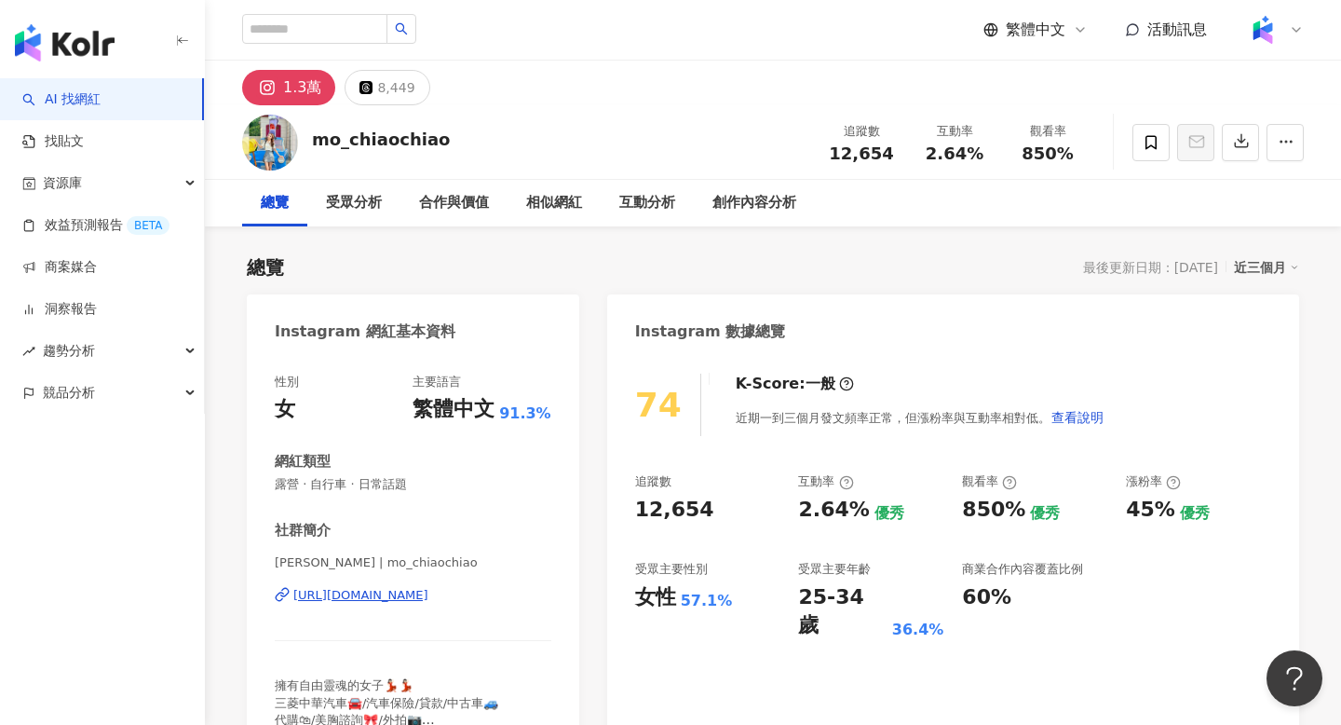
click at [380, 587] on div "https://www.instagram.com/mo_chiaochiao/" at bounding box center [360, 595] width 135 height 17
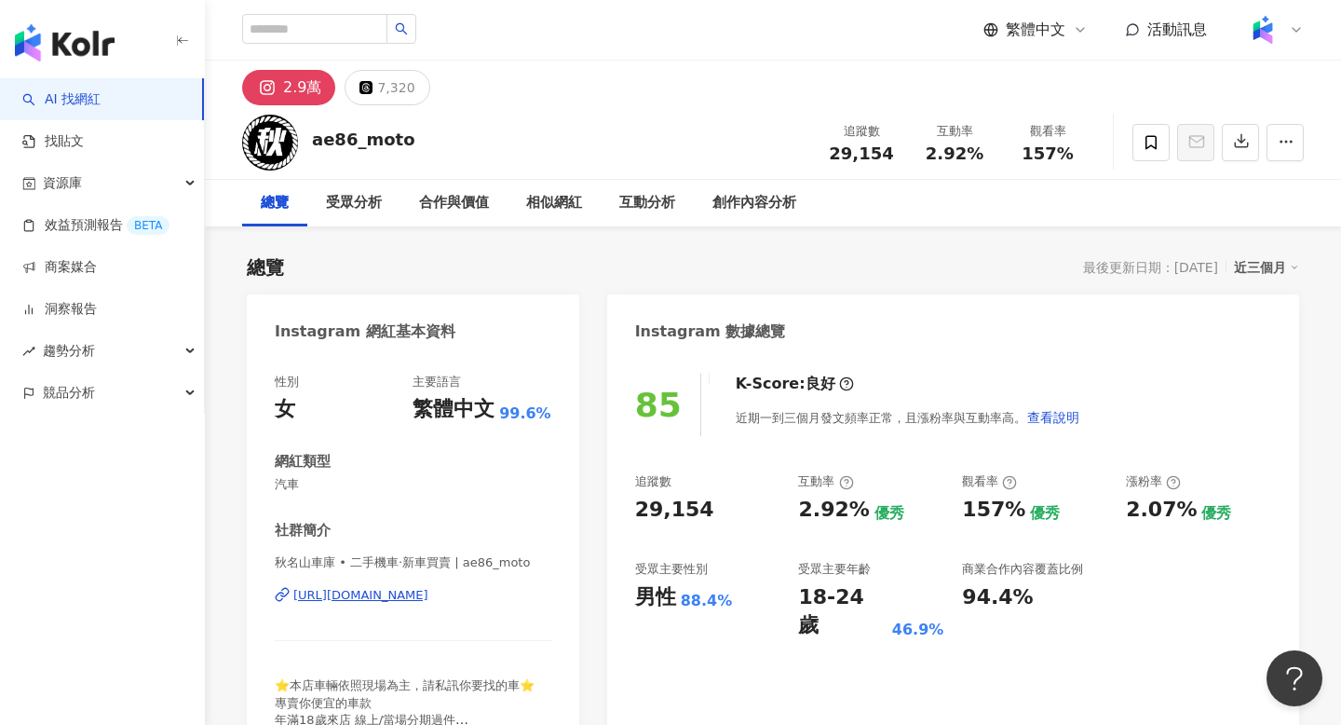
click at [415, 594] on div "https://www.instagram.com/ae86_moto/" at bounding box center [360, 595] width 135 height 17
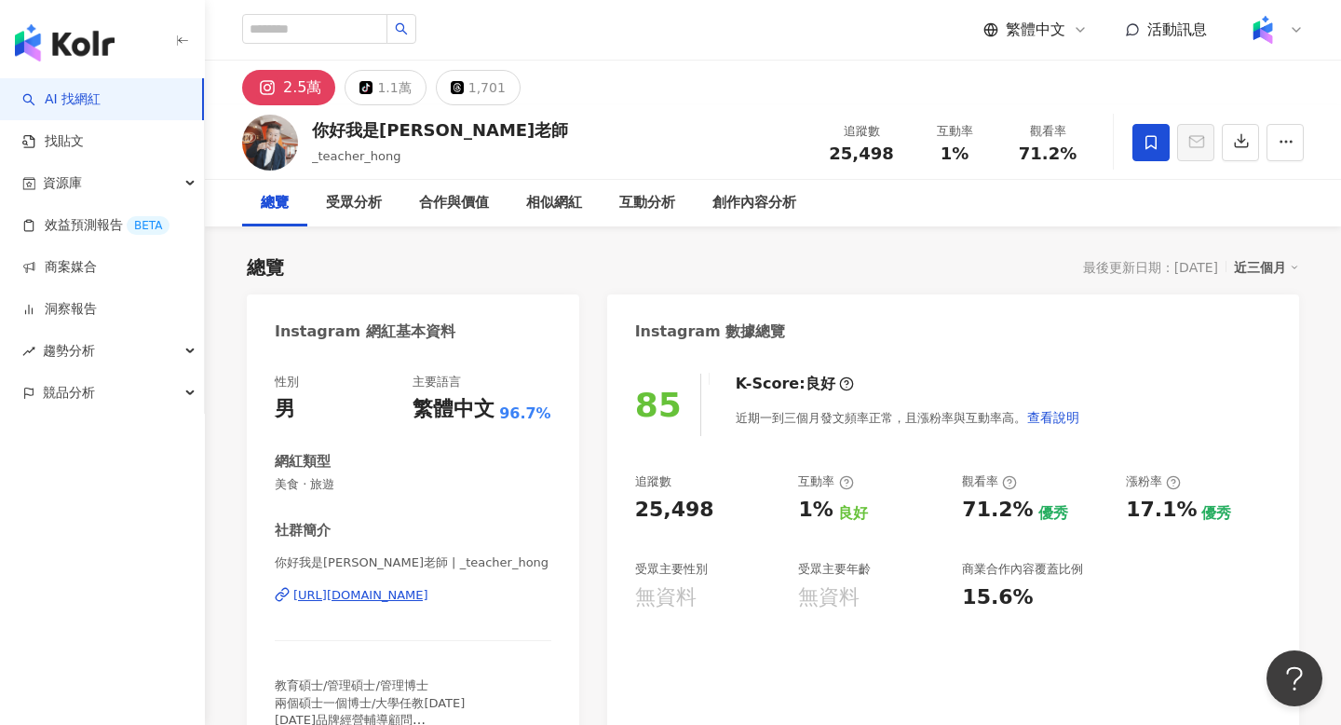
scroll to position [42, 0]
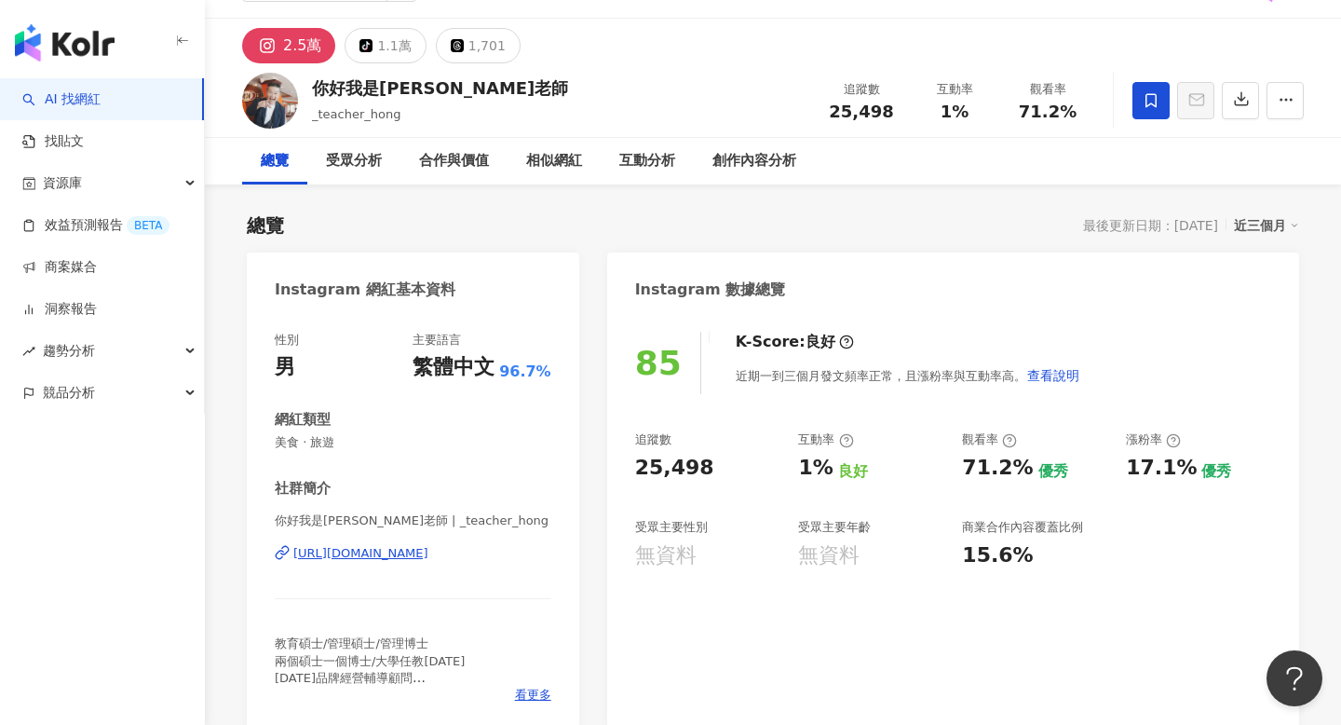
click at [428, 558] on div "https://www.instagram.com/_teacher_hong/" at bounding box center [360, 553] width 135 height 17
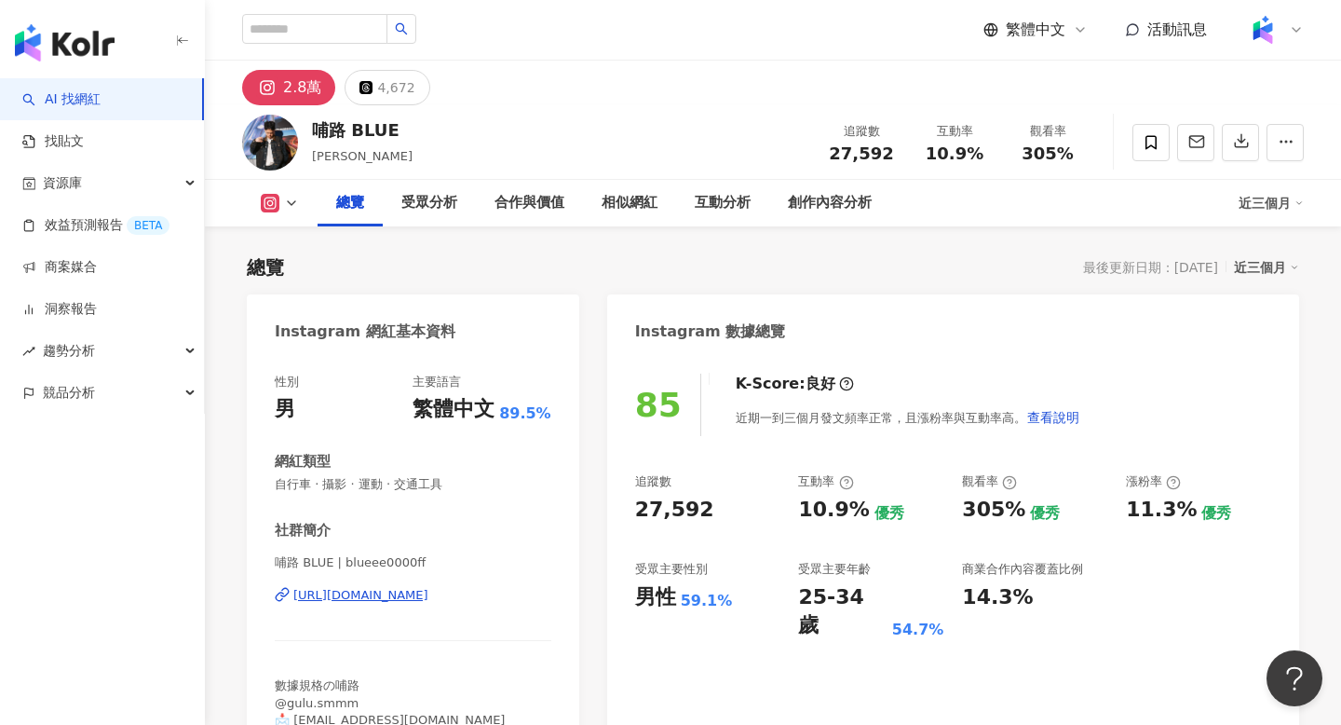
click at [428, 593] on div "[URL][DOMAIN_NAME]" at bounding box center [360, 595] width 135 height 17
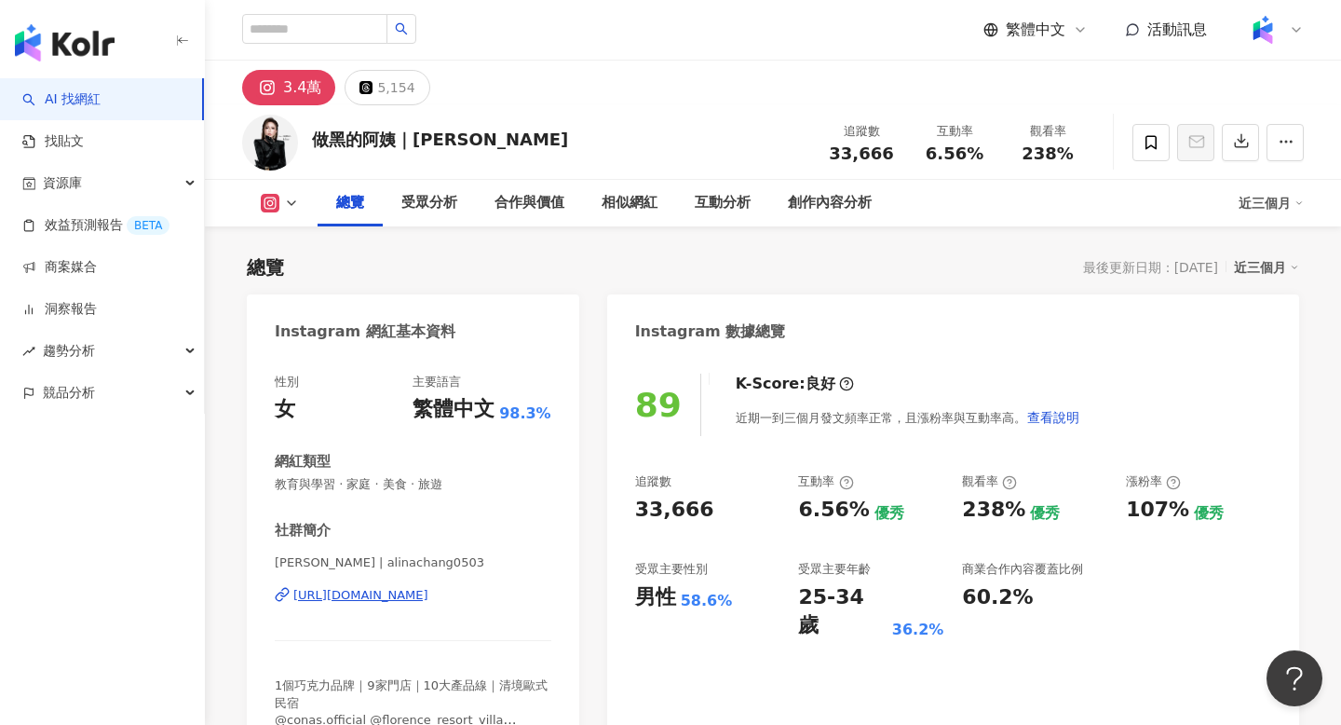
click at [428, 594] on div "https://www.instagram.com/alinachang0503/" at bounding box center [360, 595] width 135 height 17
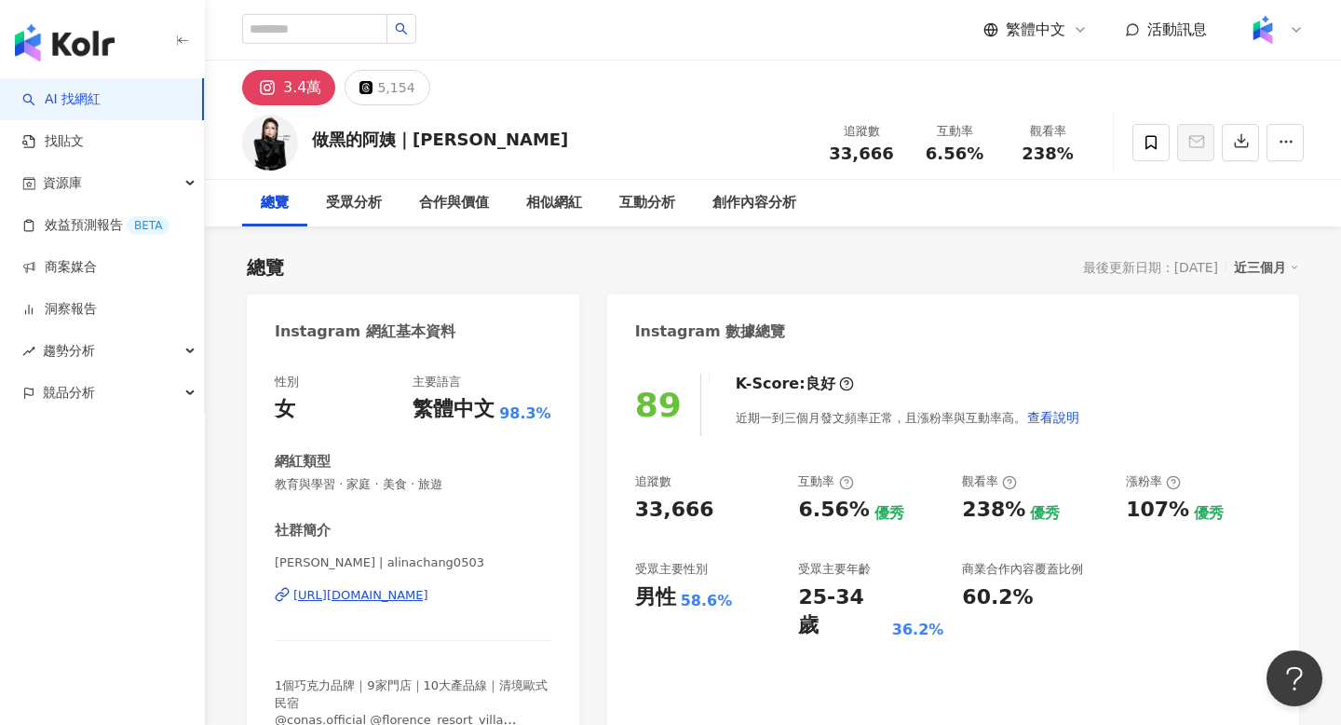
click at [383, 145] on div "做黑的阿姨｜張承惠" at bounding box center [440, 139] width 256 height 23
copy div "做黑的阿姨｜張承惠"
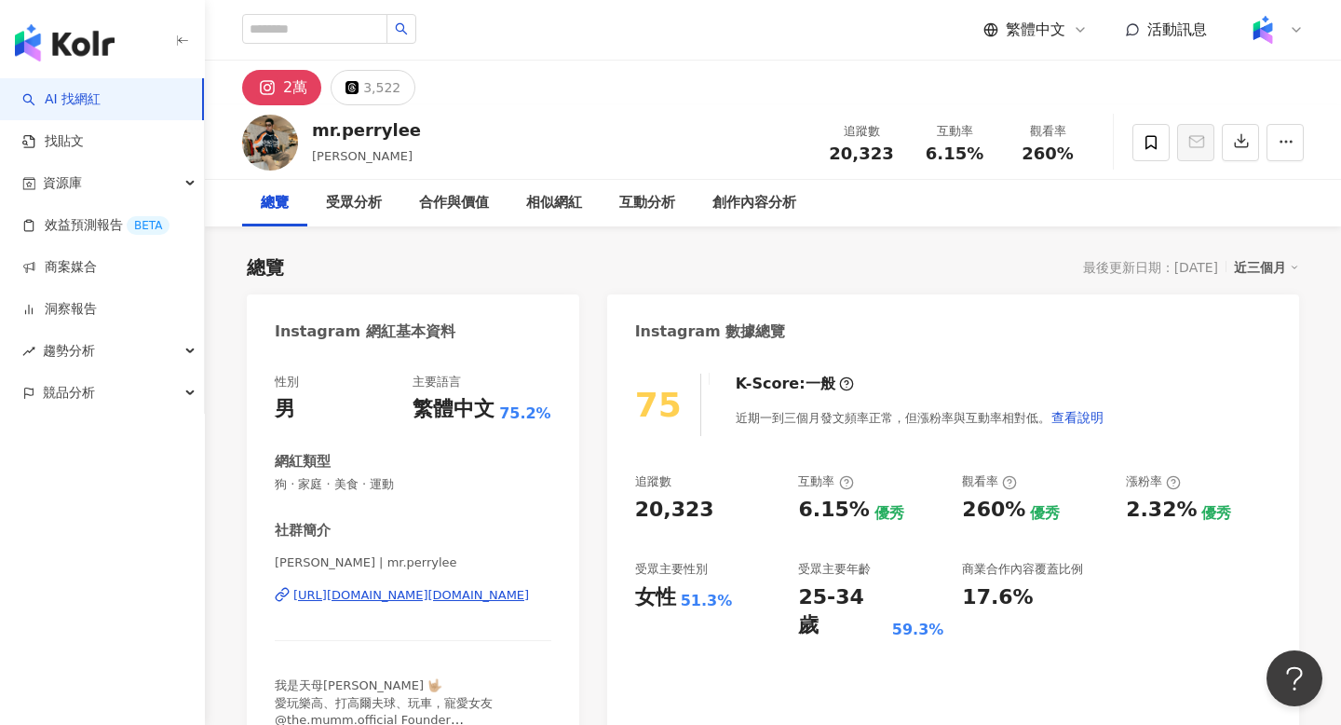
click at [414, 600] on div "https://www.instagram.com/mr.perrylee/" at bounding box center [411, 595] width 236 height 17
click at [428, 599] on div "https://www.instagram.com/mr.perrylee/" at bounding box center [411, 595] width 236 height 17
click at [328, 138] on div "mr.perrylee" at bounding box center [366, 129] width 109 height 23
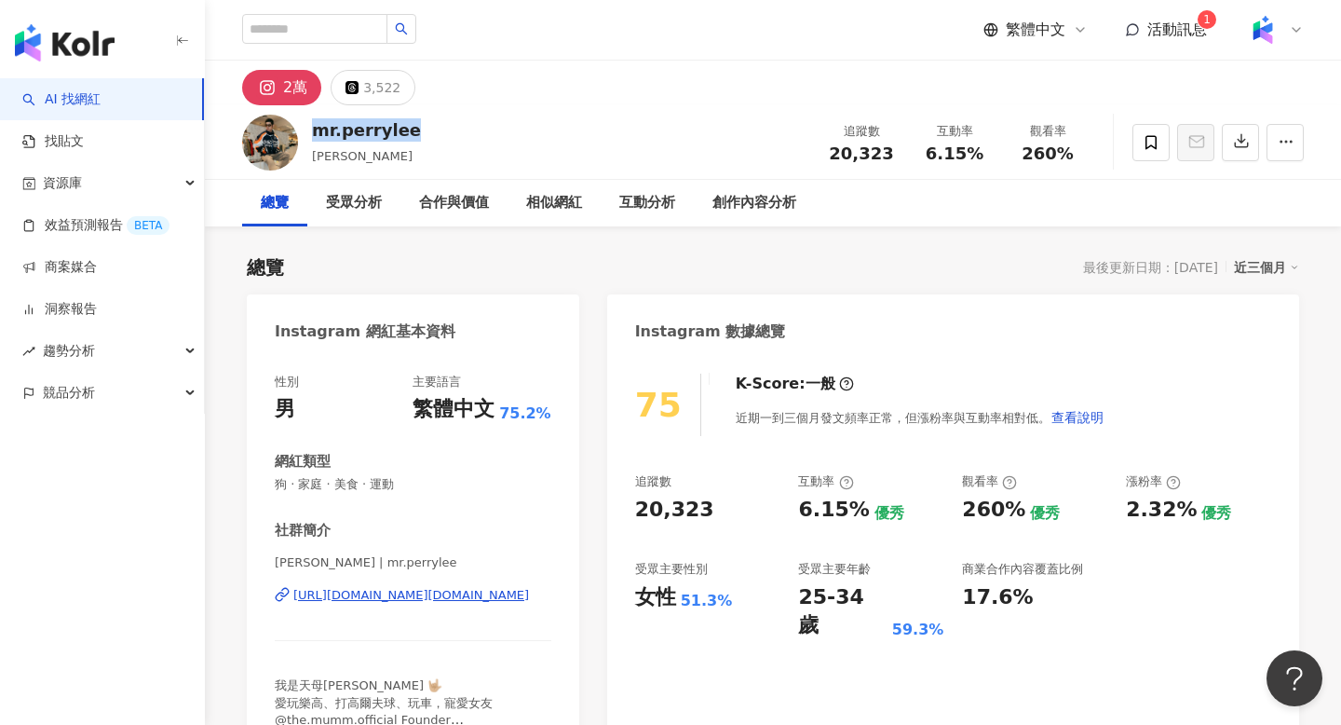
click at [328, 138] on div "mr.perrylee" at bounding box center [366, 129] width 109 height 23
copy div "mr.perrylee"
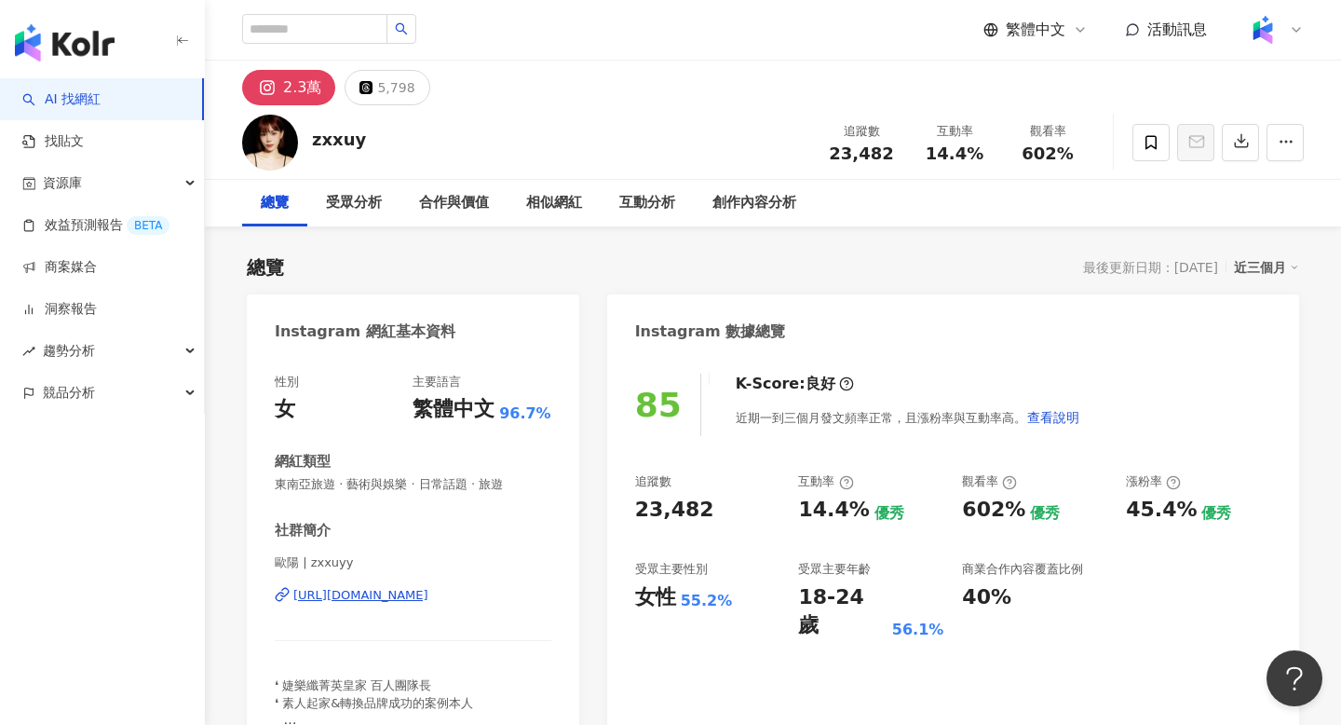
click at [428, 598] on div "[URL][DOMAIN_NAME]" at bounding box center [360, 595] width 135 height 17
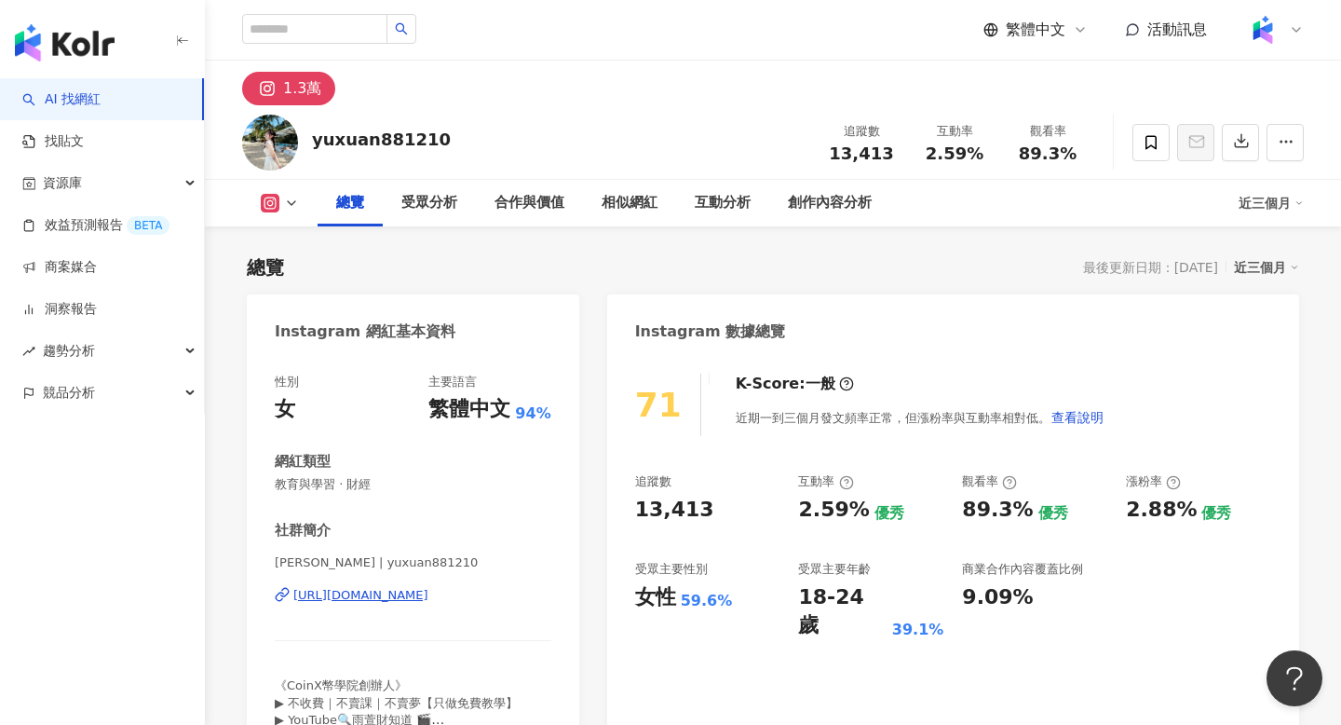
click at [428, 594] on div "[URL][DOMAIN_NAME]" at bounding box center [360, 595] width 135 height 17
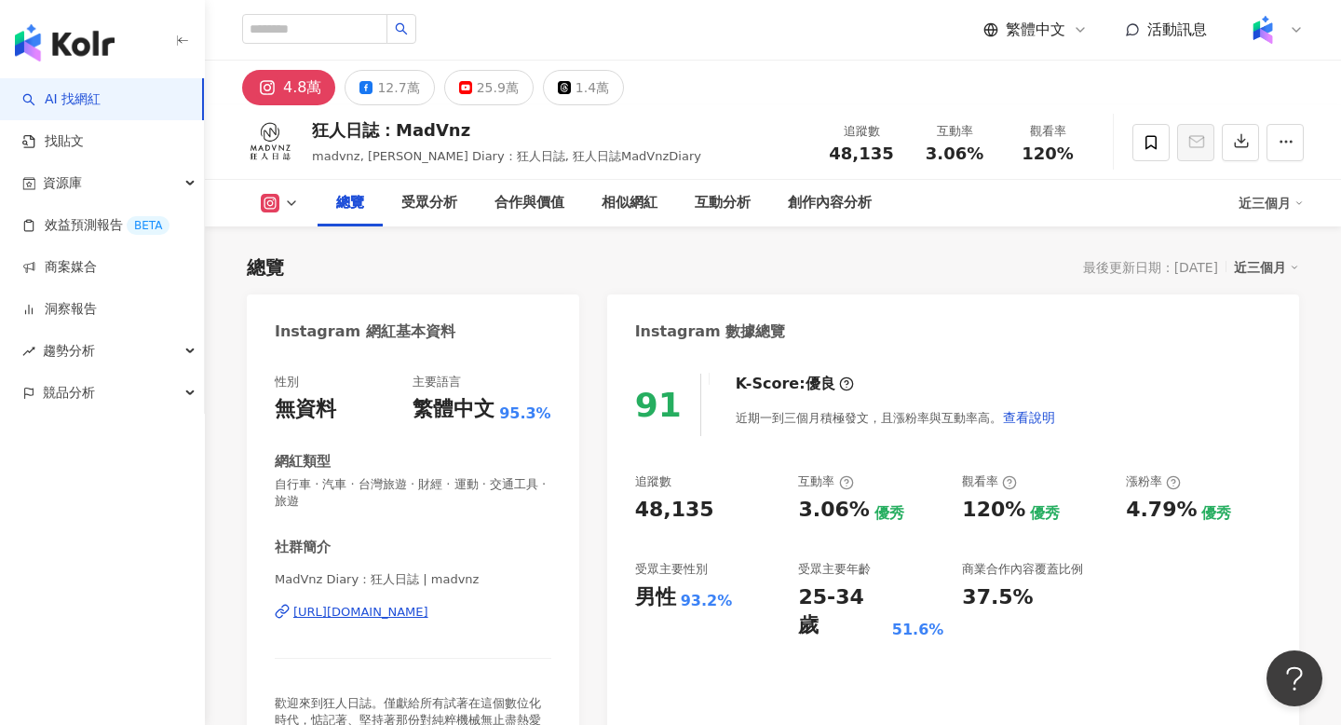
click at [428, 614] on div "[URL][DOMAIN_NAME]" at bounding box center [360, 612] width 135 height 17
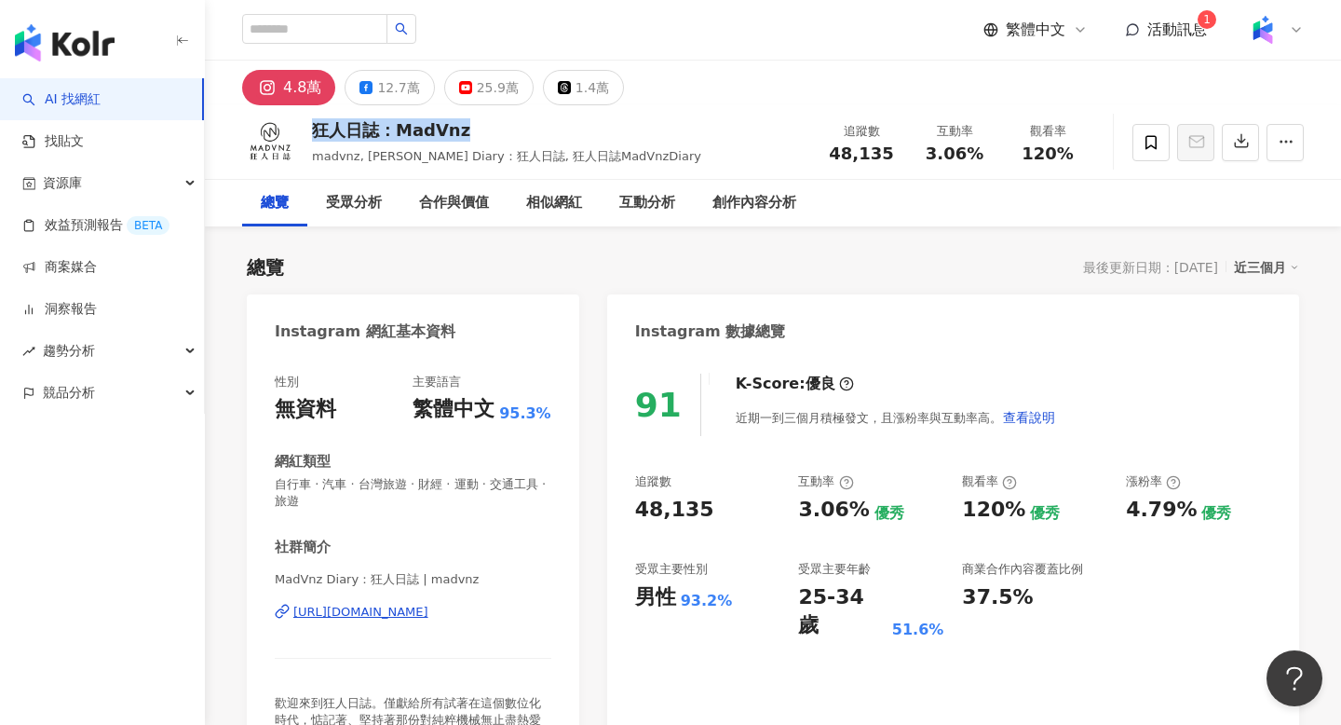
drag, startPoint x: 307, startPoint y: 128, endPoint x: 509, endPoint y: 128, distance: 202.1
click at [509, 128] on div "狂人日誌：MadVnz madvnz, [PERSON_NAME] Diary：狂人日誌, 狂人日誌MadVnzDiary 追蹤數 48,135 互動率 3.…" at bounding box center [773, 142] width 1136 height 74
copy div "狂人日誌：MadVnz"
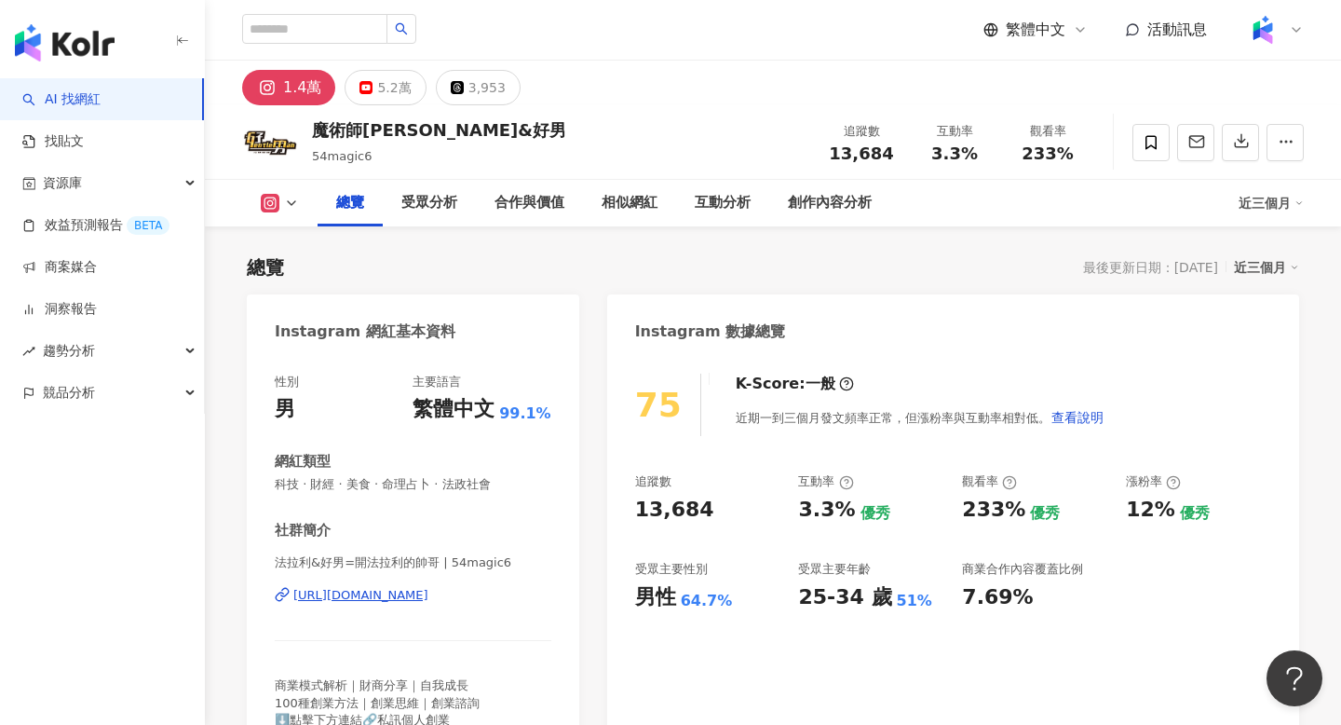
click at [347, 604] on div "https://www.instagram.com/54magic6/" at bounding box center [360, 595] width 135 height 17
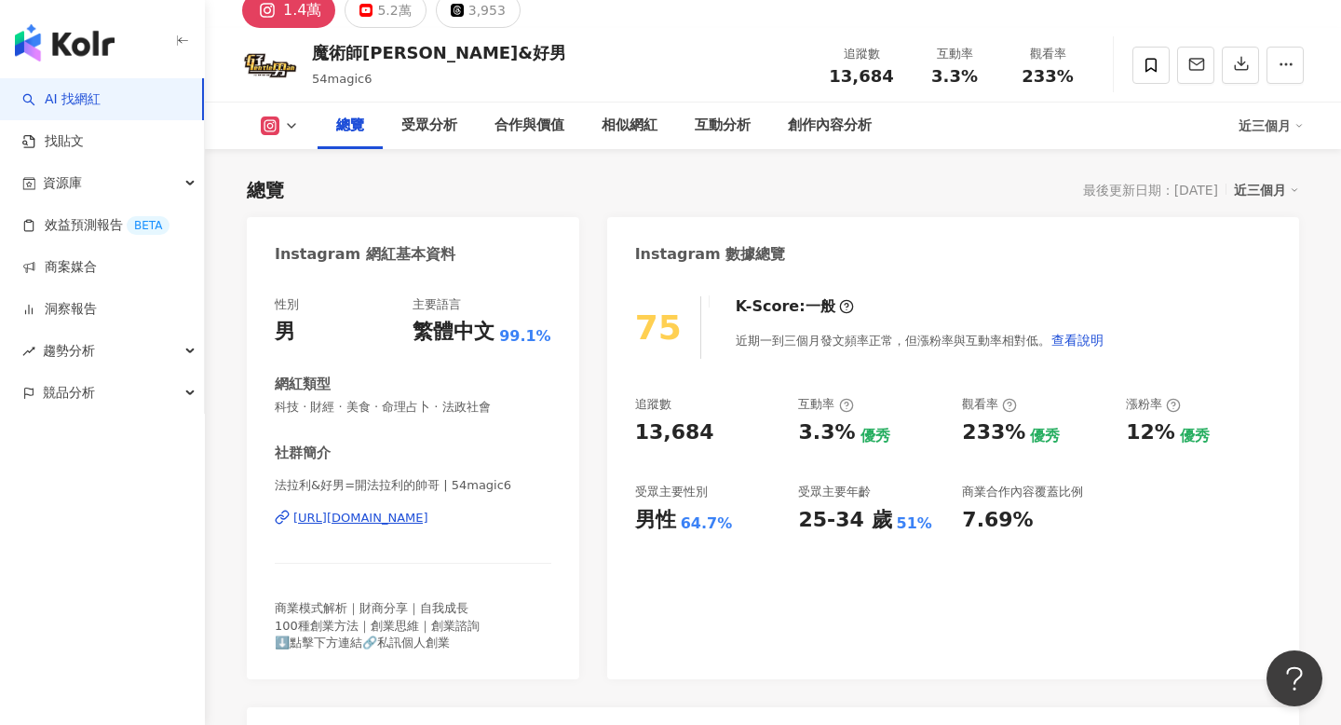
scroll to position [80, 0]
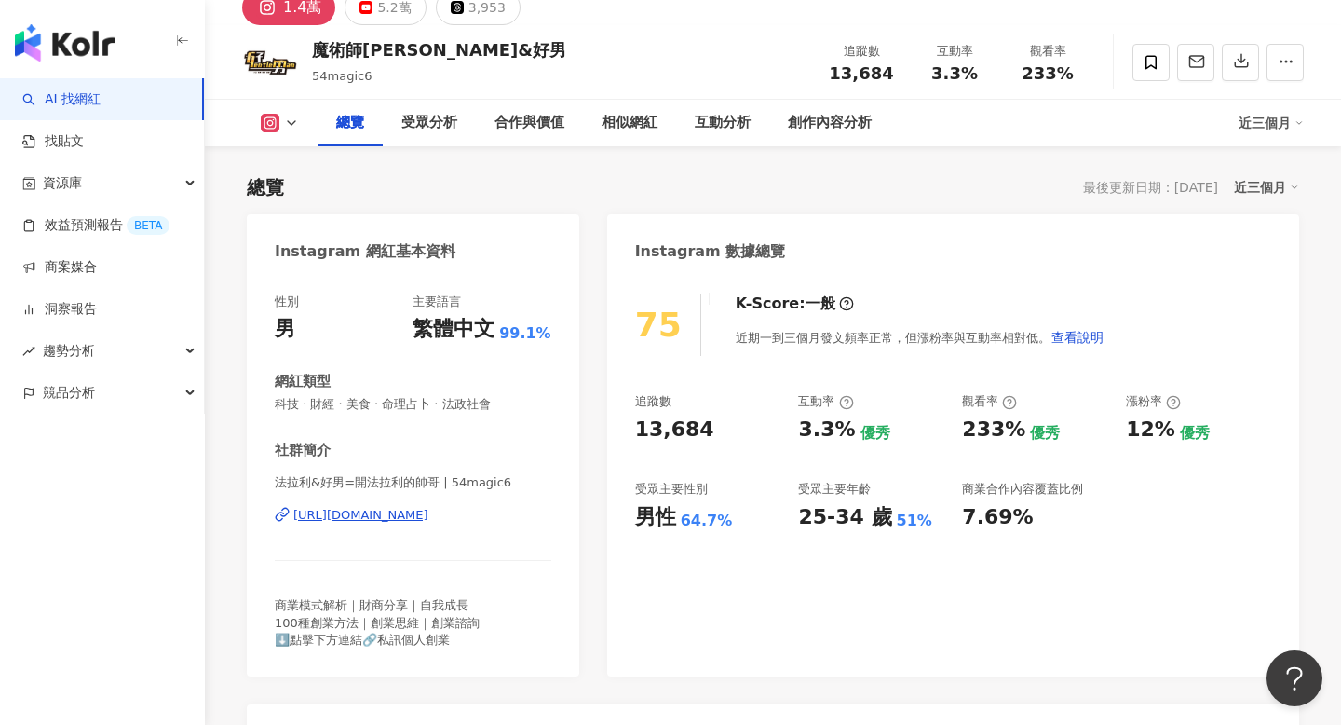
click at [428, 513] on div "https://www.instagram.com/54magic6/" at bounding box center [360, 515] width 135 height 17
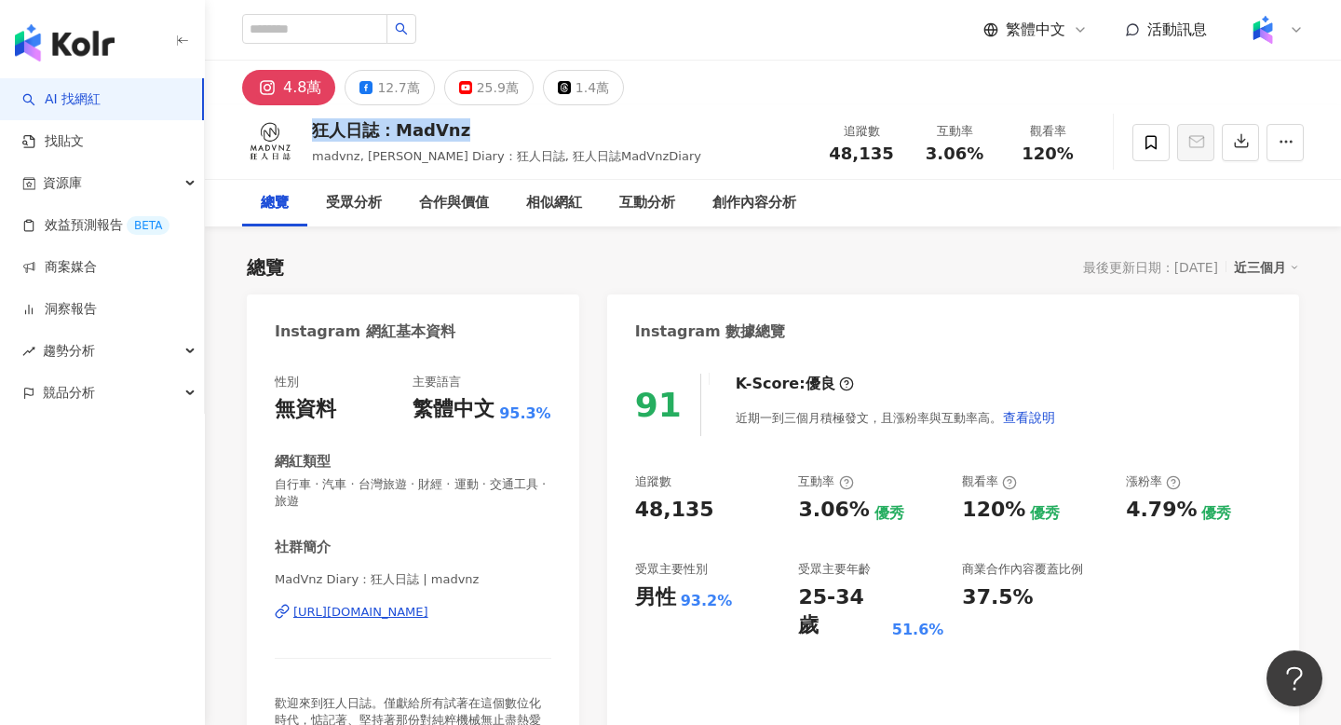
drag, startPoint x: 313, startPoint y: 129, endPoint x: 498, endPoint y: 131, distance: 185.4
click at [499, 131] on div "狂人日誌：MadVnz" at bounding box center [506, 129] width 389 height 23
copy div "狂人日誌：MadVnz"
